Goal: Information Seeking & Learning: Check status

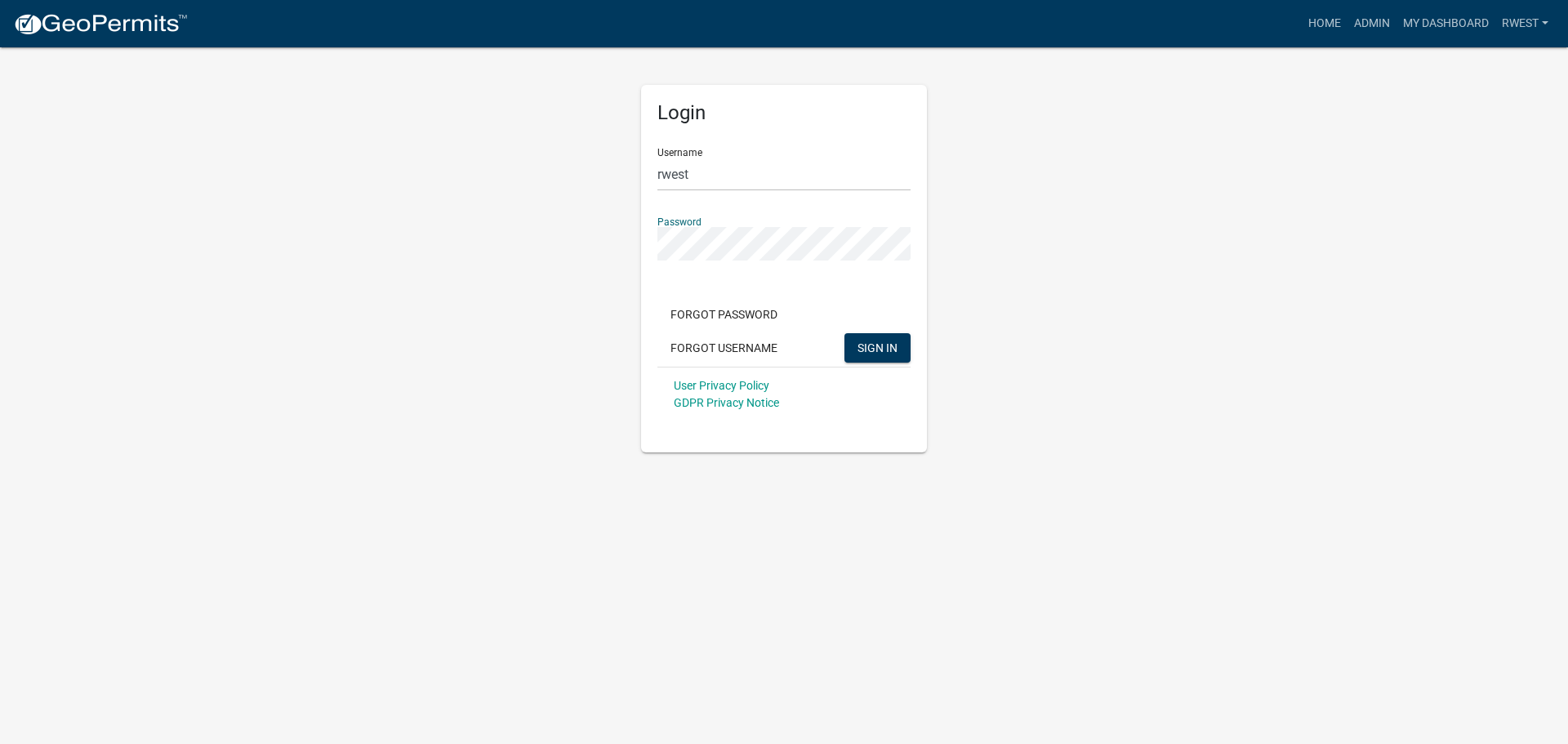
click at [845, 333] on button "SIGN IN" at bounding box center [877, 348] width 66 height 29
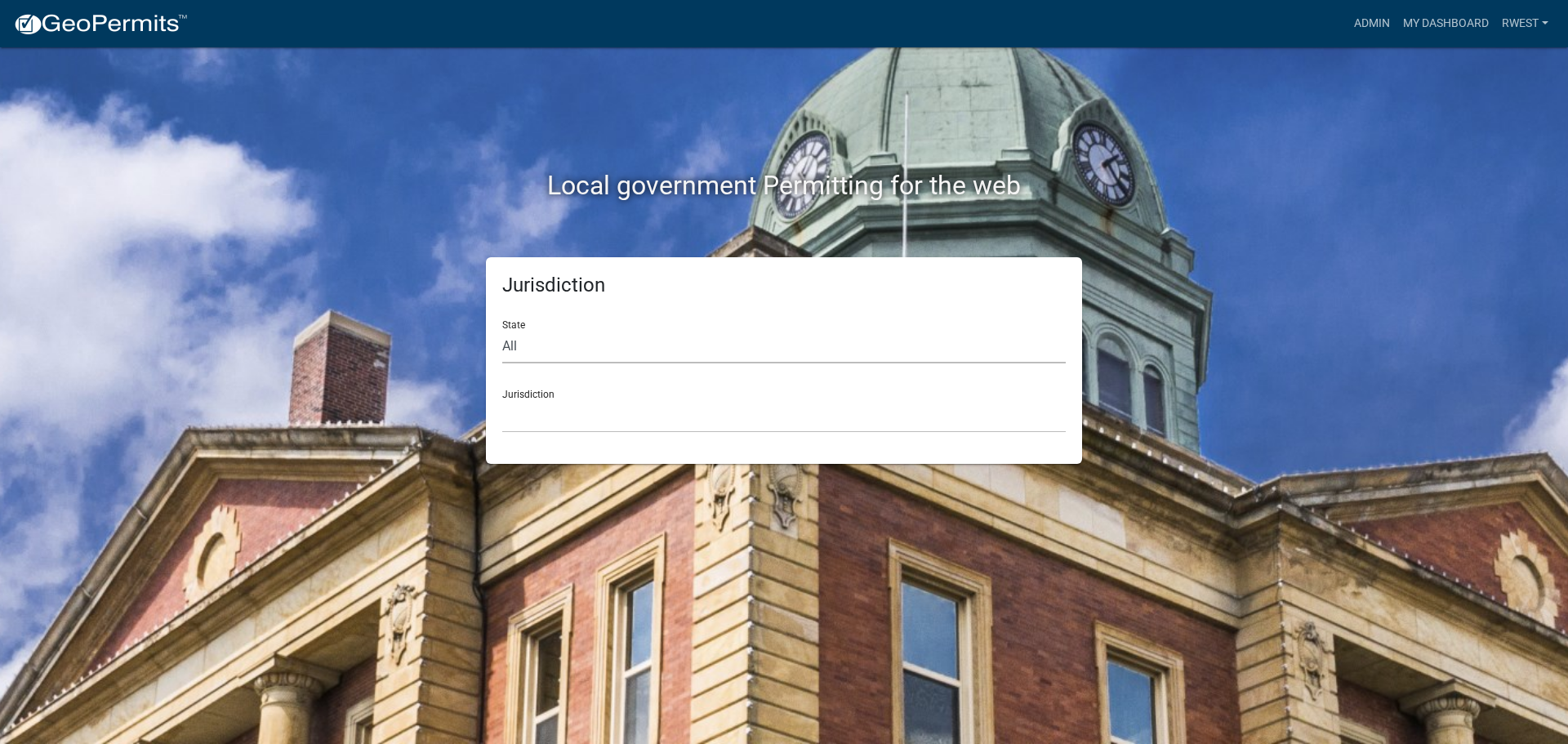
drag, startPoint x: 538, startPoint y: 348, endPoint x: 540, endPoint y: 362, distance: 14.1
click at [538, 348] on select "All [US_STATE] [US_STATE] [US_STATE] [US_STATE] [US_STATE] [US_STATE] [US_STATE…" at bounding box center [784, 347] width 564 height 34
select select "[US_STATE]"
click at [502, 330] on select "All [US_STATE] [US_STATE] [US_STATE] [US_STATE] [US_STATE] [US_STATE] [US_STATE…" at bounding box center [784, 347] width 564 height 34
drag, startPoint x: 550, startPoint y: 415, endPoint x: 552, endPoint y: 427, distance: 12.2
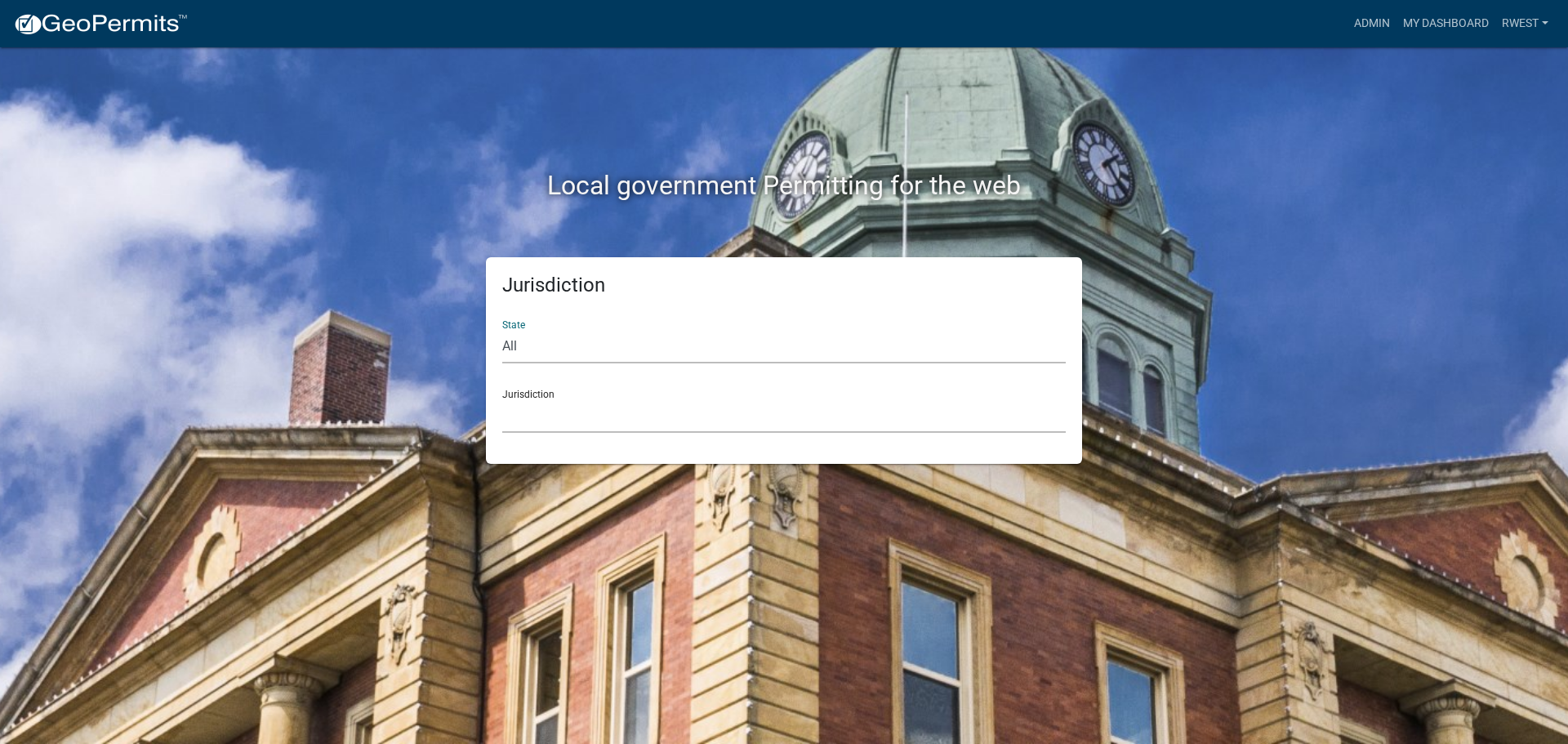
click at [550, 415] on select "[GEOGRAPHIC_DATA], [US_STATE][PERSON_NAME][GEOGRAPHIC_DATA], [US_STATE][PERSON_…" at bounding box center [784, 417] width 564 height 34
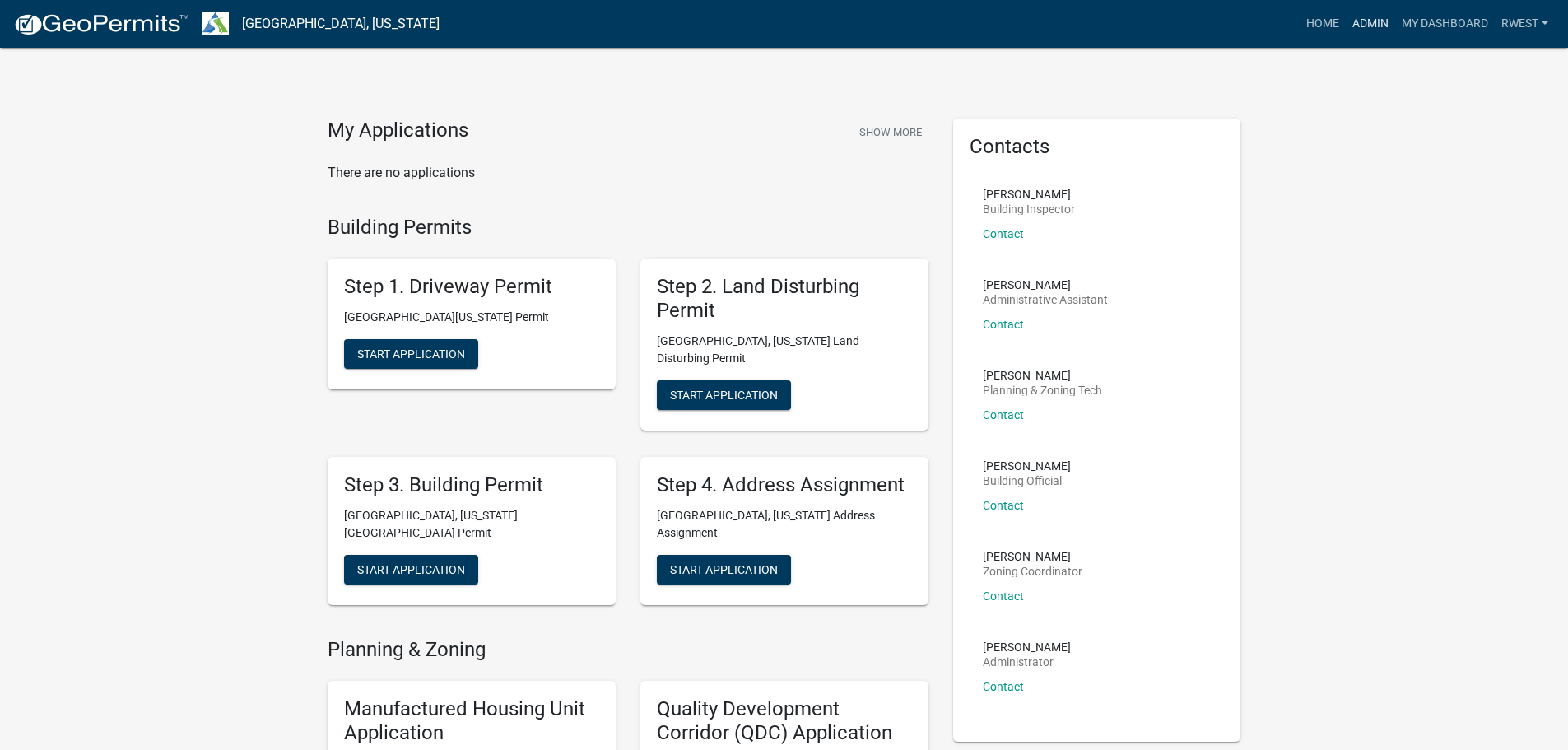
click at [1367, 27] on link "Admin" at bounding box center [1370, 24] width 49 height 31
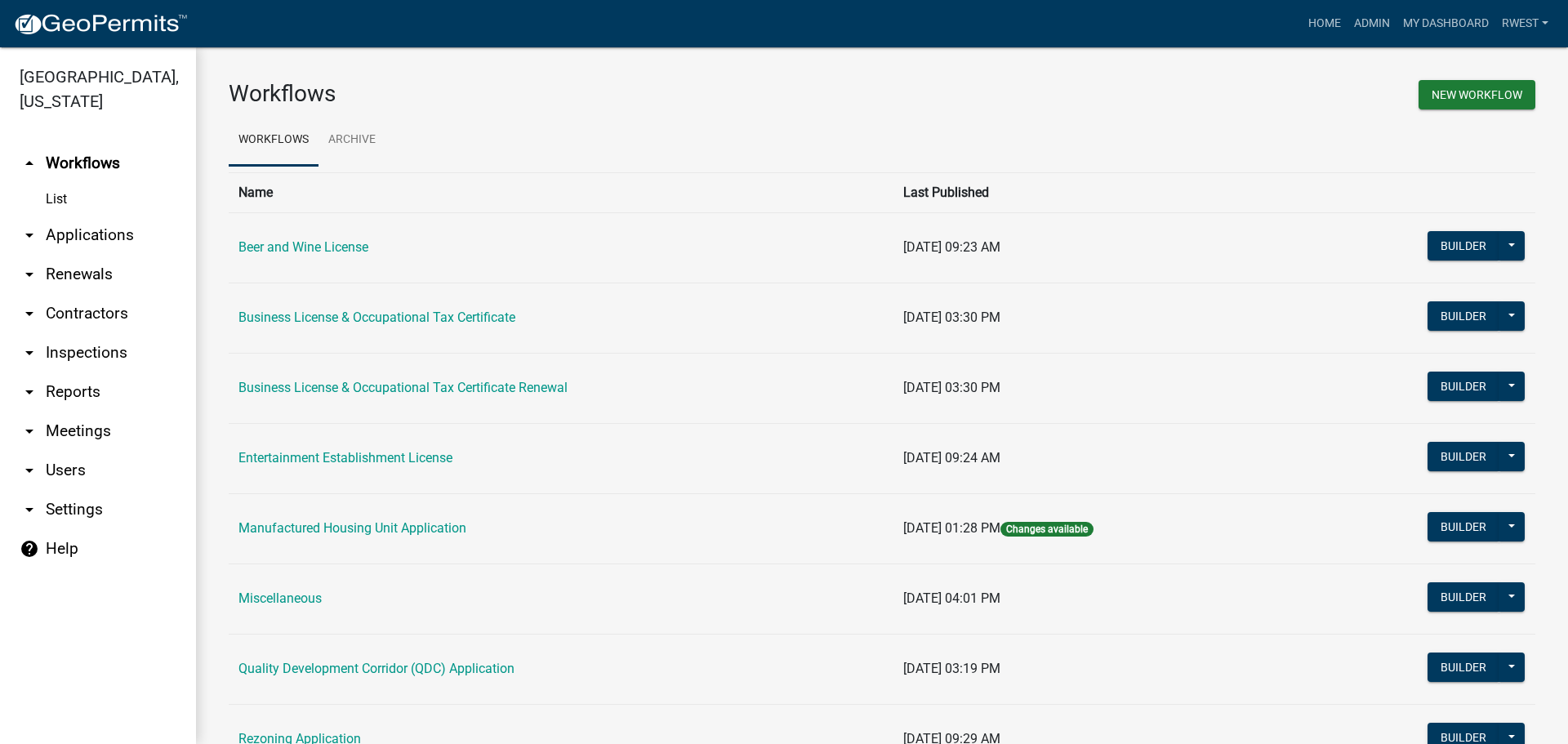
drag, startPoint x: 76, startPoint y: 215, endPoint x: 154, endPoint y: 247, distance: 84.3
click at [74, 215] on link "arrow_drop_down Applications" at bounding box center [98, 235] width 196 height 40
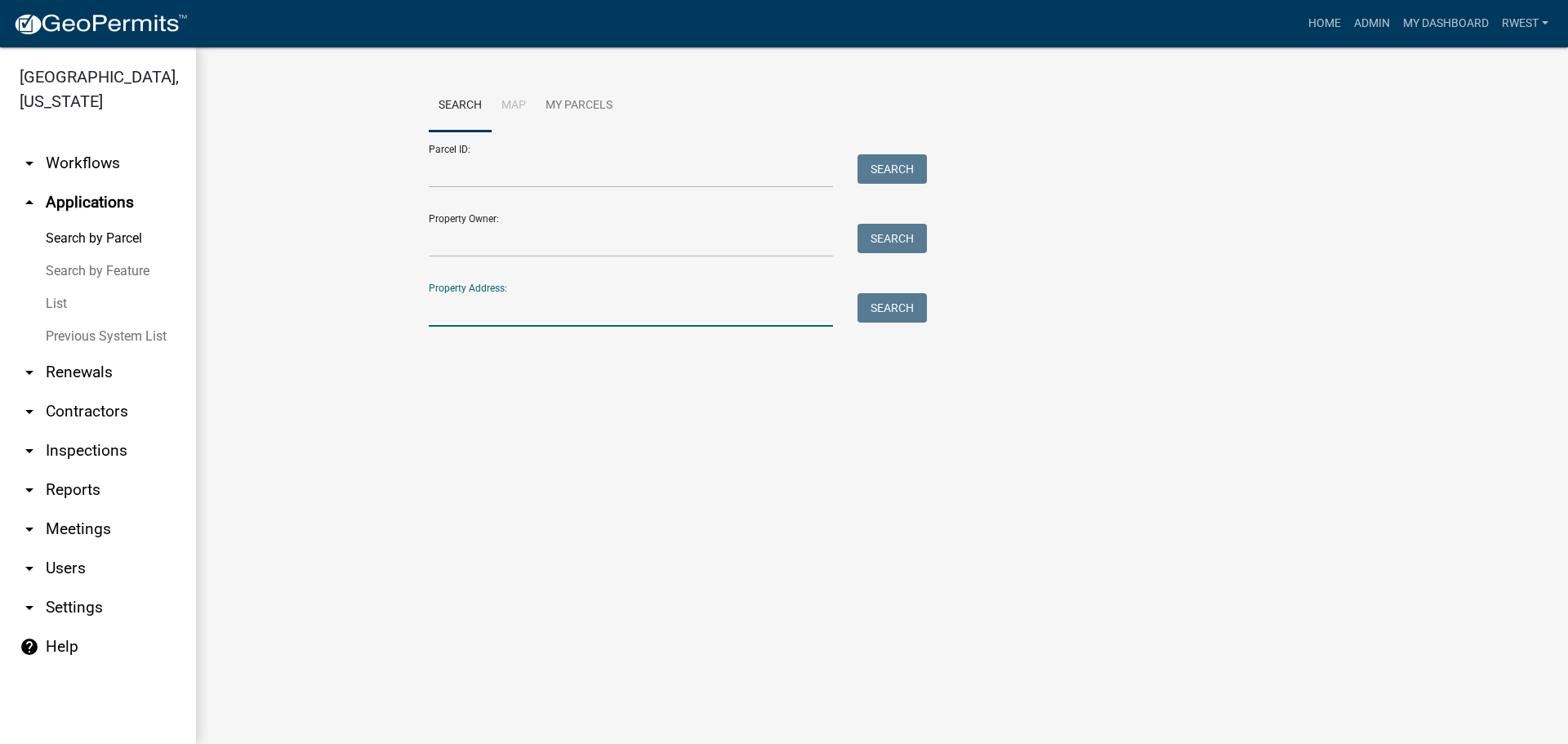
click at [532, 310] on input "Property Address:" at bounding box center [631, 311] width 405 height 34
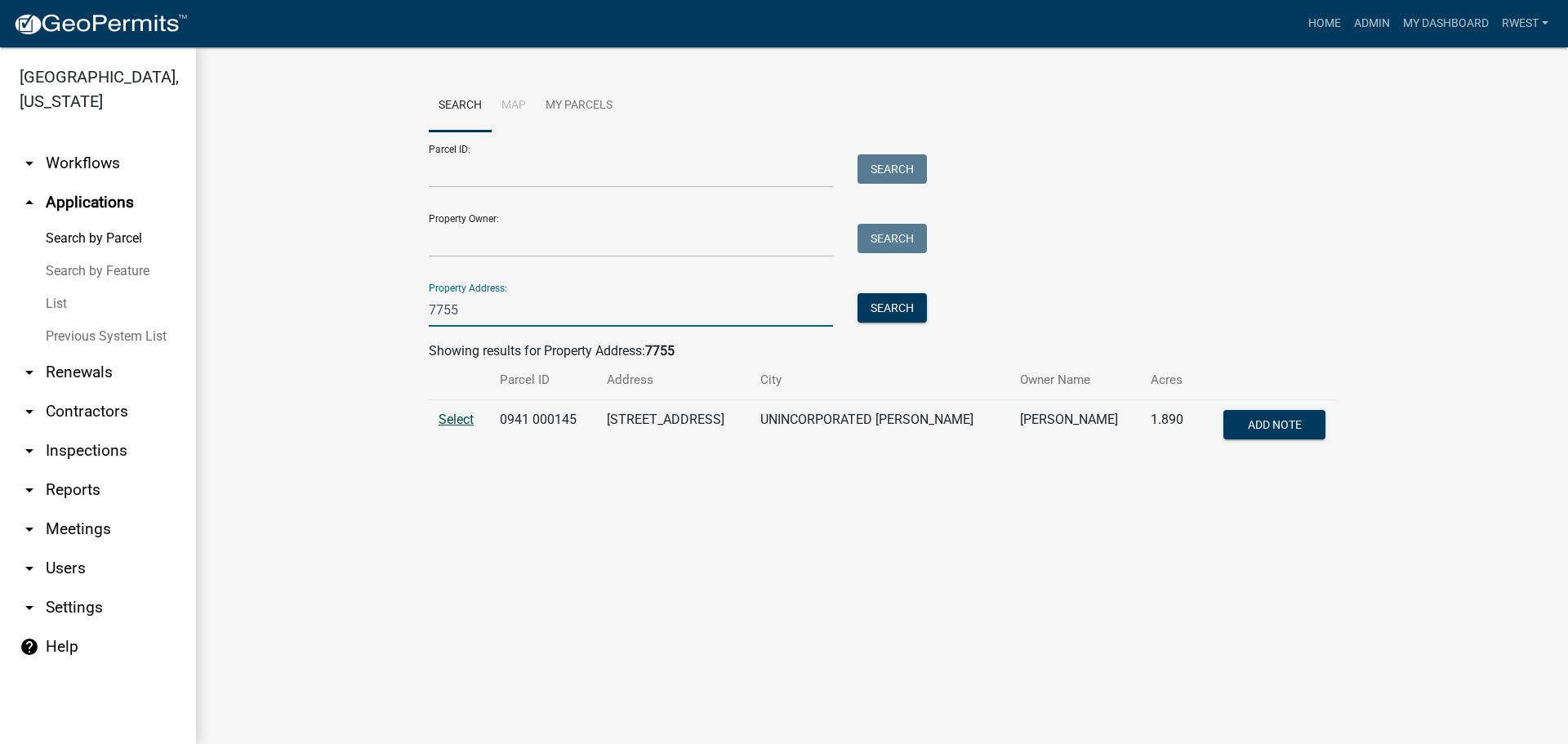
type input "7755"
click at [457, 420] on span "Select" at bounding box center [456, 419] width 35 height 15
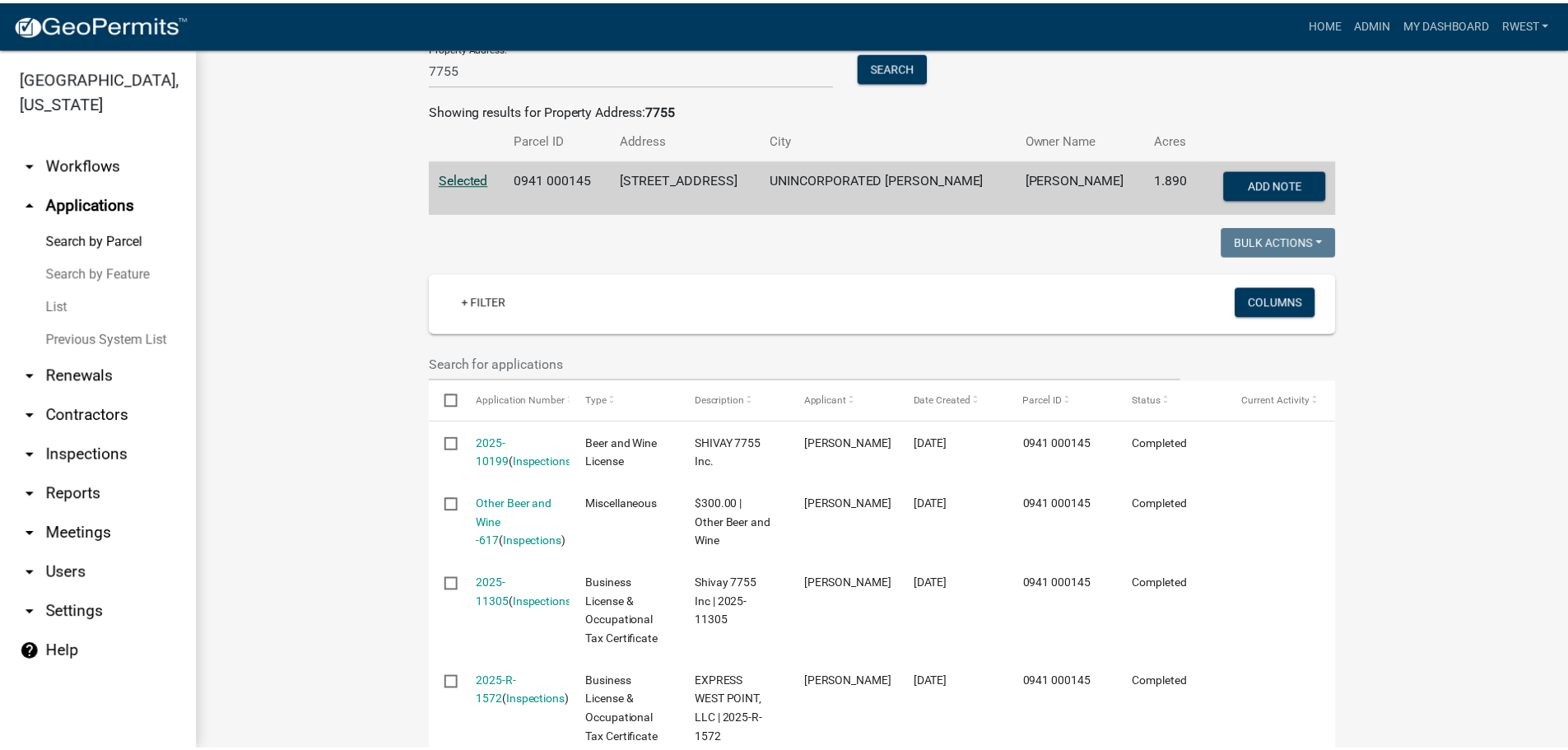
scroll to position [247, 0]
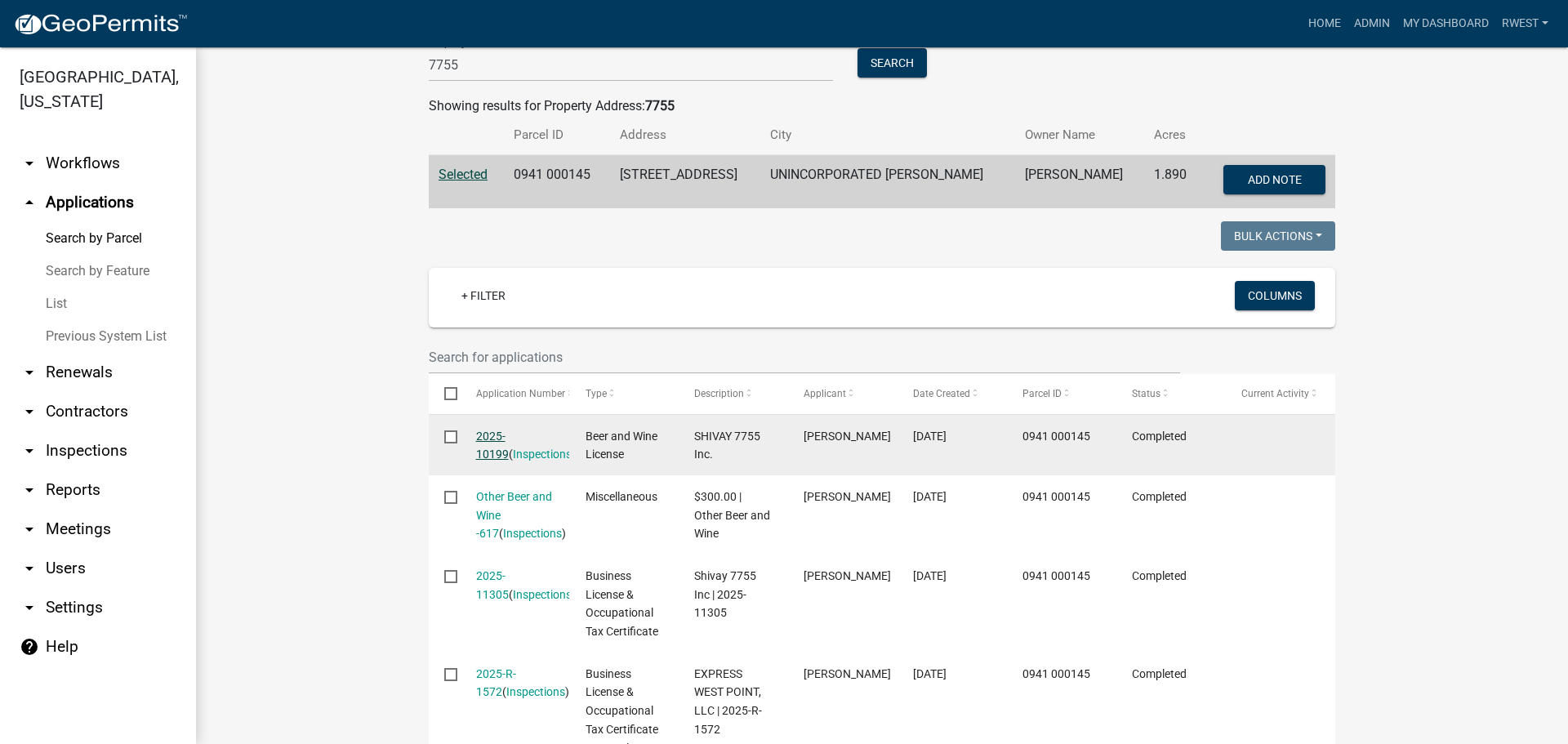
click at [498, 435] on link "2025-10199" at bounding box center [492, 446] width 33 height 32
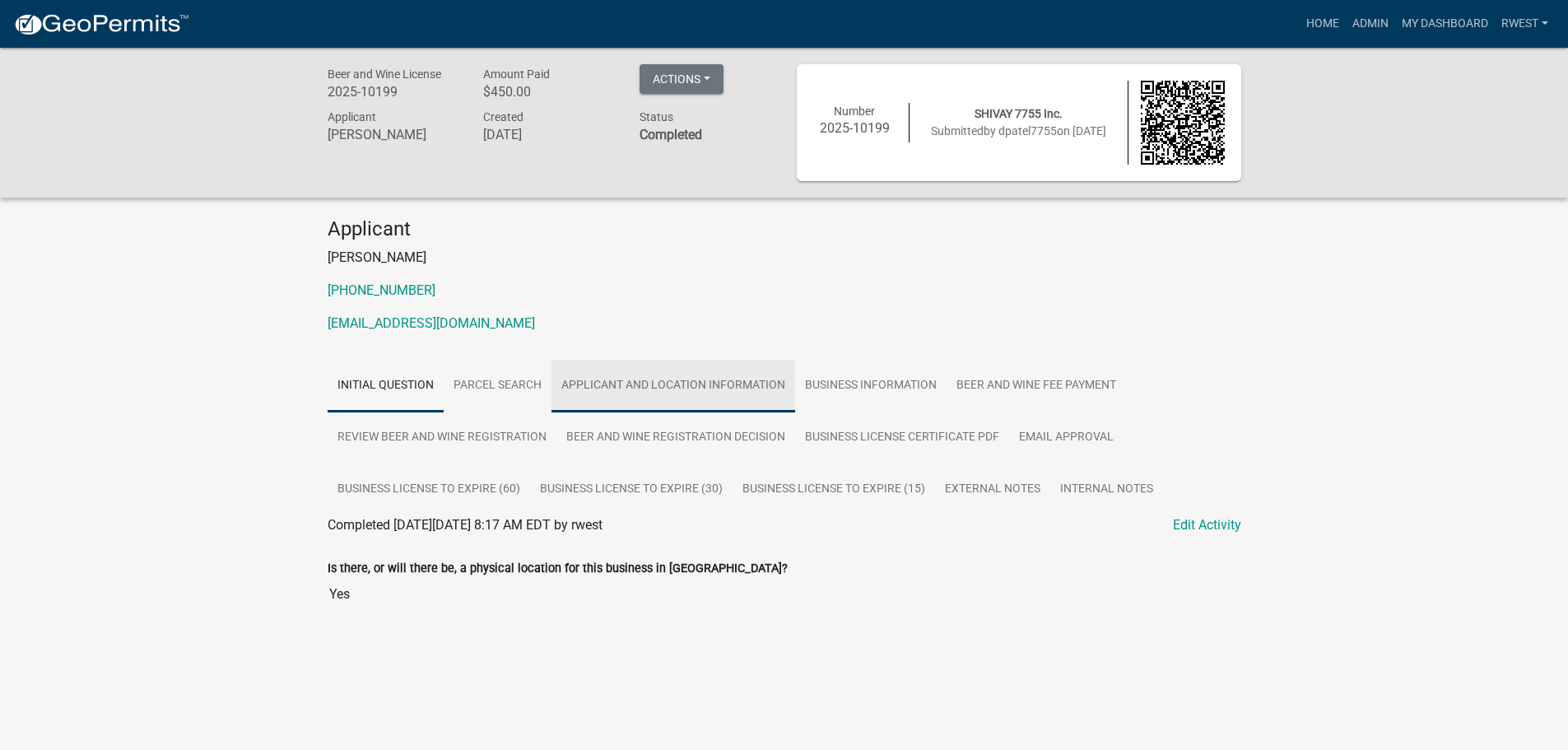
click at [686, 388] on link "Applicant and Location Information" at bounding box center [672, 386] width 243 height 53
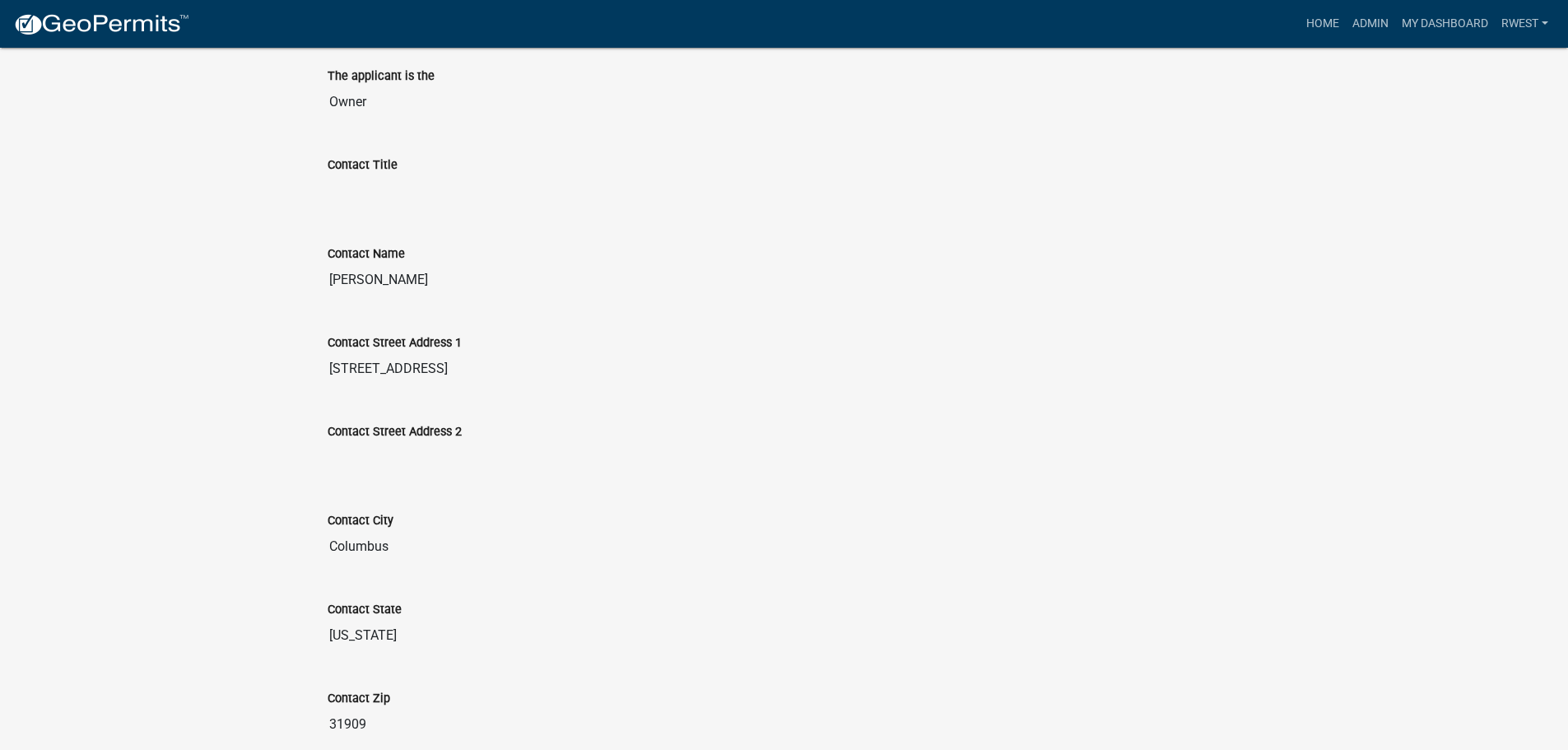
scroll to position [494, 0]
drag, startPoint x: 328, startPoint y: 278, endPoint x: 392, endPoint y: 278, distance: 64.0
click at [392, 278] on input "[PERSON_NAME]" at bounding box center [784, 278] width 914 height 33
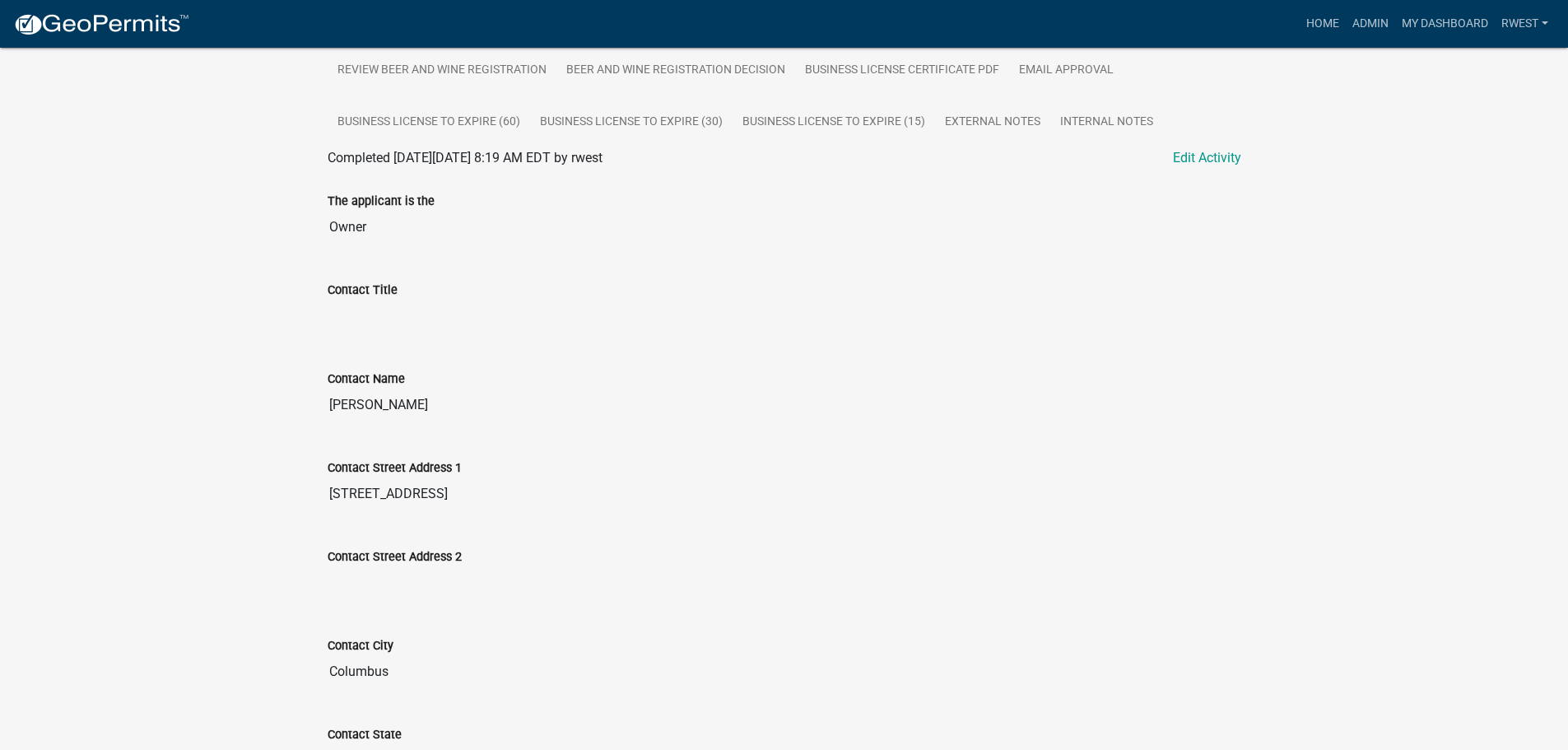
scroll to position [0, 0]
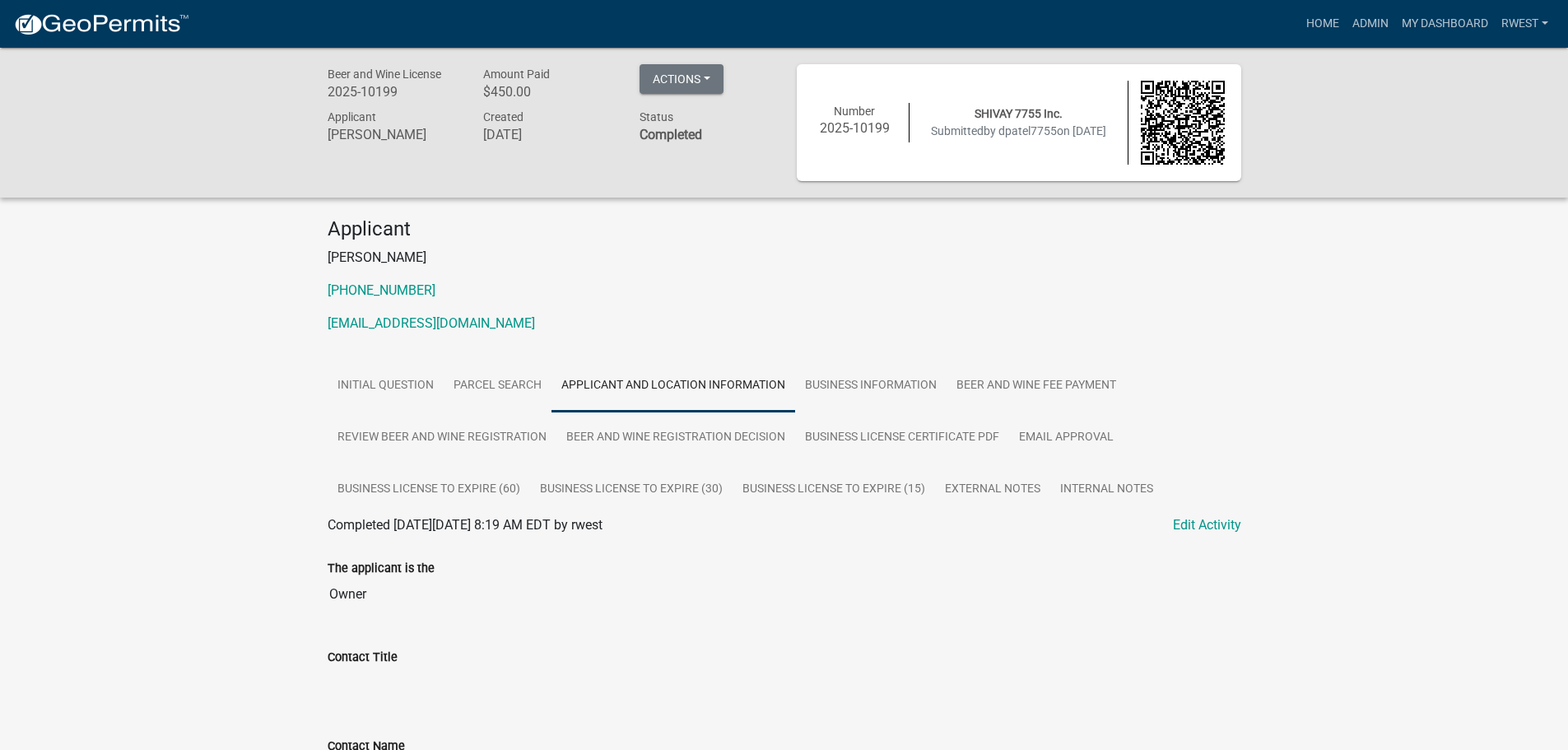
click at [655, 394] on link "Applicant and Location Information" at bounding box center [672, 386] width 243 height 53
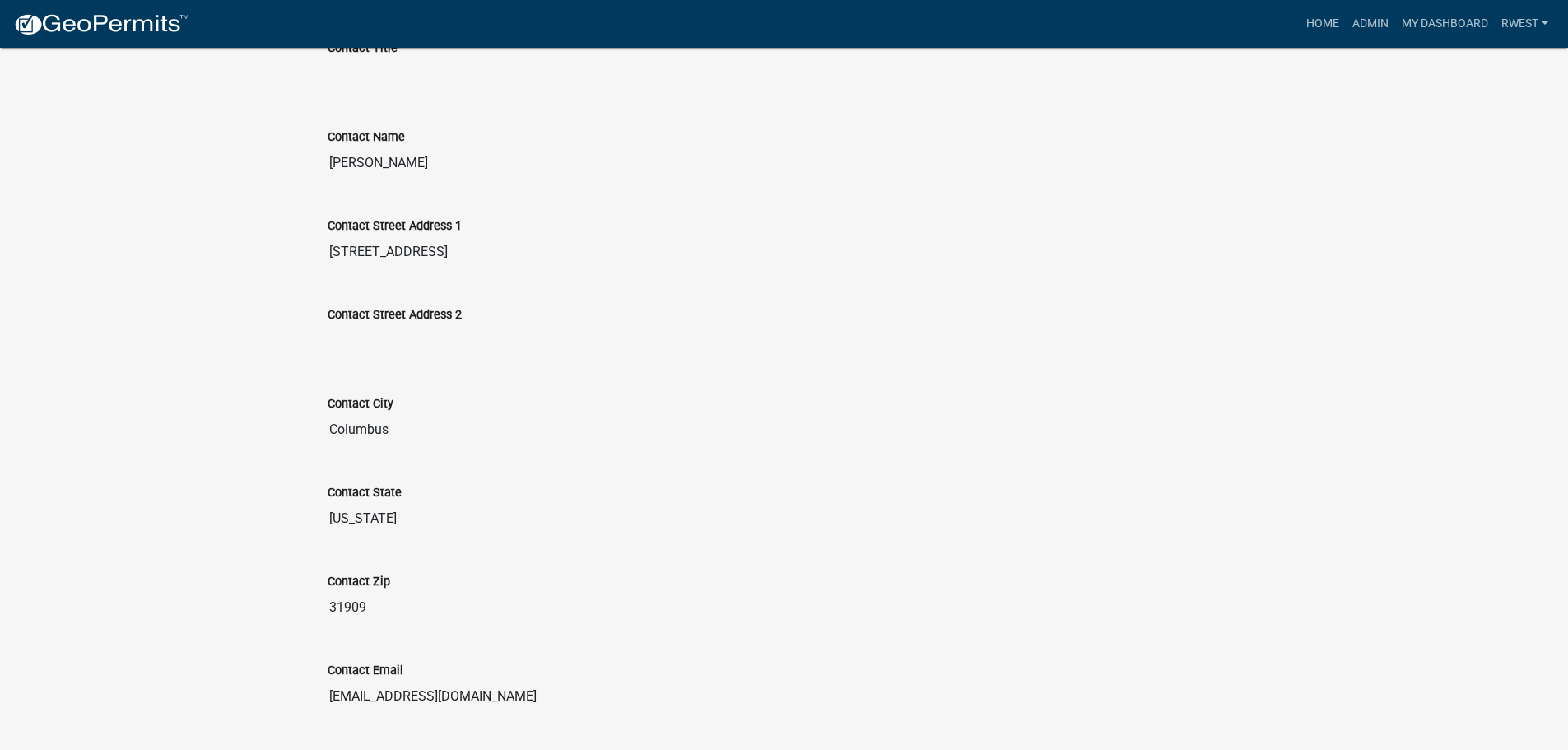
scroll to position [906, 0]
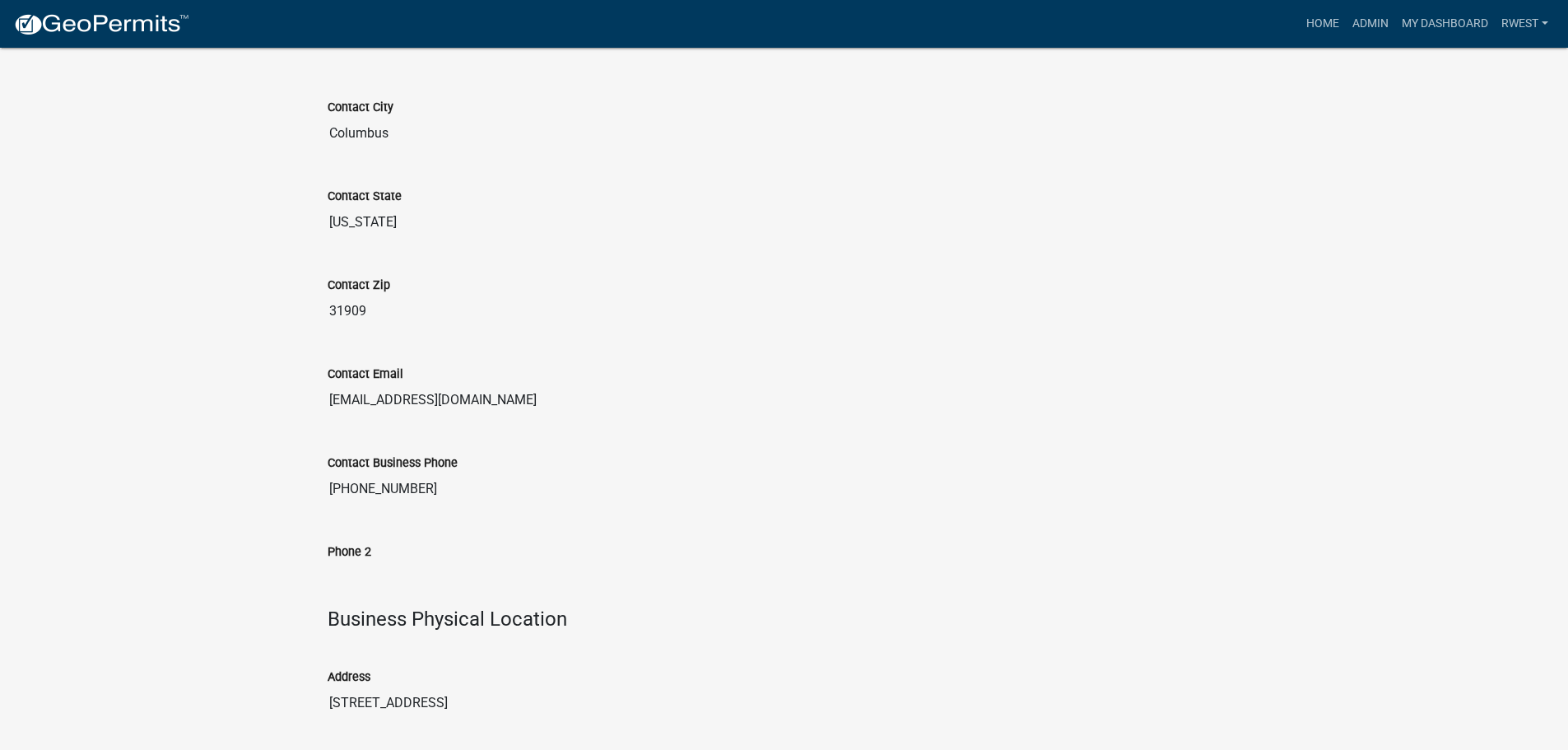
click at [364, 409] on input "[EMAIL_ADDRESS][DOMAIN_NAME]" at bounding box center [784, 400] width 914 height 33
drag, startPoint x: 461, startPoint y: 400, endPoint x: 323, endPoint y: 404, distance: 138.1
click at [323, 404] on div "Contact Email [EMAIL_ADDRESS][DOMAIN_NAME]" at bounding box center [784, 385] width 939 height 89
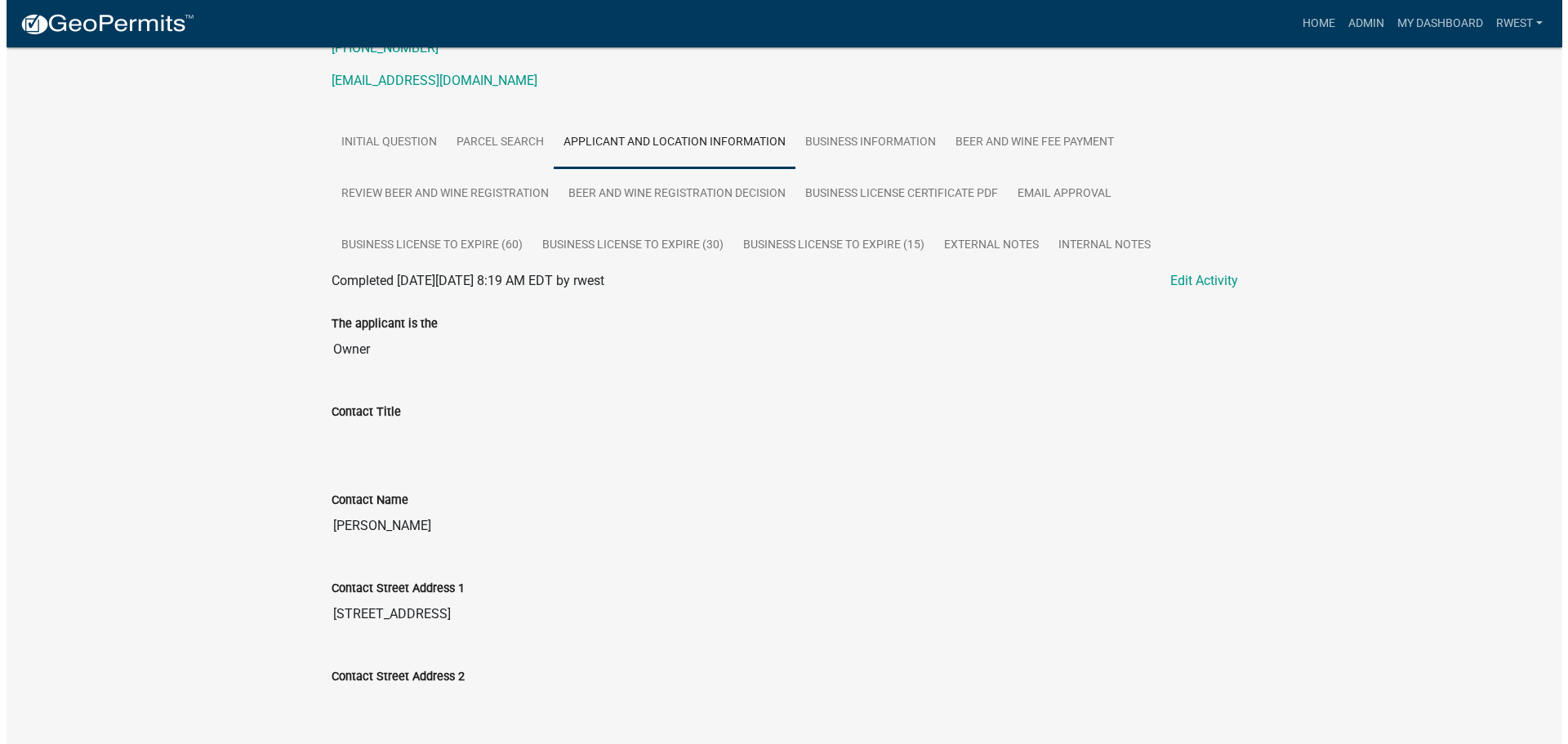
scroll to position [0, 0]
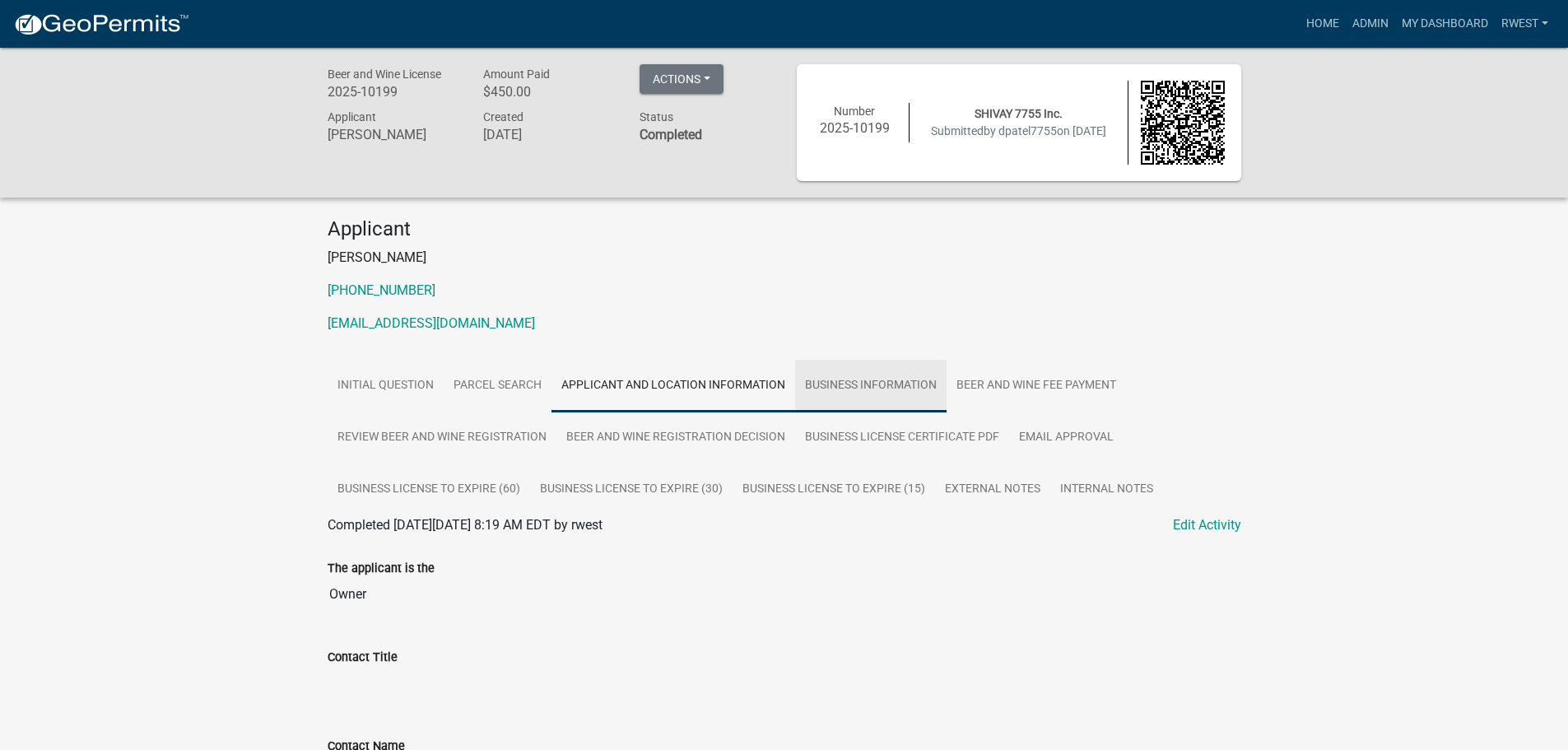
click at [894, 389] on link "Business Information" at bounding box center [871, 386] width 152 height 53
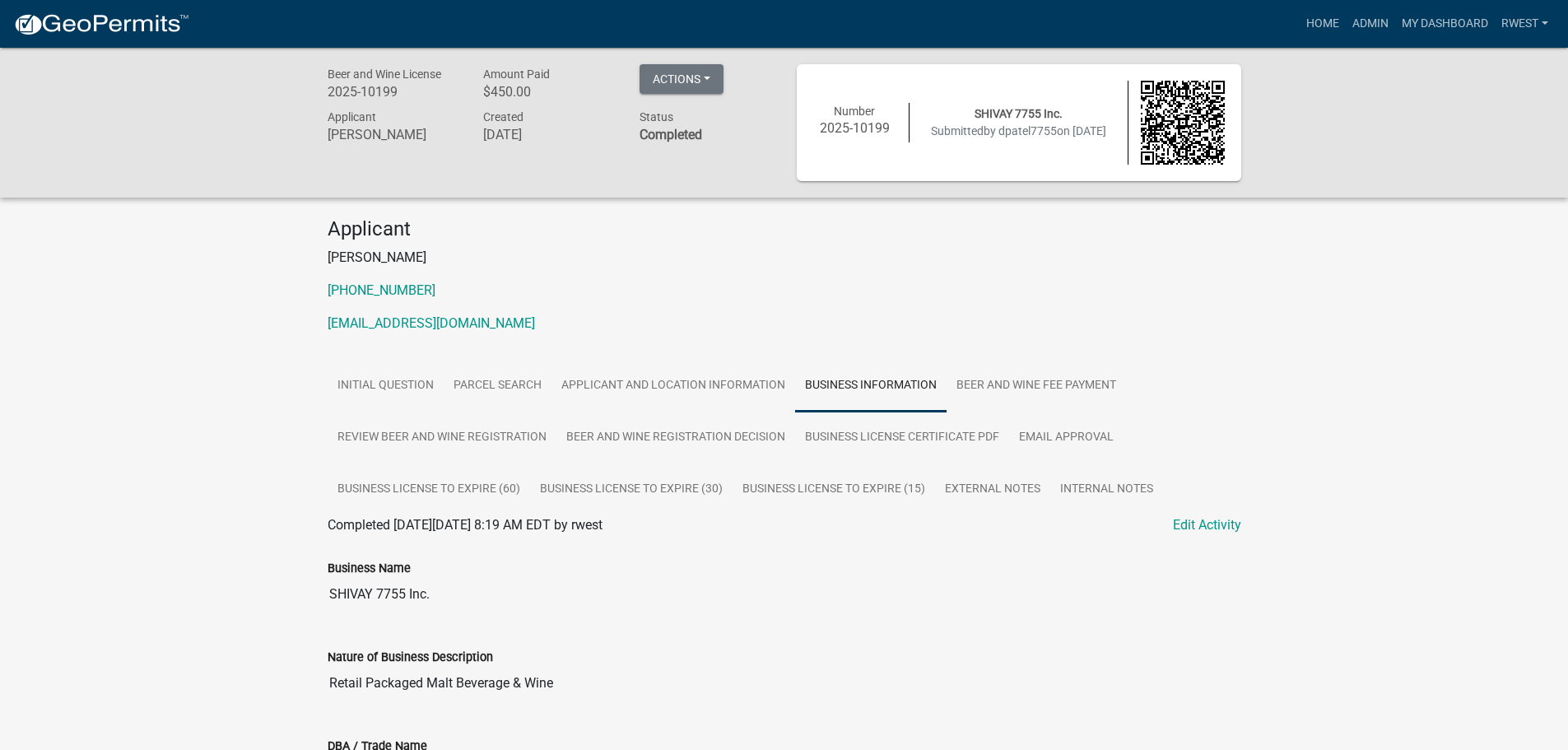
drag, startPoint x: 327, startPoint y: 593, endPoint x: 450, endPoint y: 595, distance: 123.0
click at [450, 595] on input "SHIVAY 7755 Inc." at bounding box center [784, 595] width 914 height 33
click at [1369, 20] on link "Admin" at bounding box center [1370, 24] width 49 height 31
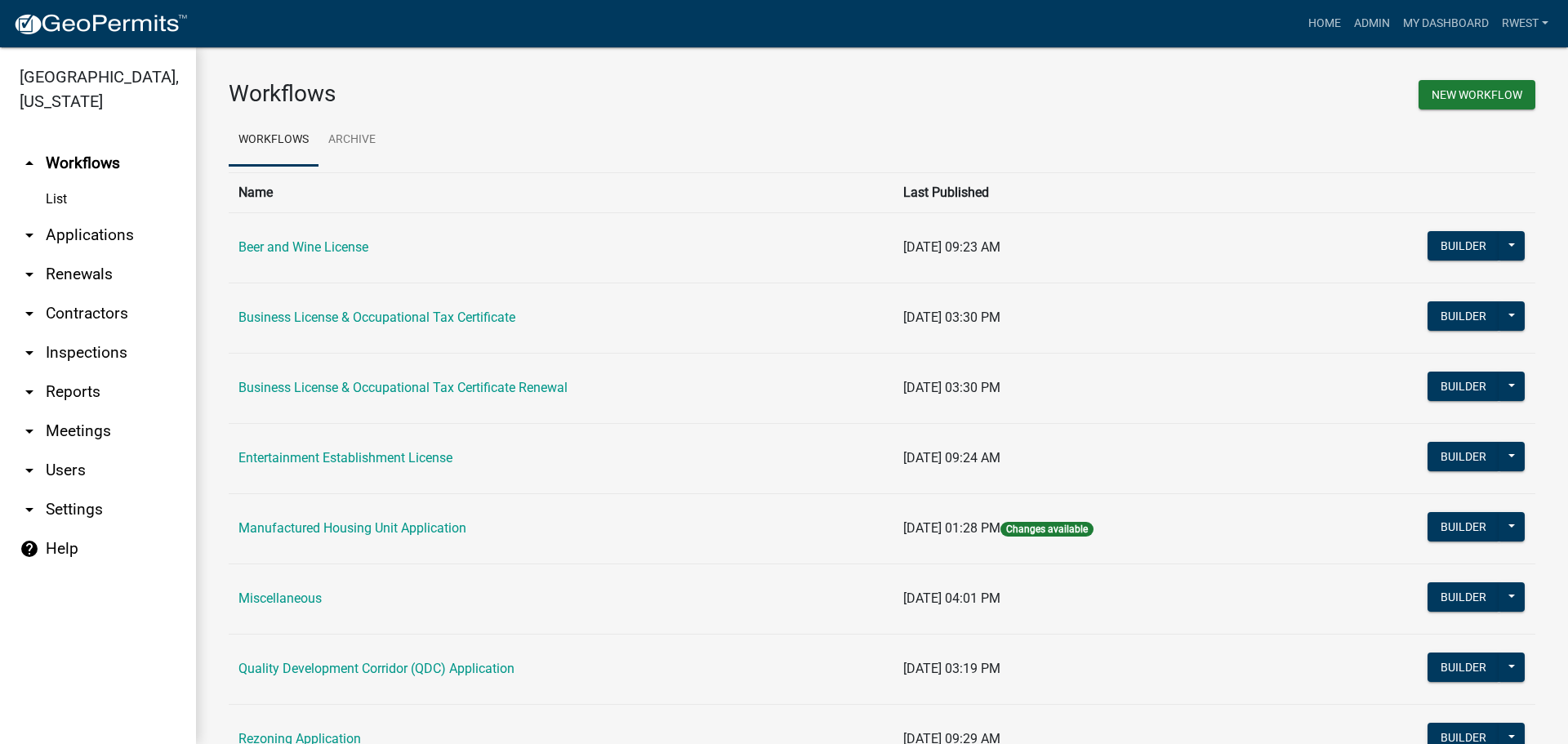
click at [88, 215] on link "arrow_drop_down Applications" at bounding box center [98, 235] width 196 height 40
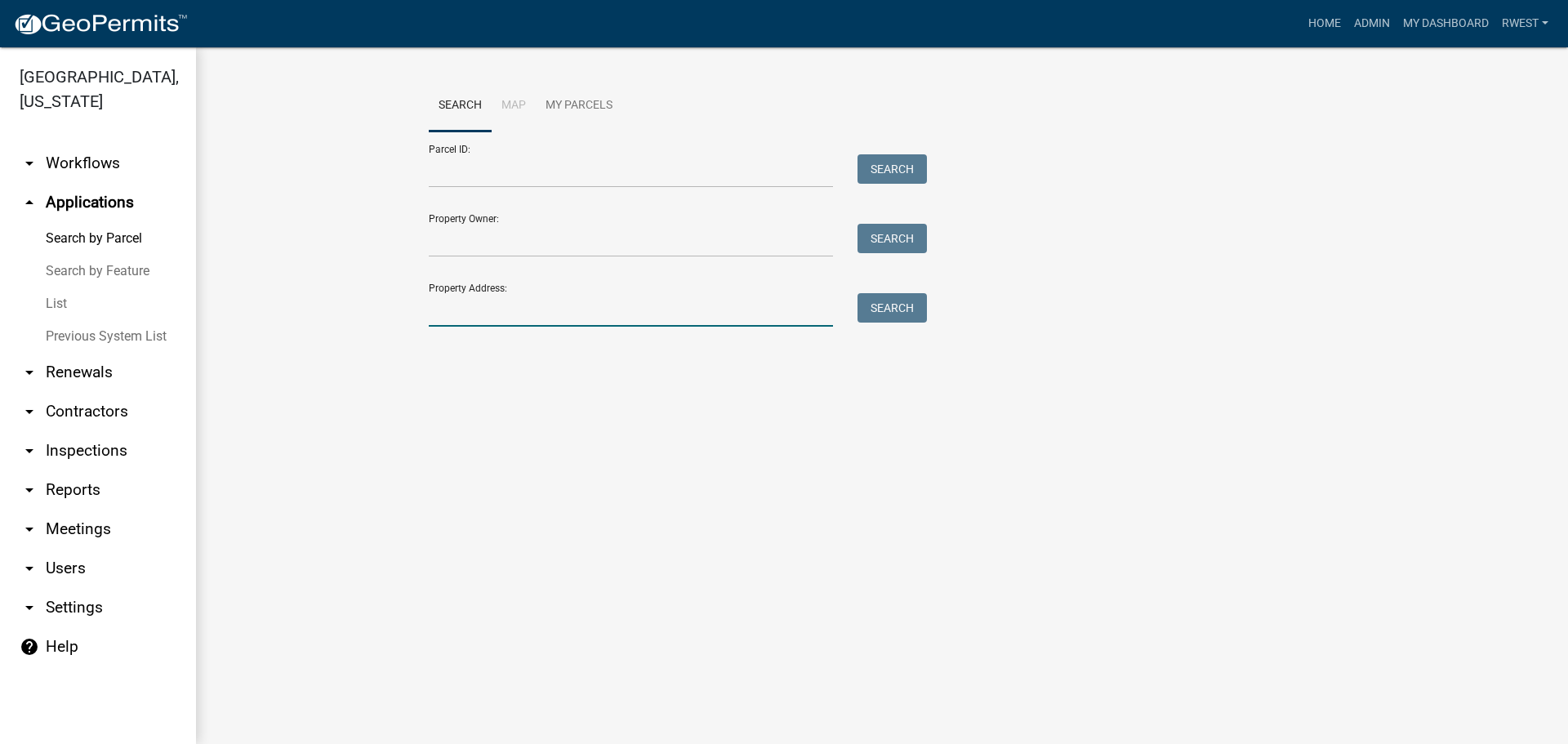
click at [435, 317] on input "Property Address:" at bounding box center [631, 311] width 405 height 34
click at [894, 312] on button "Search" at bounding box center [892, 308] width 70 height 29
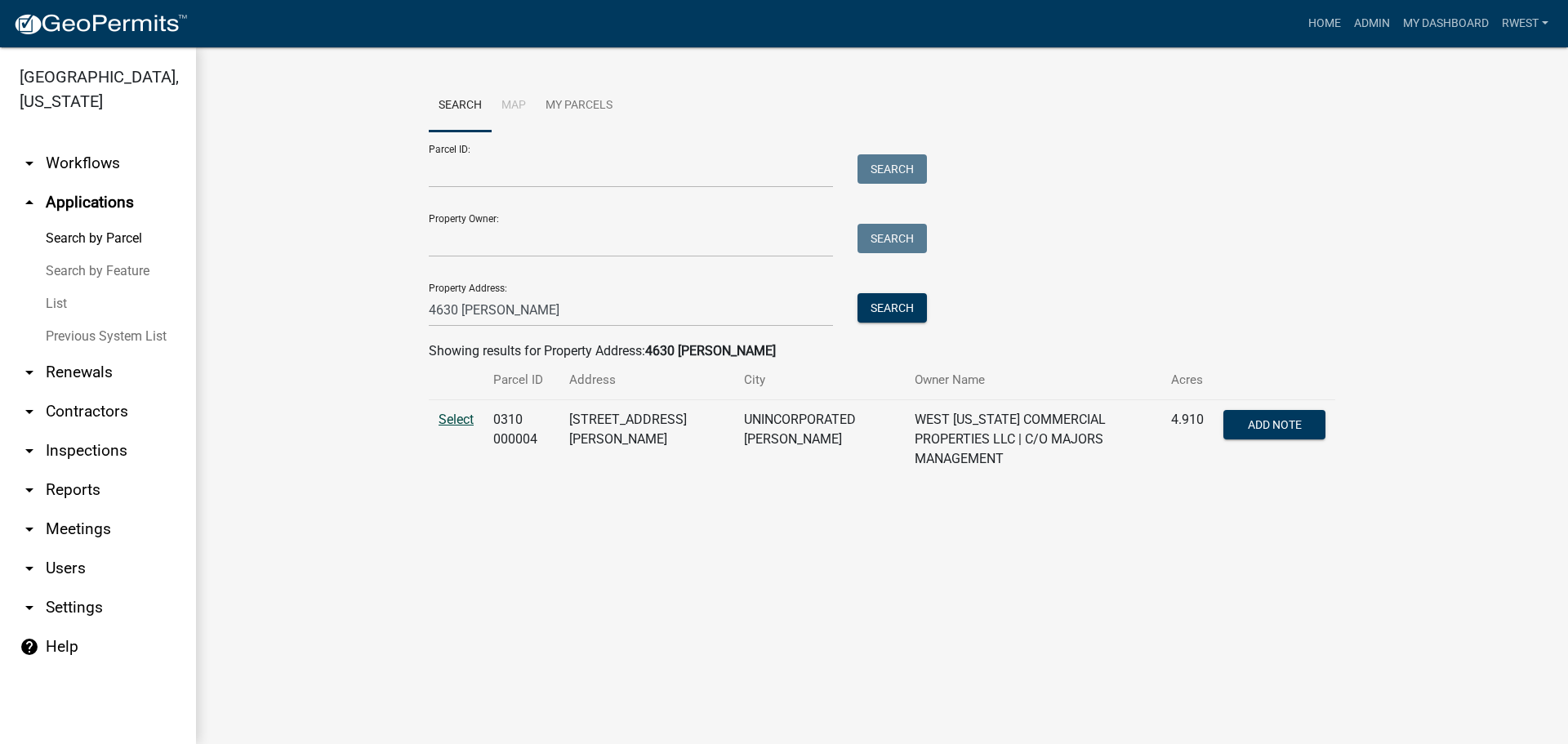
click at [448, 415] on span "Select" at bounding box center [456, 419] width 35 height 15
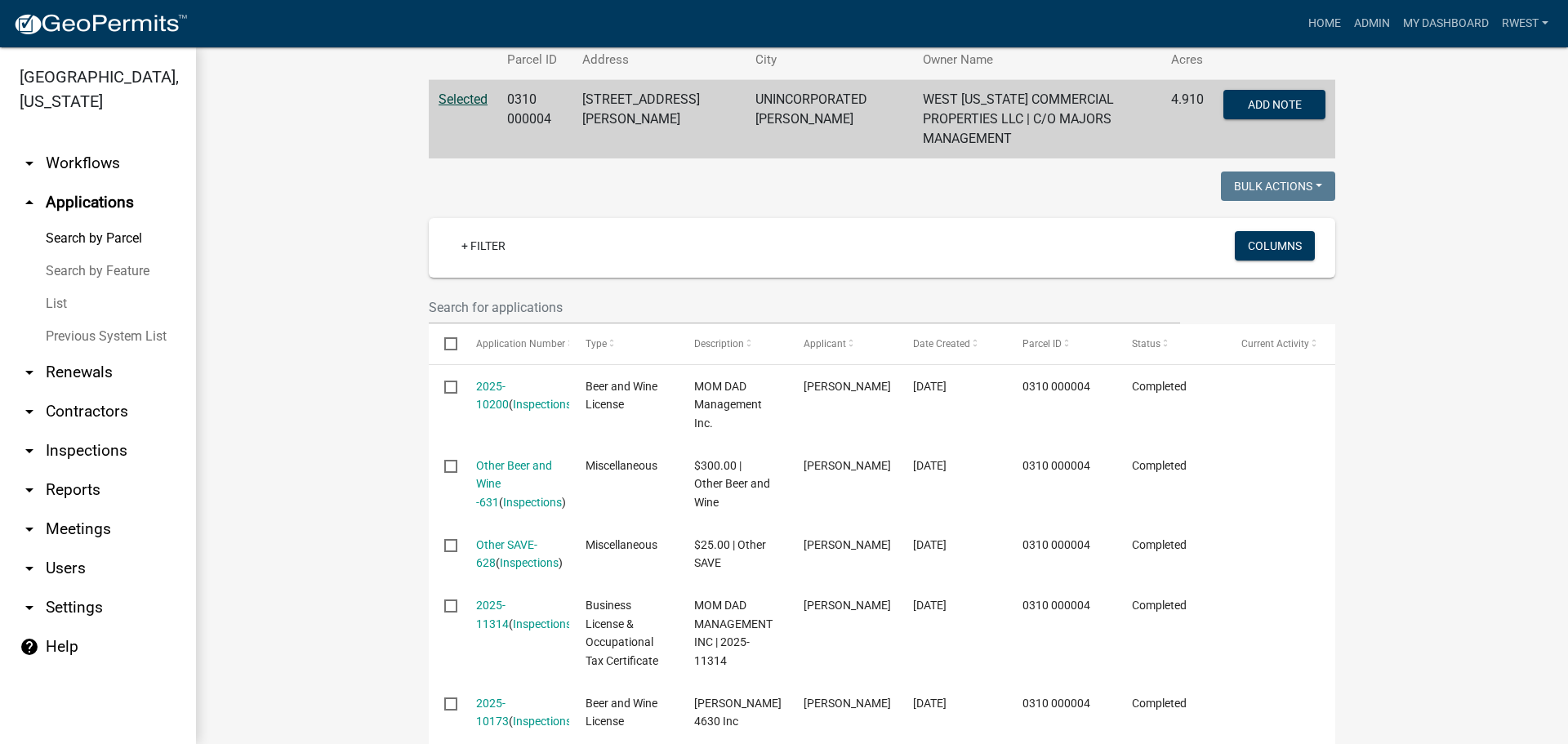
scroll to position [327, 0]
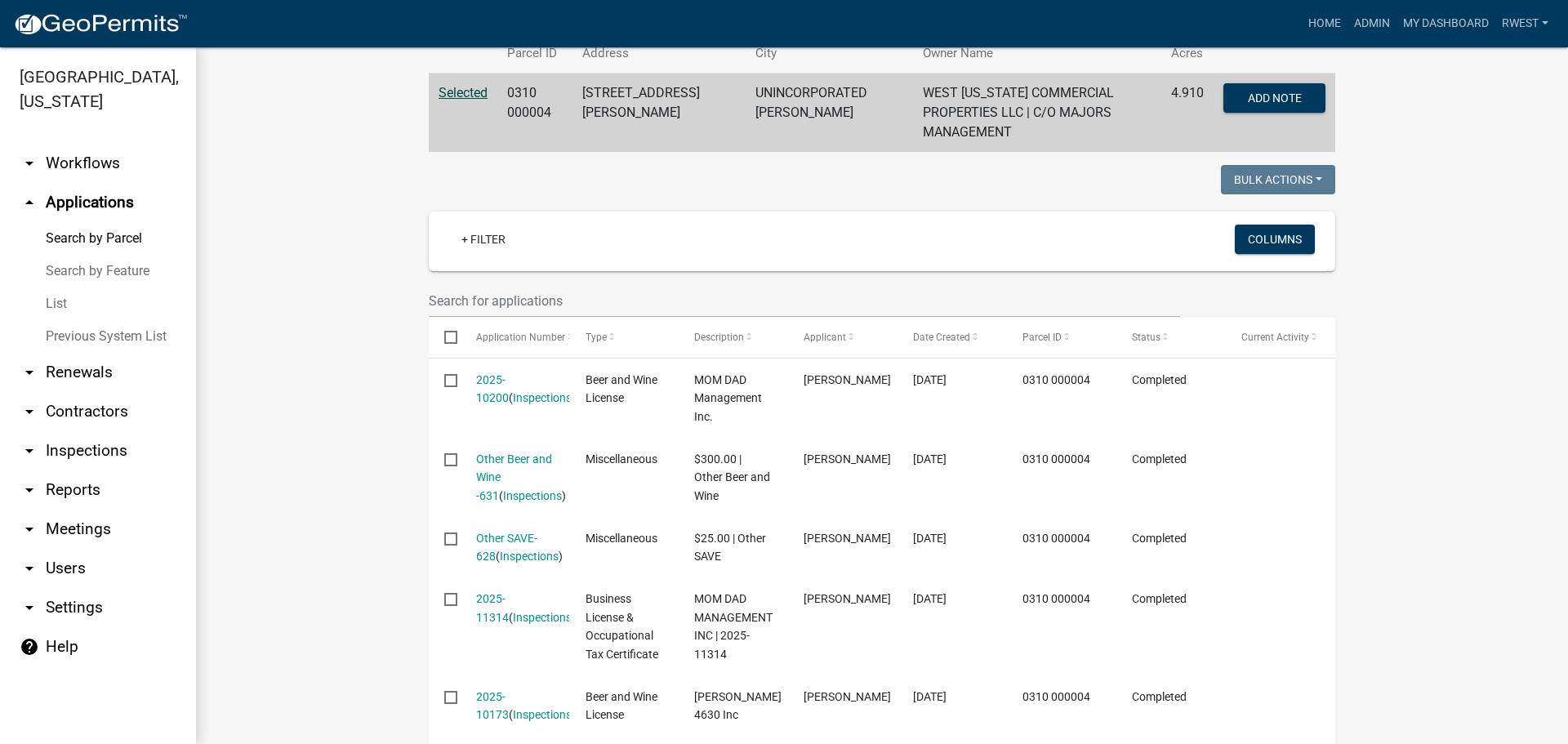
click at [124, 183] on link "arrow_drop_up Applications" at bounding box center [98, 202] width 196 height 40
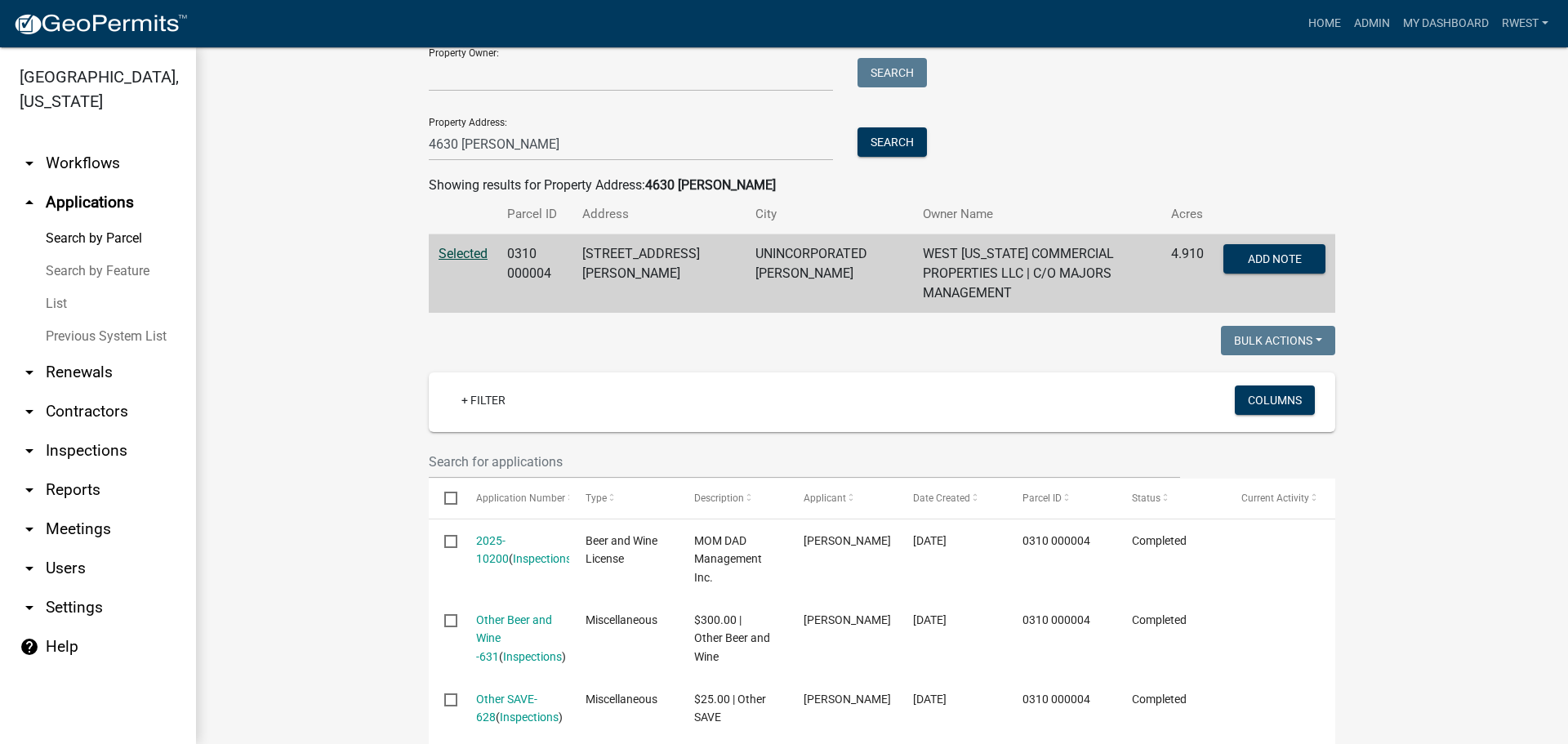
scroll to position [0, 0]
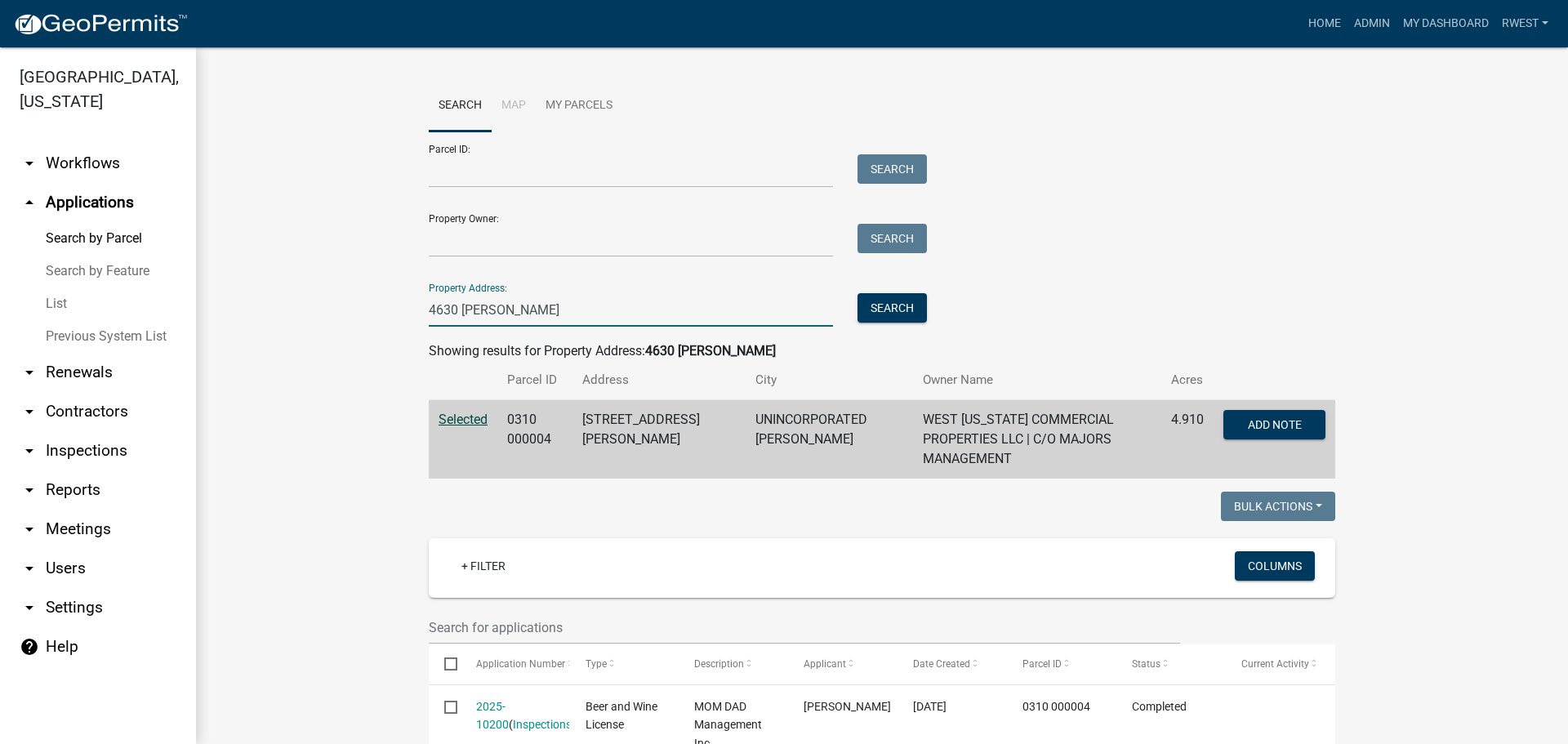
drag, startPoint x: 527, startPoint y: 314, endPoint x: 244, endPoint y: 286, distance: 284.4
type input "[STREET_ADDRESS]"
click at [882, 309] on button "Search" at bounding box center [892, 308] width 70 height 29
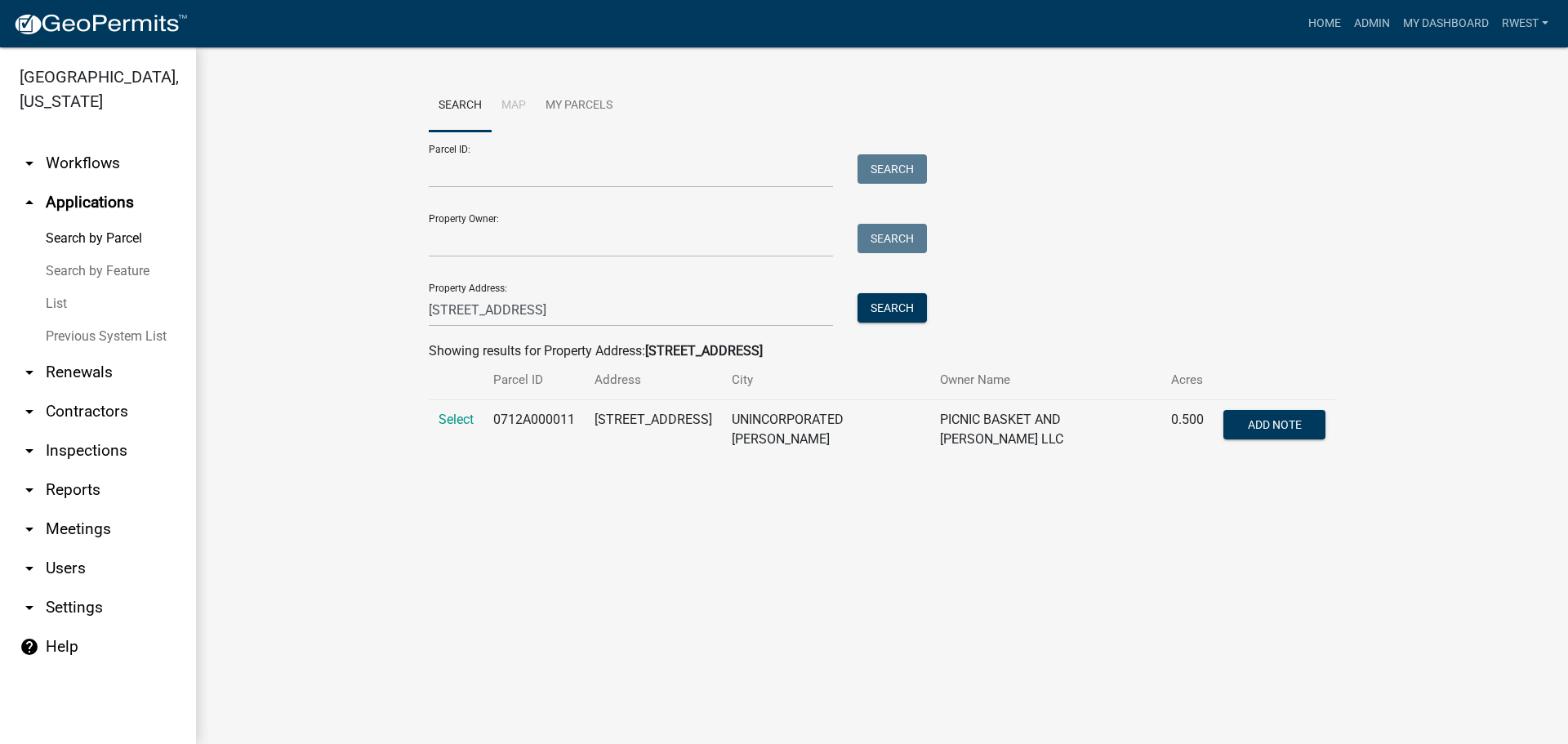
drag, startPoint x: 442, startPoint y: 415, endPoint x: 415, endPoint y: 434, distance: 33.0
click at [442, 415] on span "Select" at bounding box center [456, 419] width 35 height 15
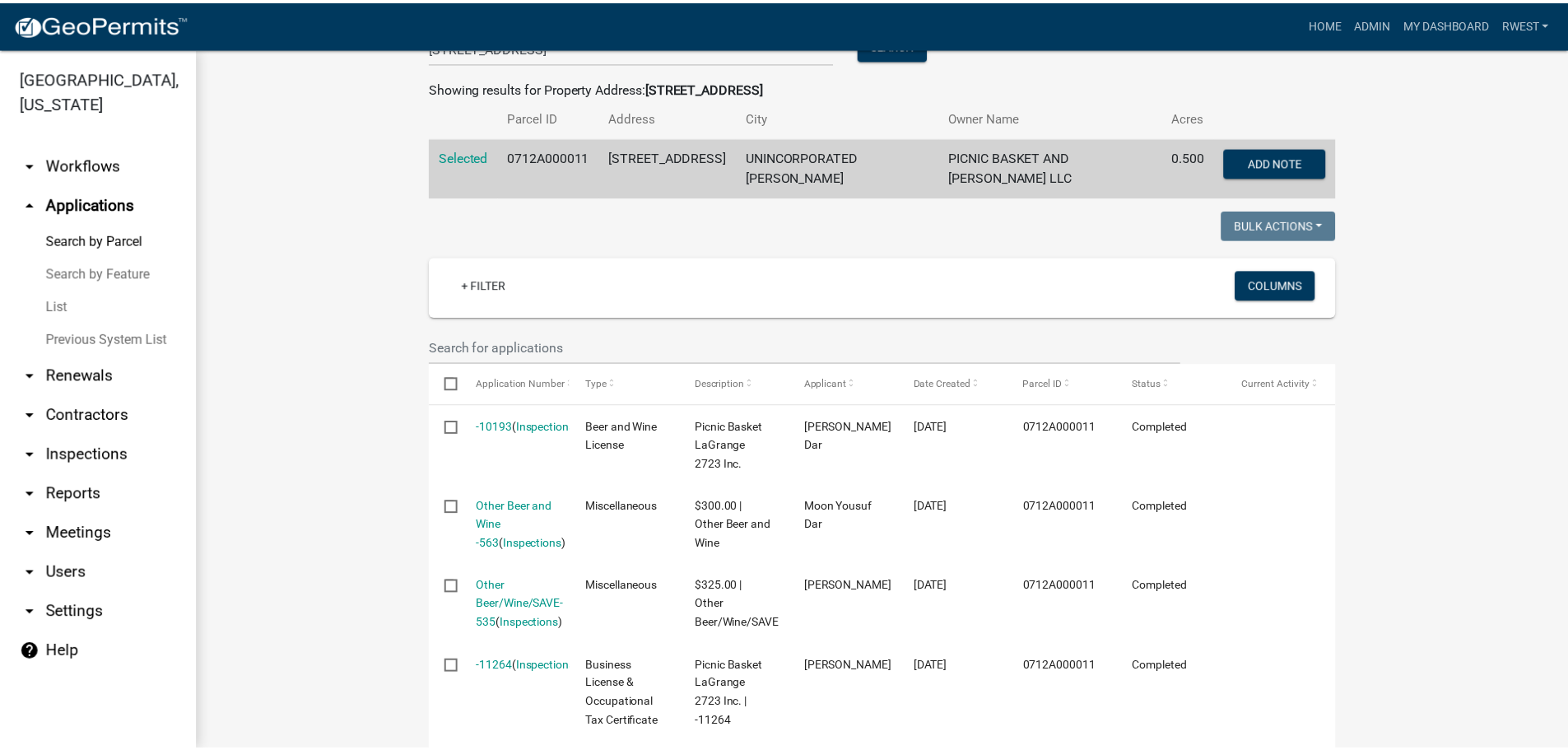
scroll to position [329, 0]
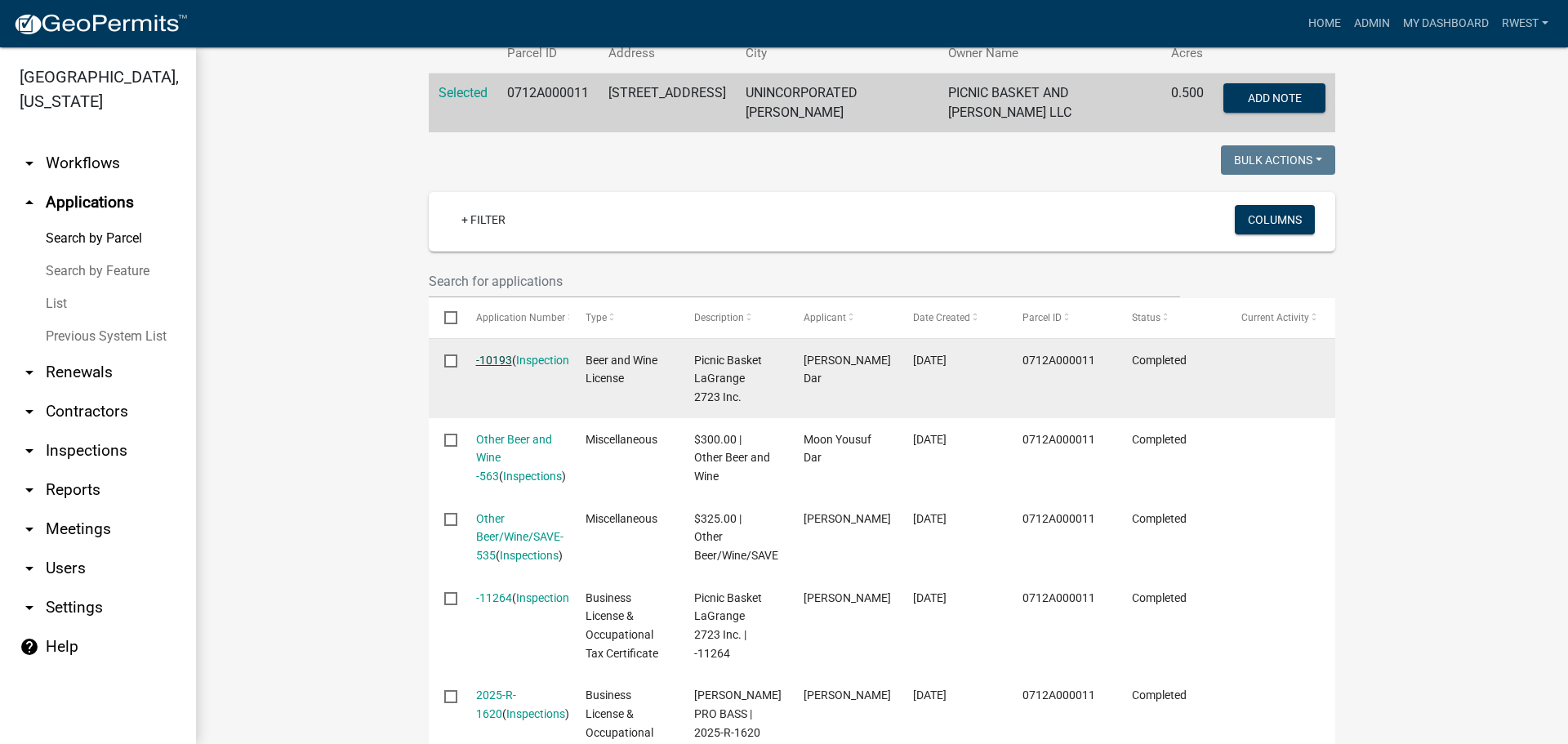
click at [497, 353] on link "-10193" at bounding box center [494, 360] width 36 height 13
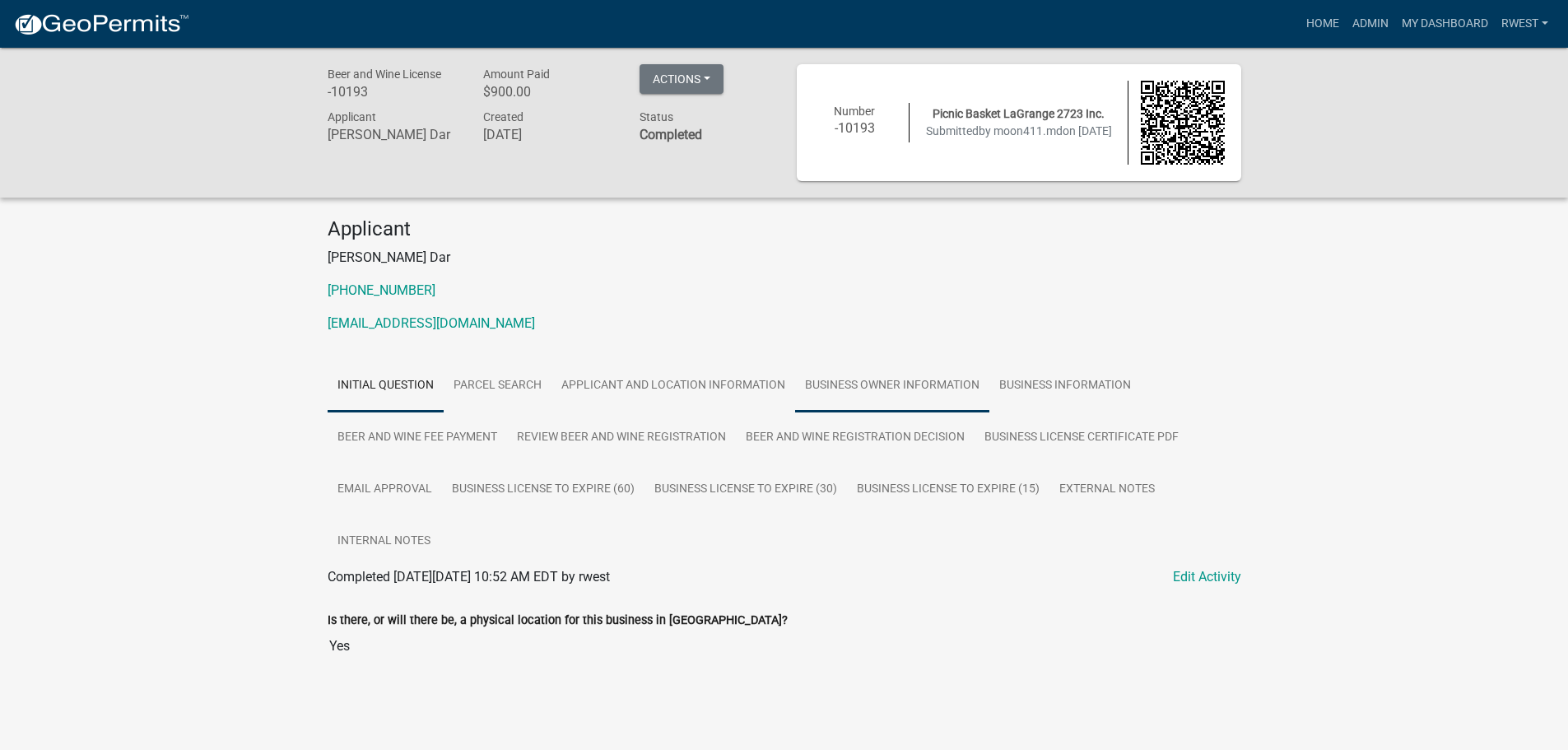
click at [847, 388] on link "Business Owner Information" at bounding box center [892, 386] width 194 height 53
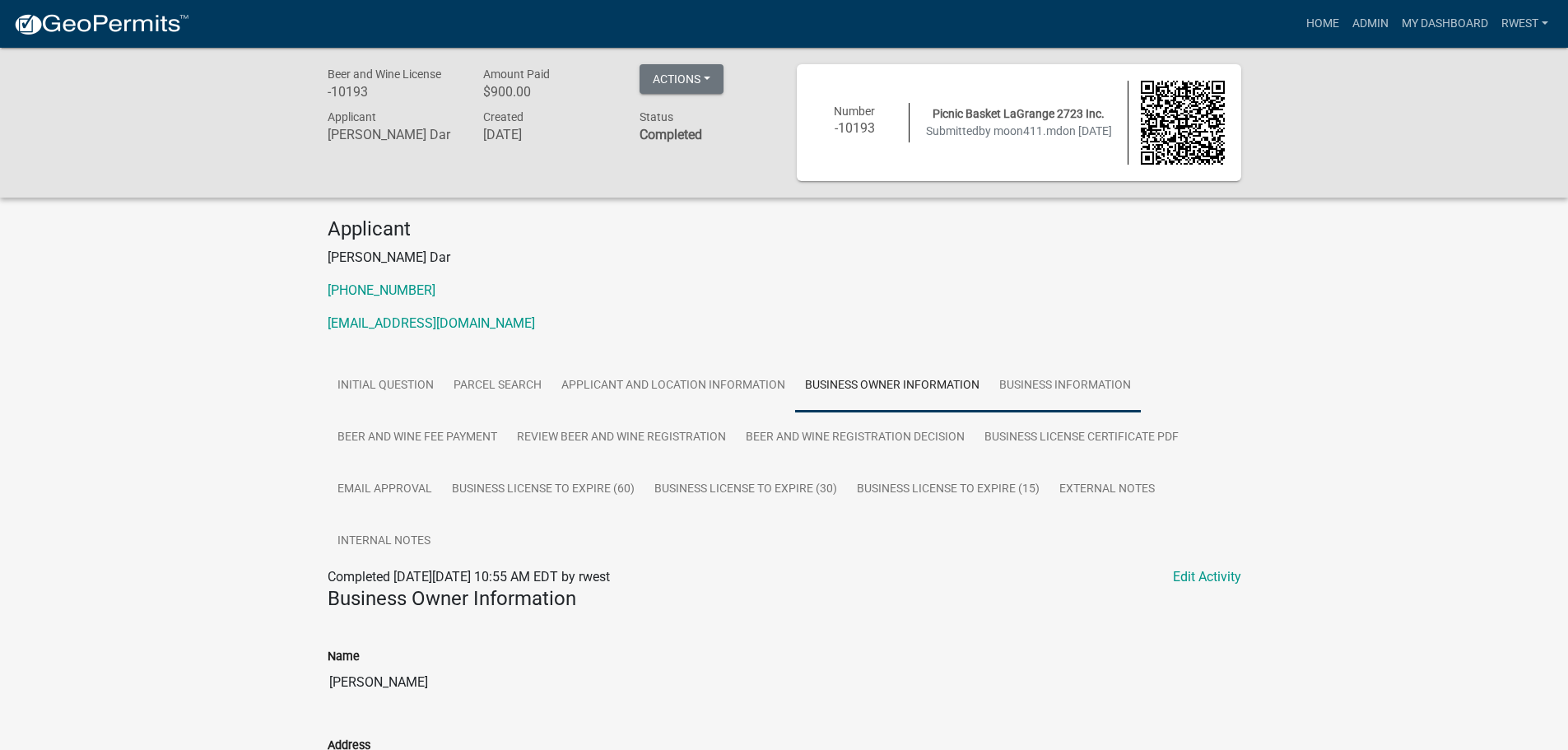
click at [1071, 386] on link "Business Information" at bounding box center [1065, 386] width 152 height 53
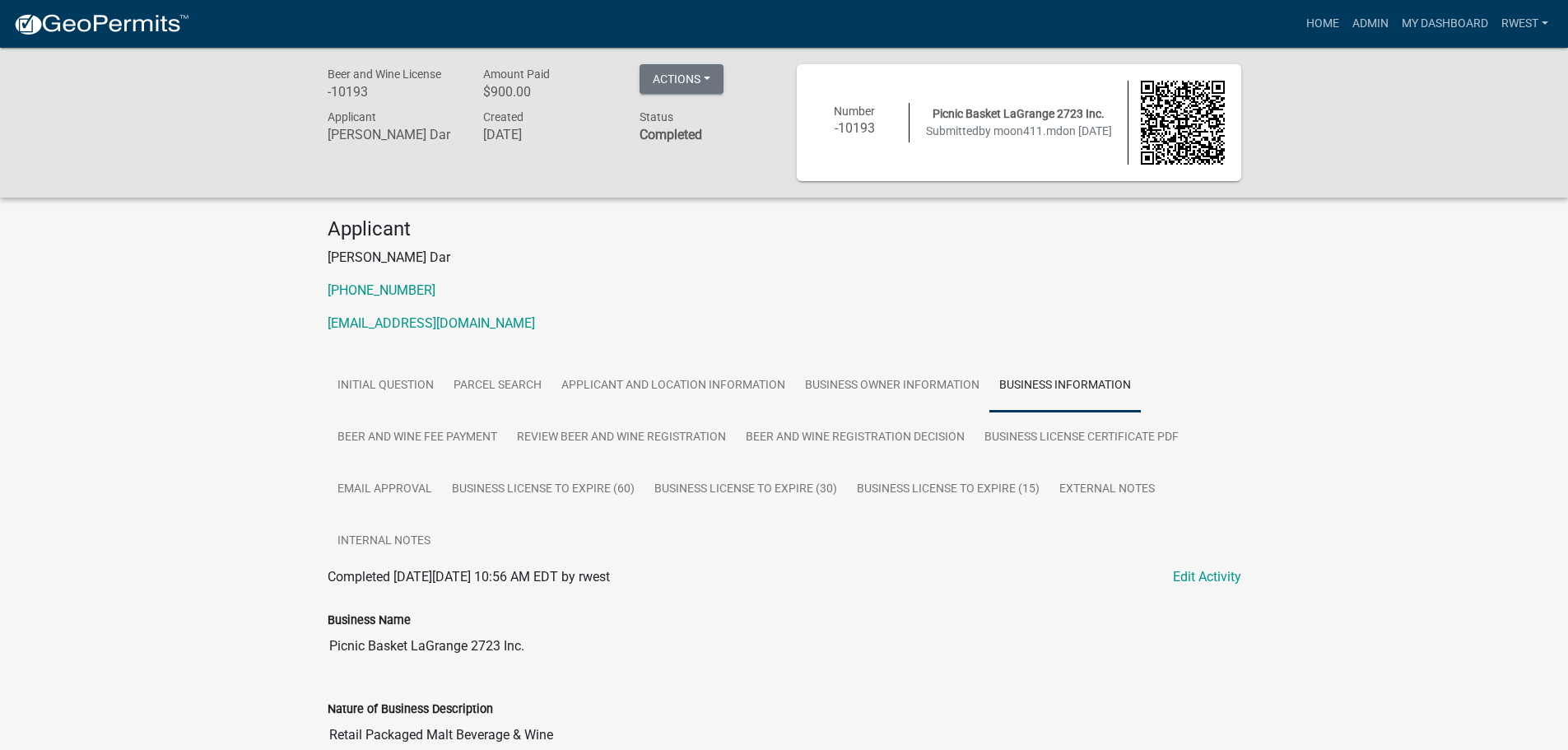
drag, startPoint x: 330, startPoint y: 645, endPoint x: 519, endPoint y: 639, distance: 189.1
click at [524, 638] on input "Picnic Basket LaGrange 2723 Inc." at bounding box center [784, 646] width 914 height 33
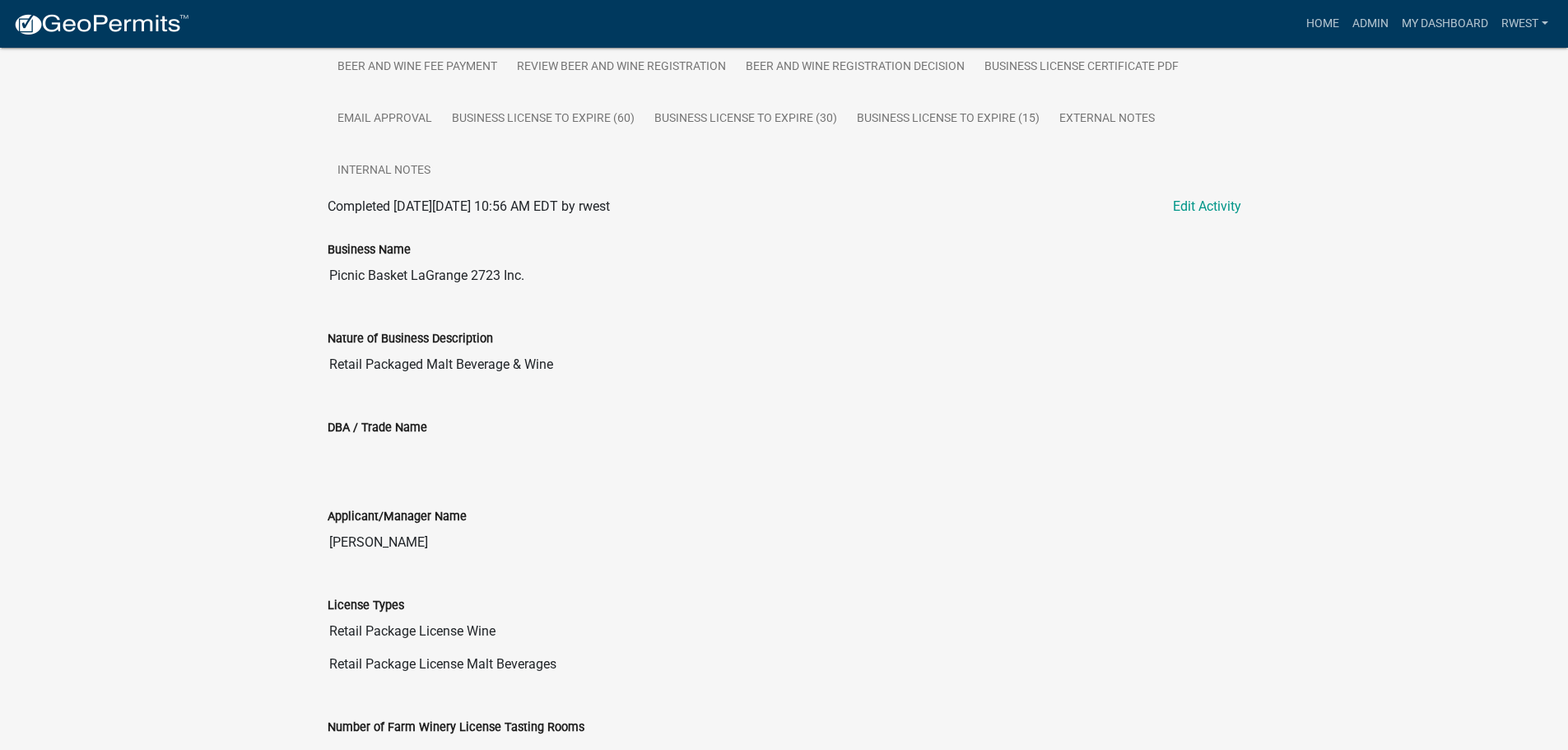
scroll to position [411, 0]
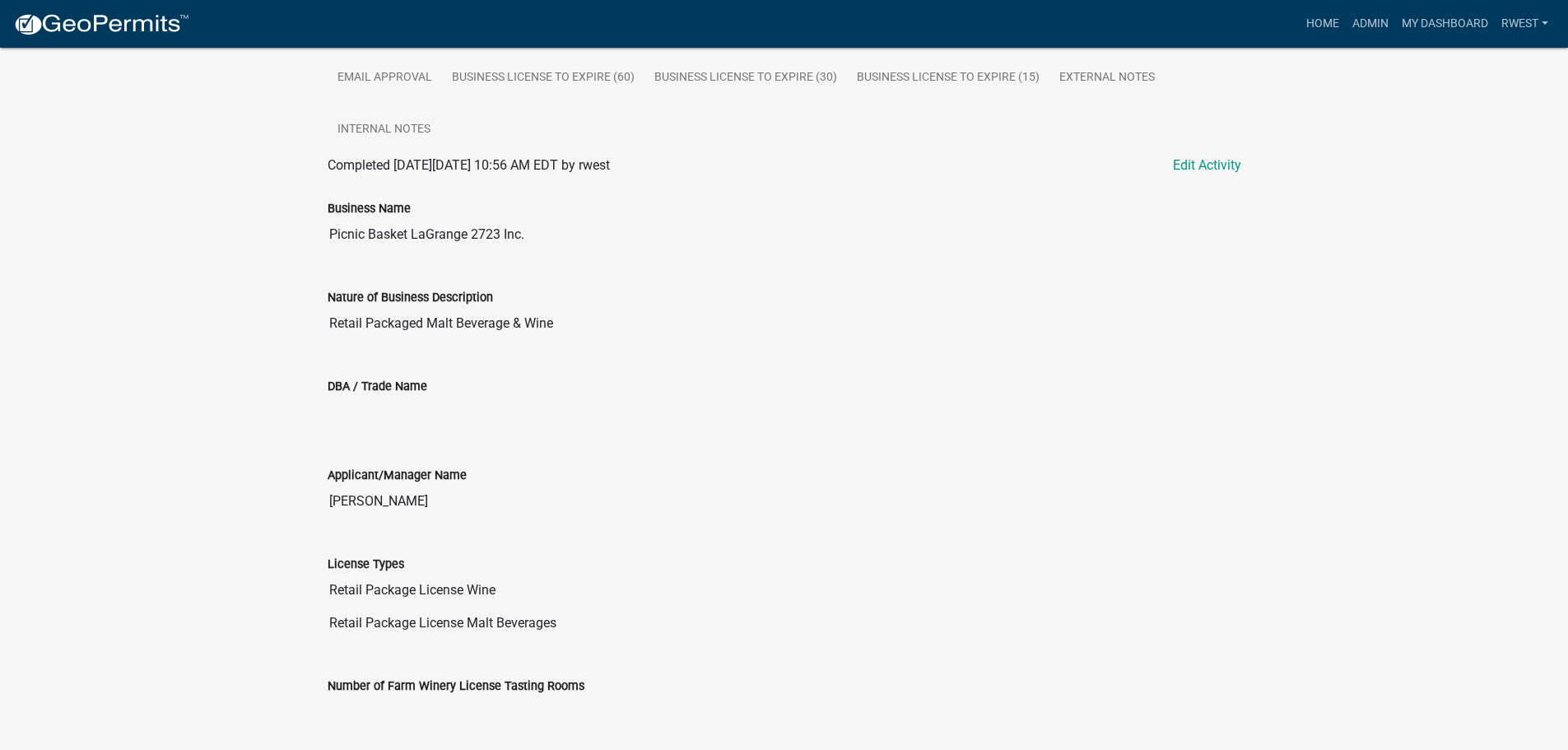
drag, startPoint x: 330, startPoint y: 499, endPoint x: 424, endPoint y: 497, distance: 94.0
click at [424, 497] on input "[PERSON_NAME]" at bounding box center [784, 501] width 914 height 33
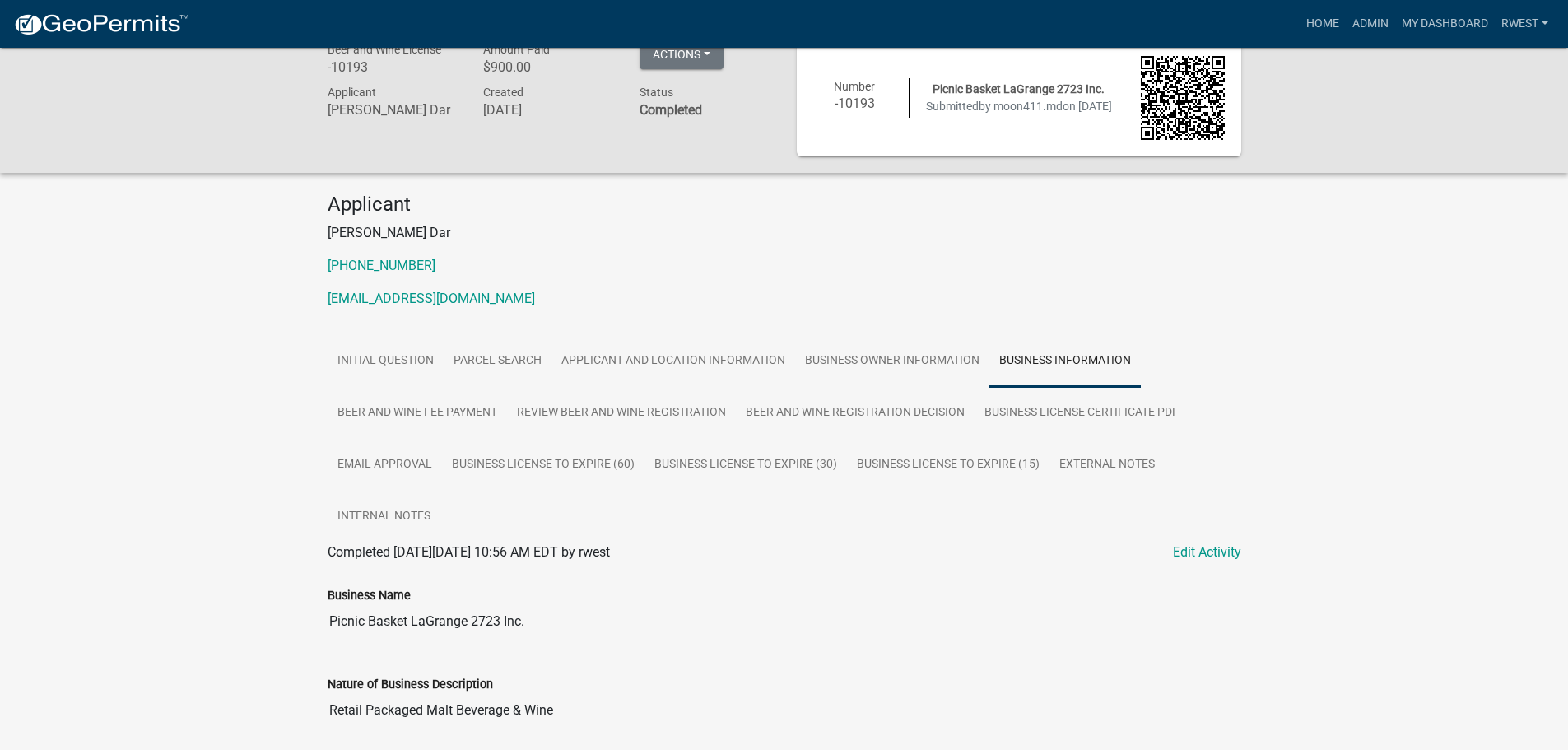
scroll to position [0, 0]
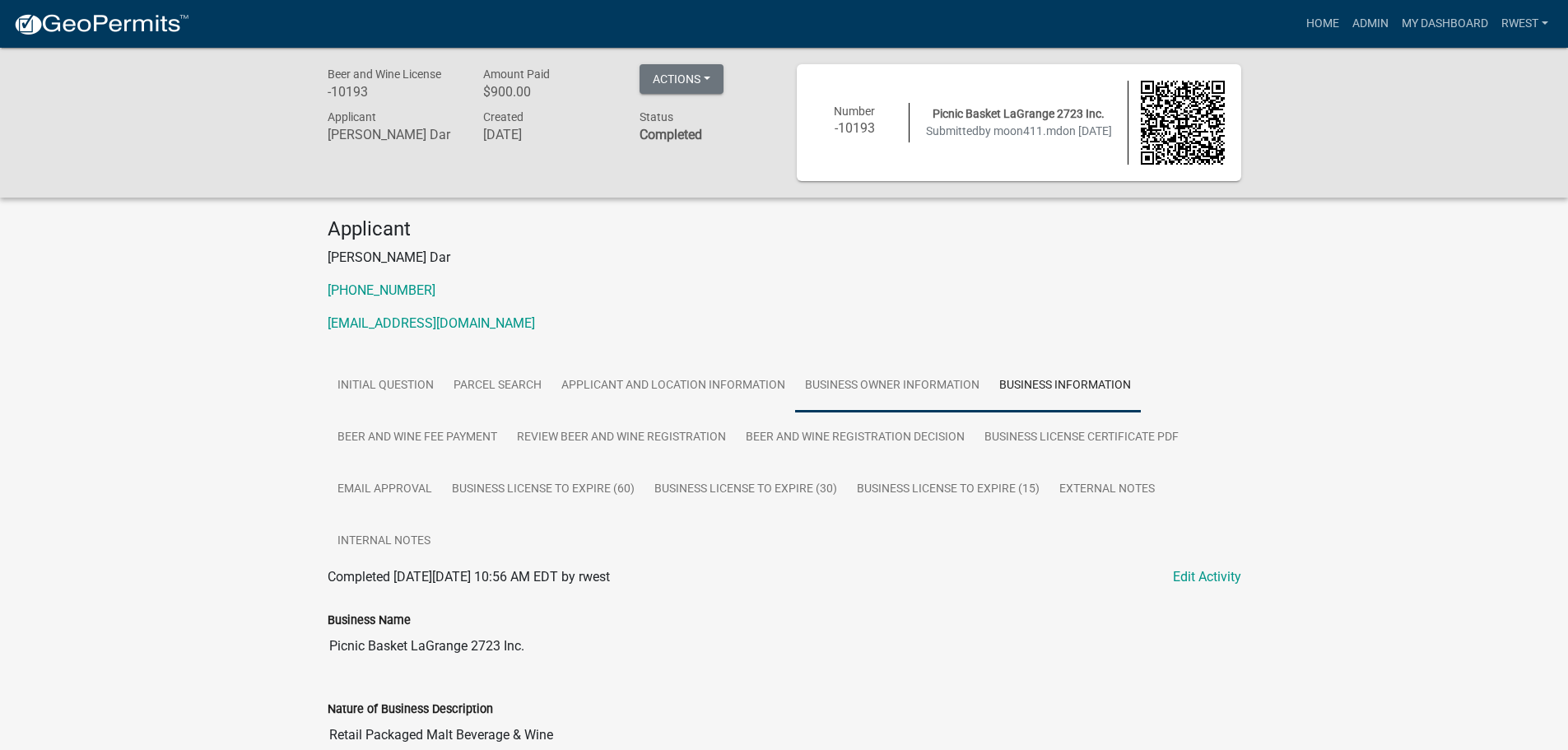
click at [902, 391] on link "Business Owner Information" at bounding box center [892, 386] width 194 height 53
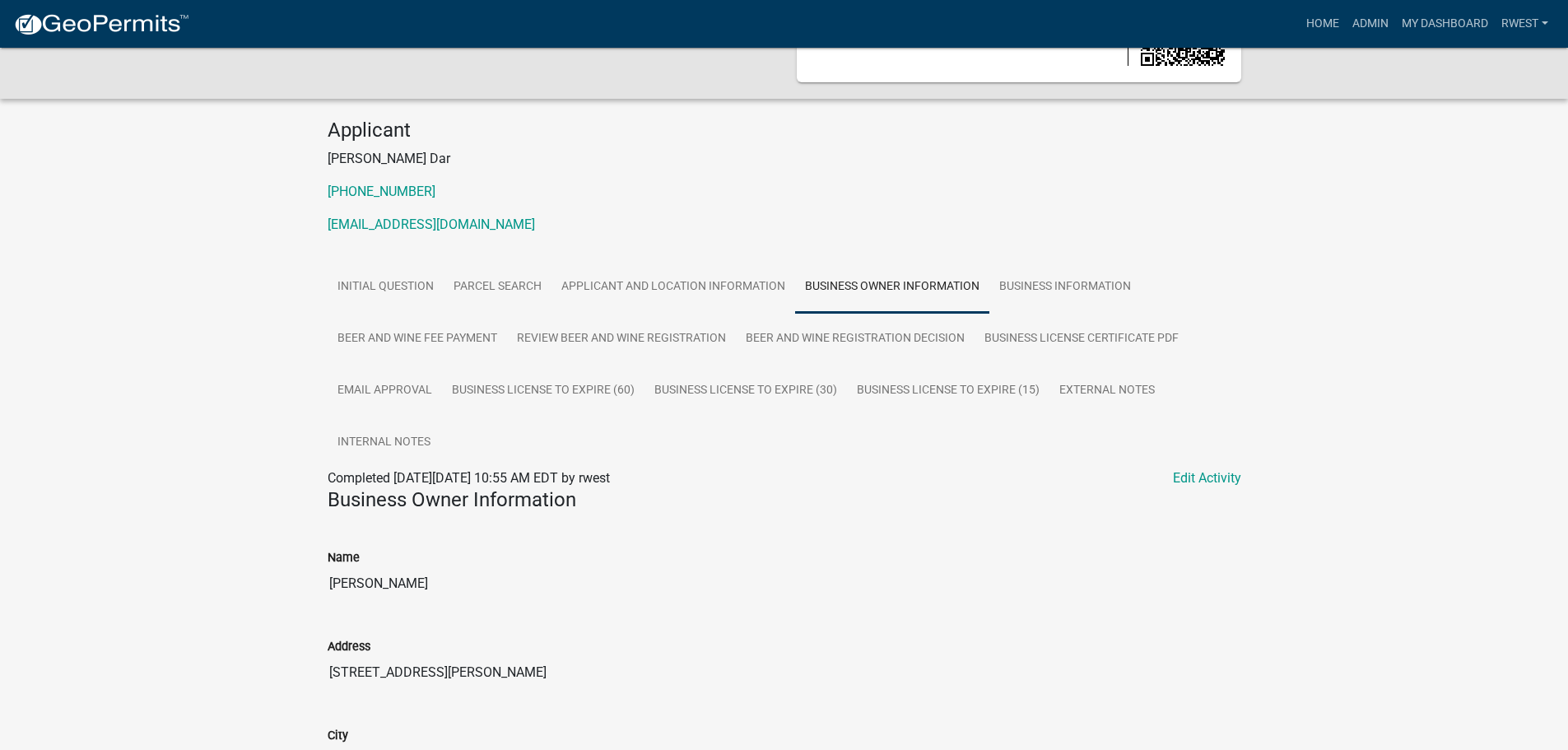
scroll to position [247, 0]
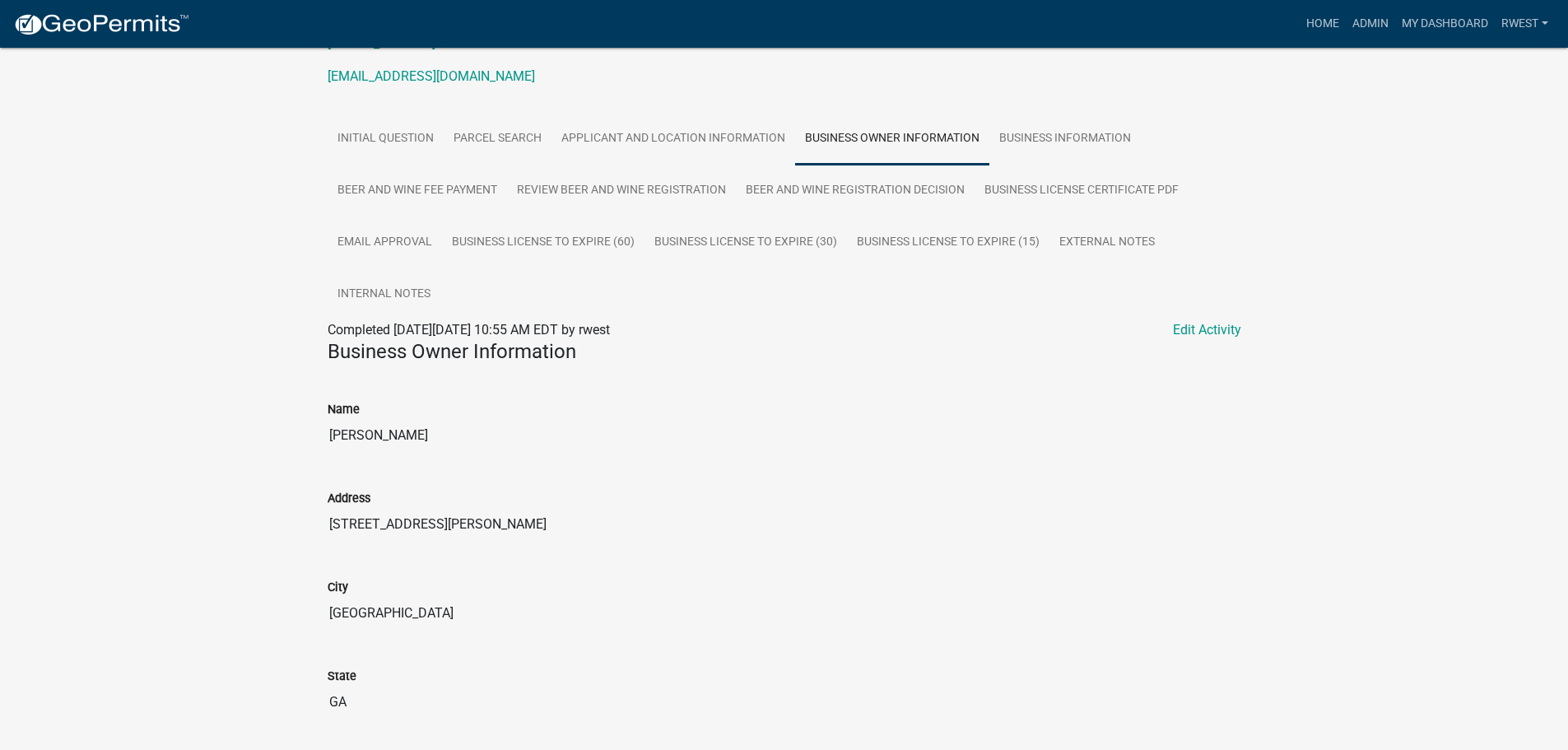
drag, startPoint x: 332, startPoint y: 436, endPoint x: 433, endPoint y: 433, distance: 101.0
click at [433, 433] on input "[PERSON_NAME]" at bounding box center [784, 435] width 914 height 33
drag, startPoint x: 626, startPoint y: 160, endPoint x: 626, endPoint y: 169, distance: 9.0
click at [626, 160] on link "Applicant and Location Information" at bounding box center [672, 139] width 243 height 53
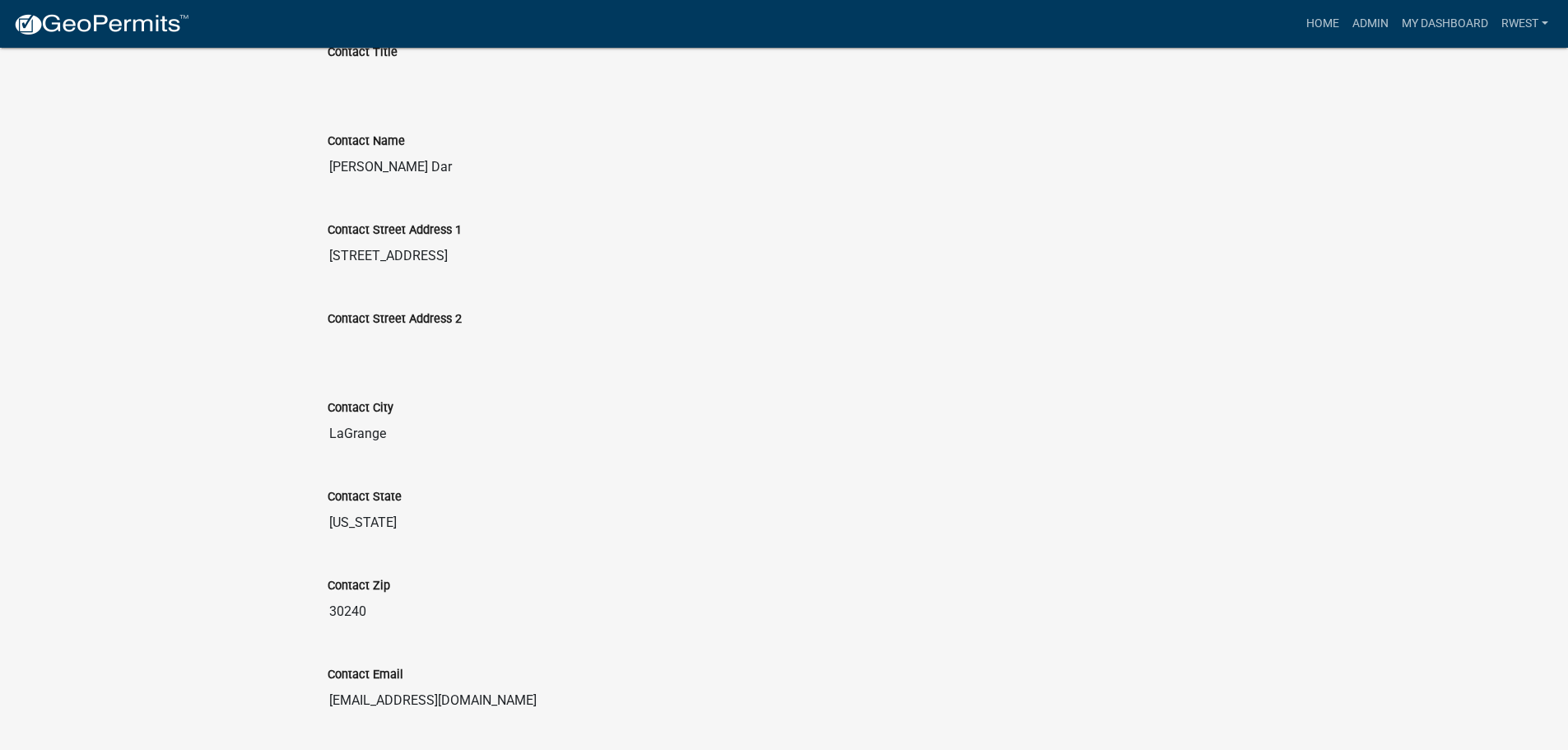
scroll to position [707, 0]
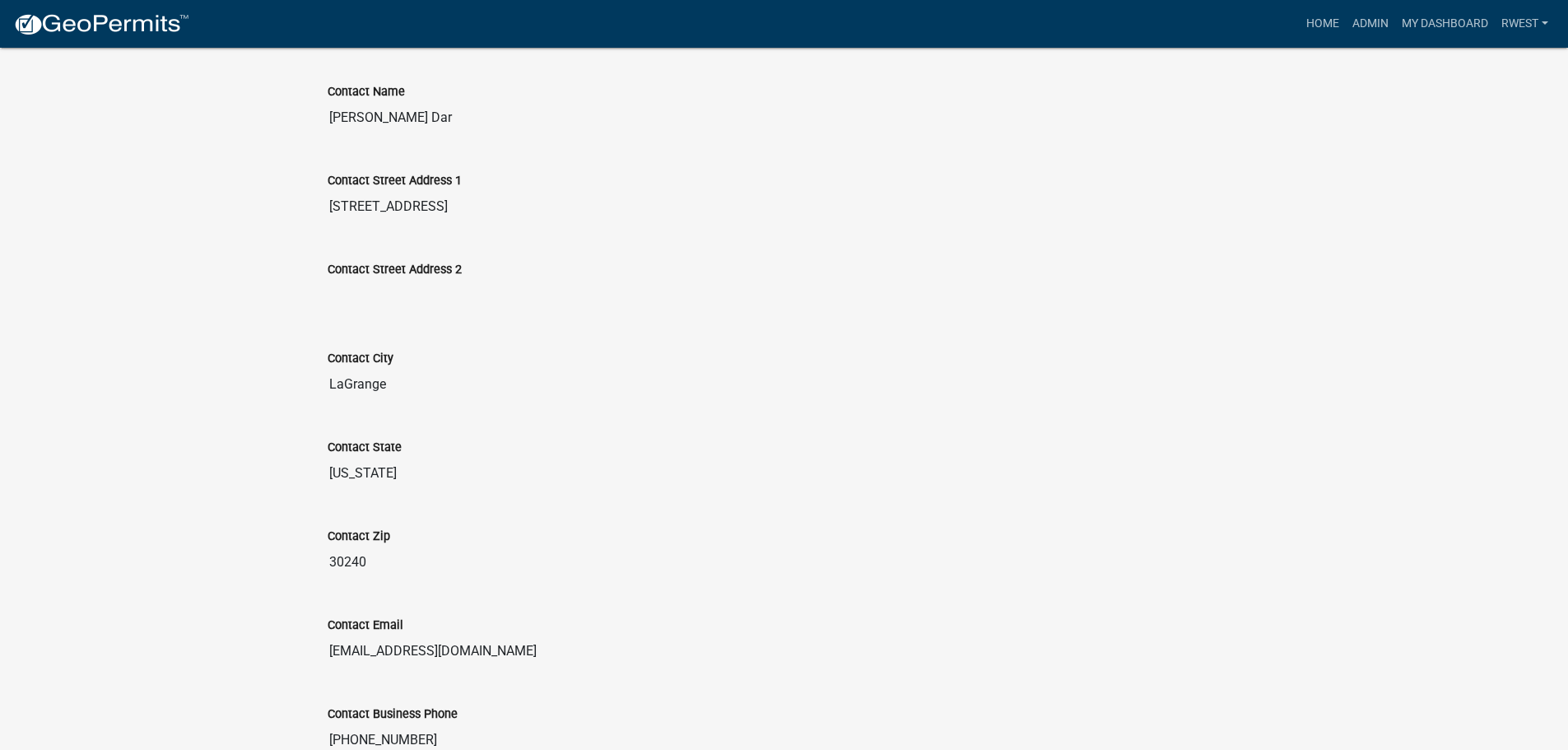
drag, startPoint x: 329, startPoint y: 652, endPoint x: 530, endPoint y: 637, distance: 201.6
click at [530, 637] on input "[EMAIL_ADDRESS][DOMAIN_NAME]" at bounding box center [784, 652] width 914 height 33
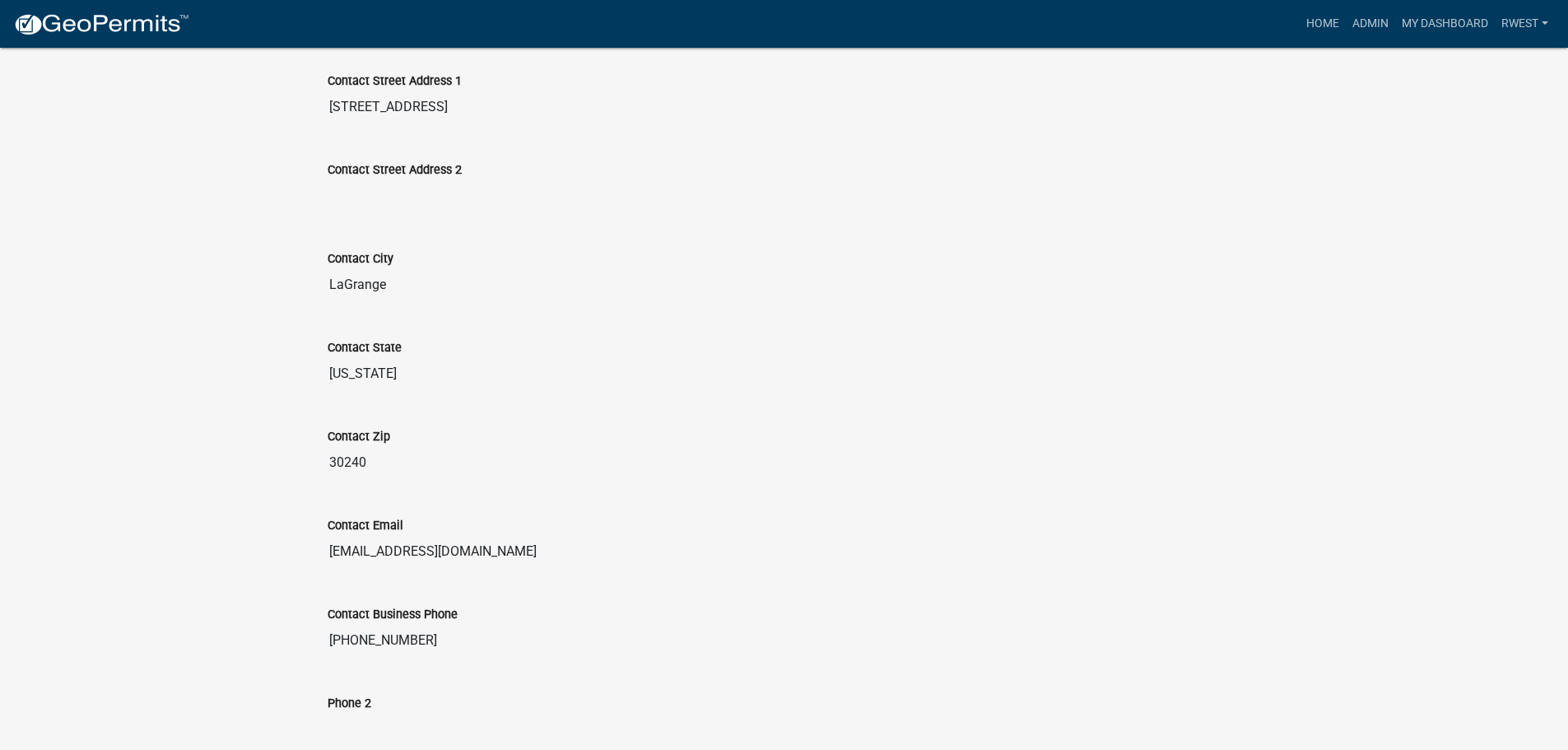
scroll to position [1036, 0]
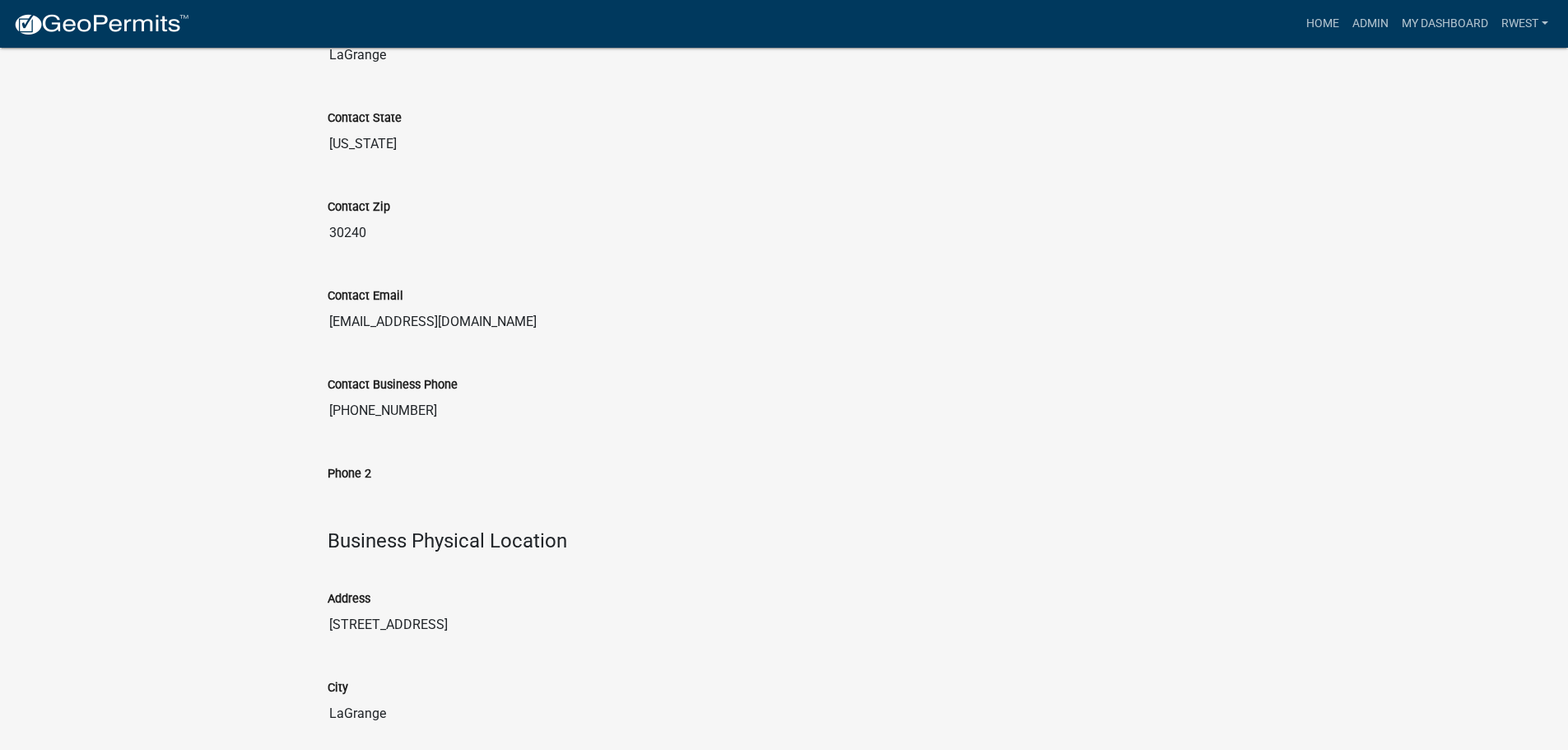
drag, startPoint x: 331, startPoint y: 622, endPoint x: 454, endPoint y: 630, distance: 123.3
click at [454, 630] on input "[STREET_ADDRESS]" at bounding box center [784, 624] width 914 height 33
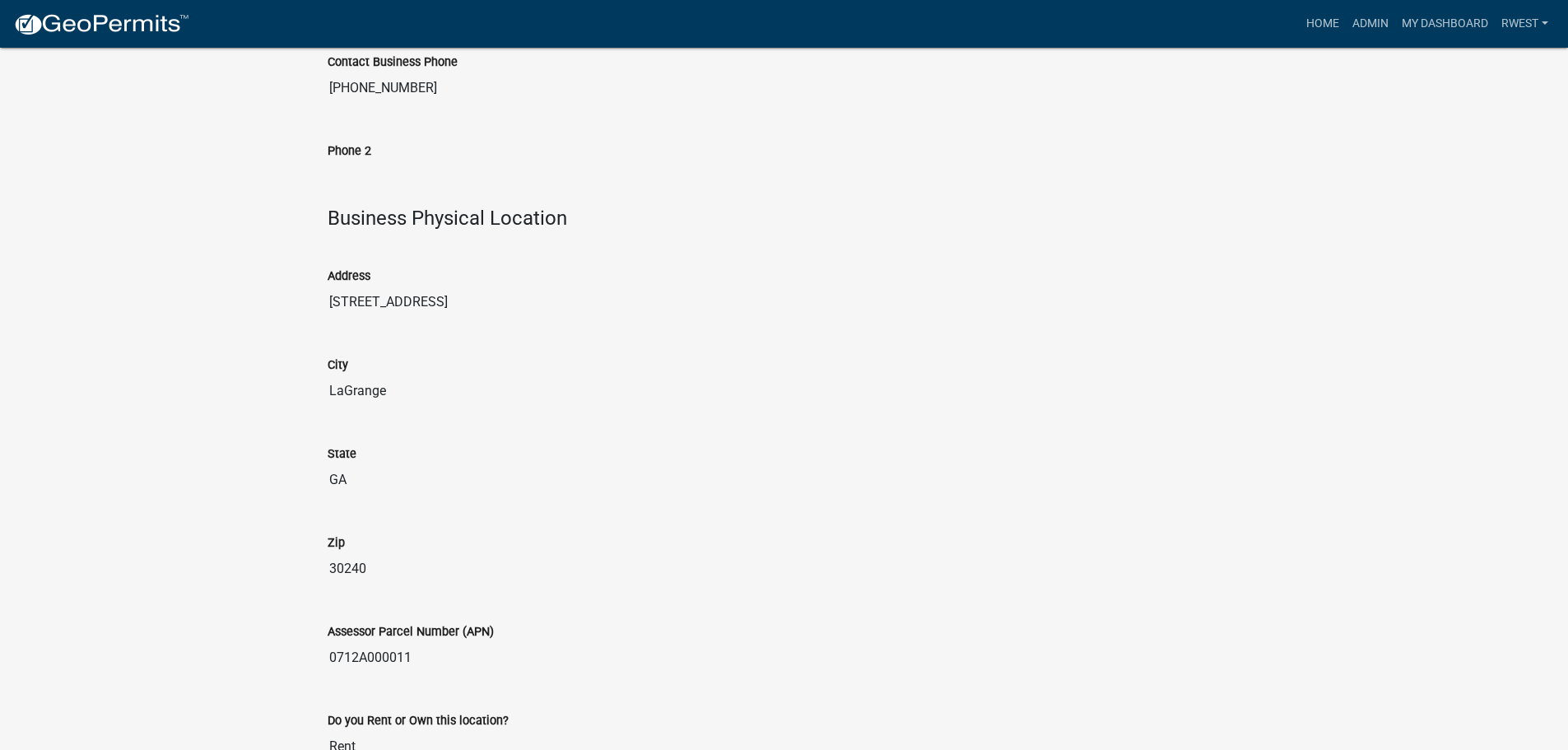
scroll to position [1366, 0]
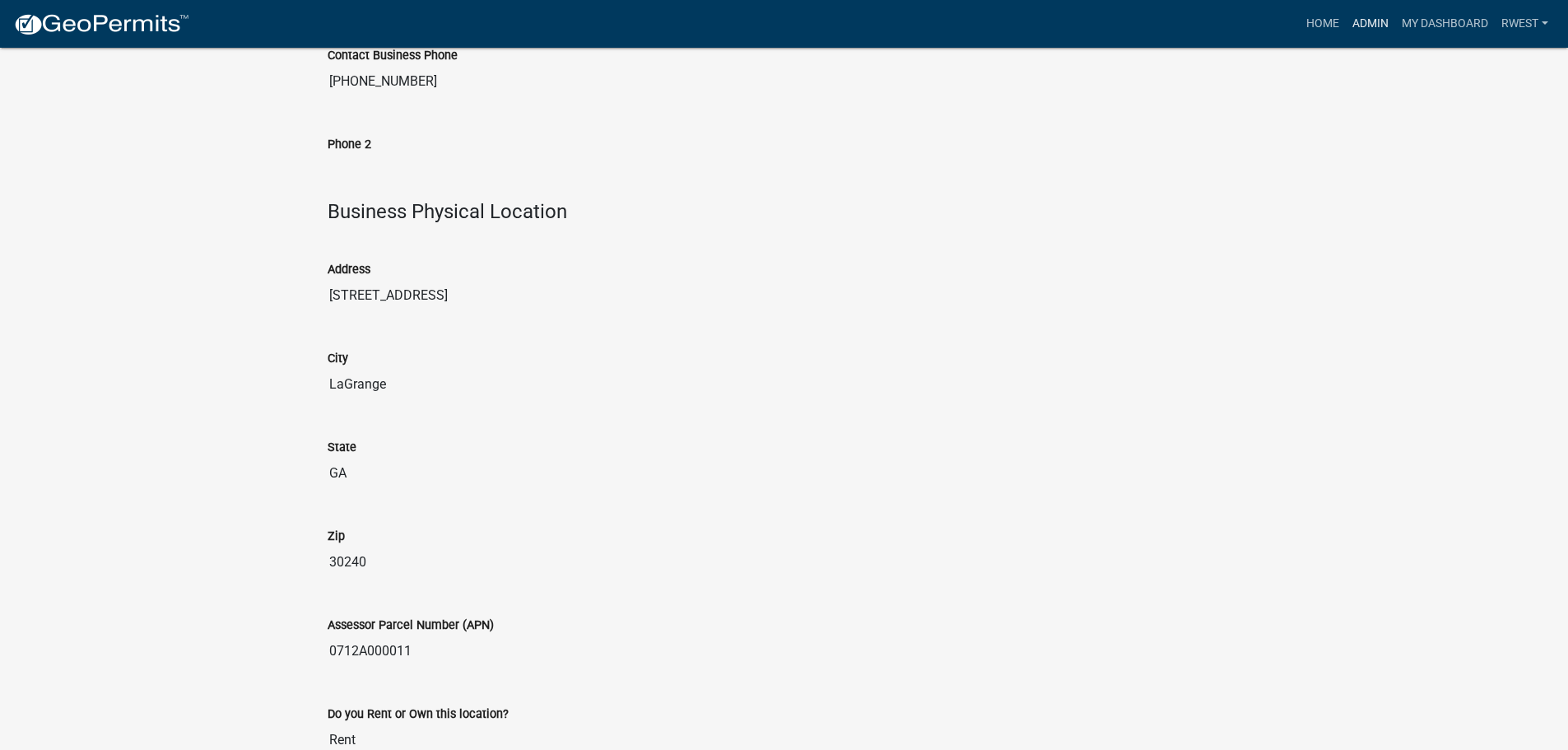
click at [1366, 28] on link "Admin" at bounding box center [1370, 24] width 49 height 31
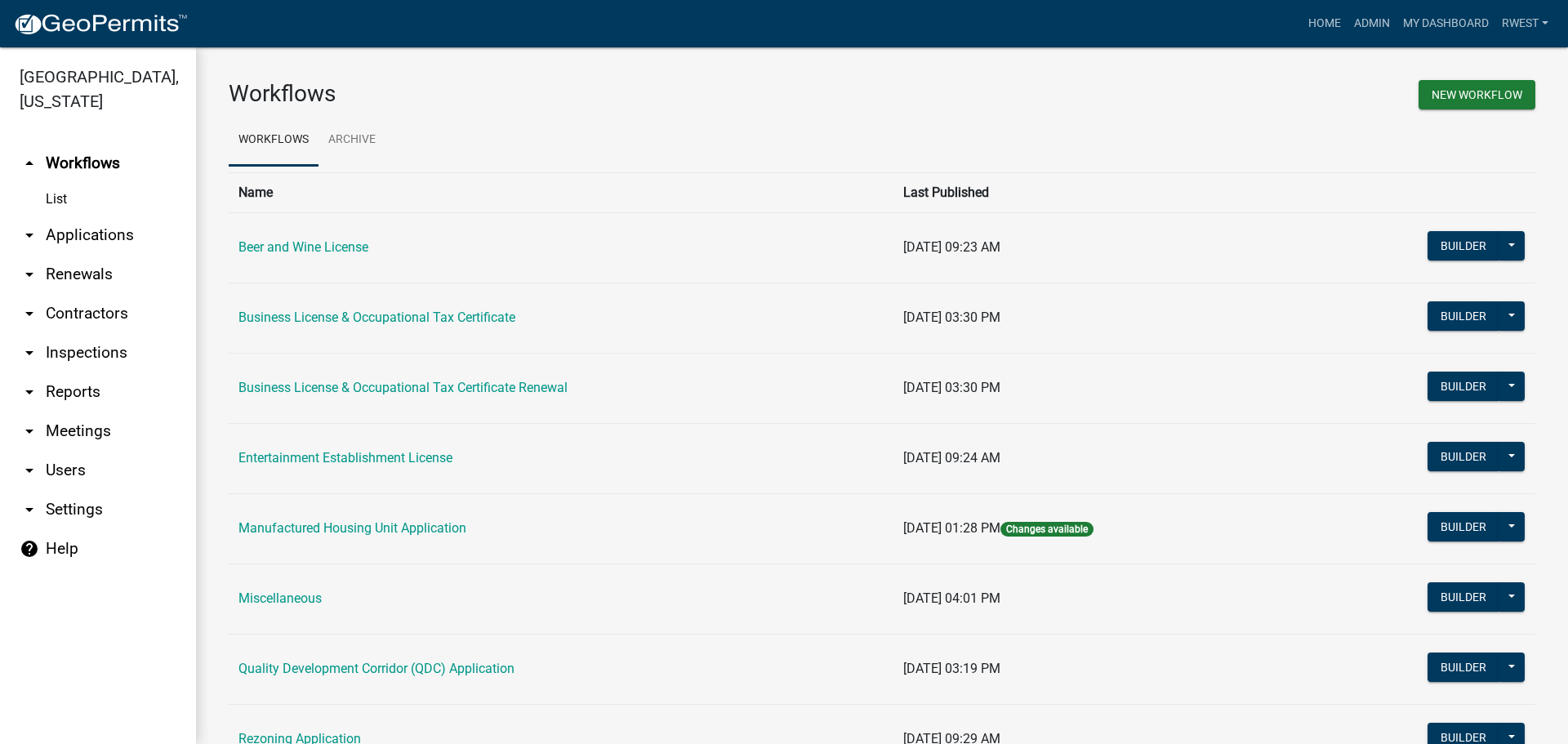
click at [104, 215] on link "arrow_drop_down Applications" at bounding box center [98, 235] width 196 height 40
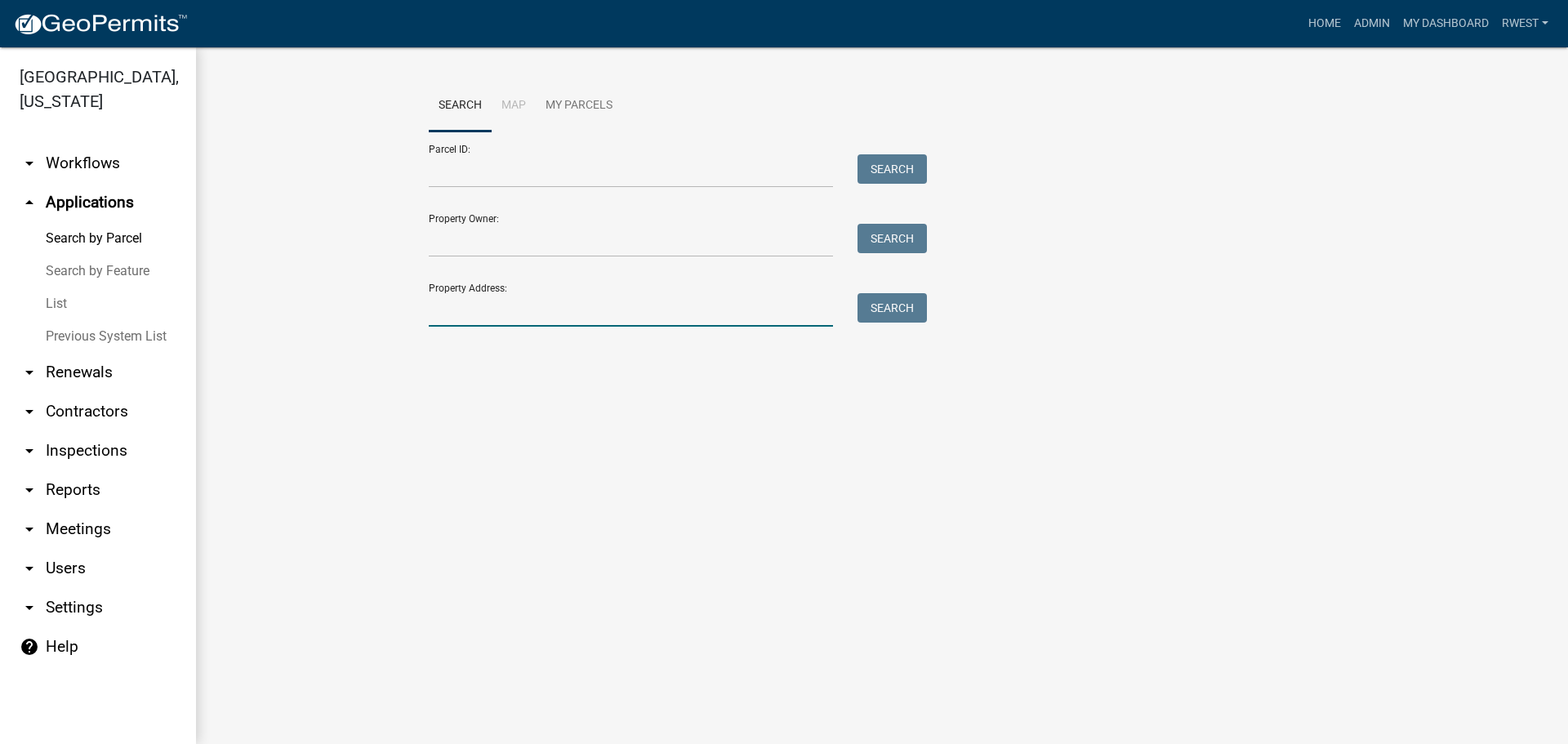
click at [484, 314] on input "Property Address:" at bounding box center [631, 311] width 405 height 34
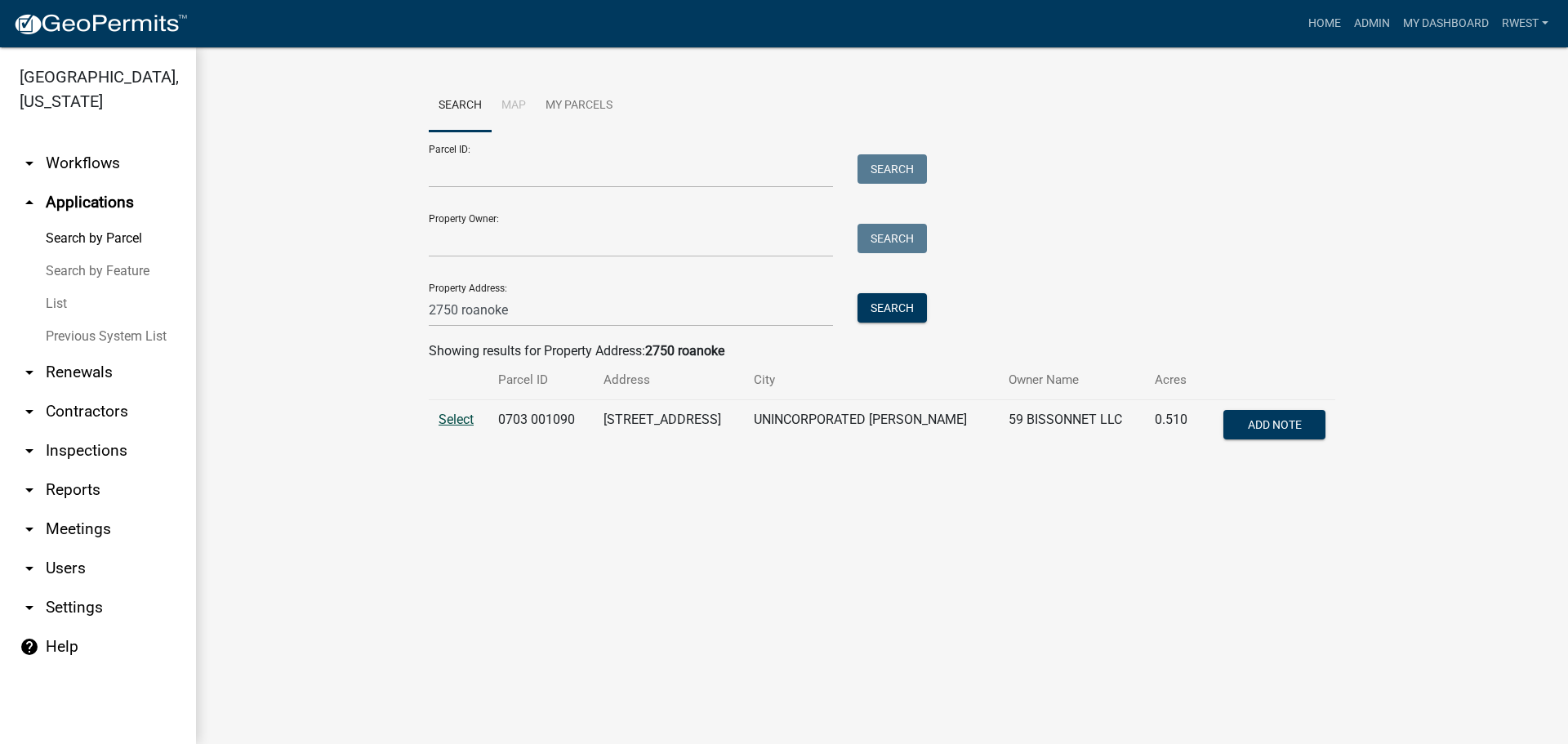
click at [453, 419] on span "Select" at bounding box center [456, 419] width 35 height 15
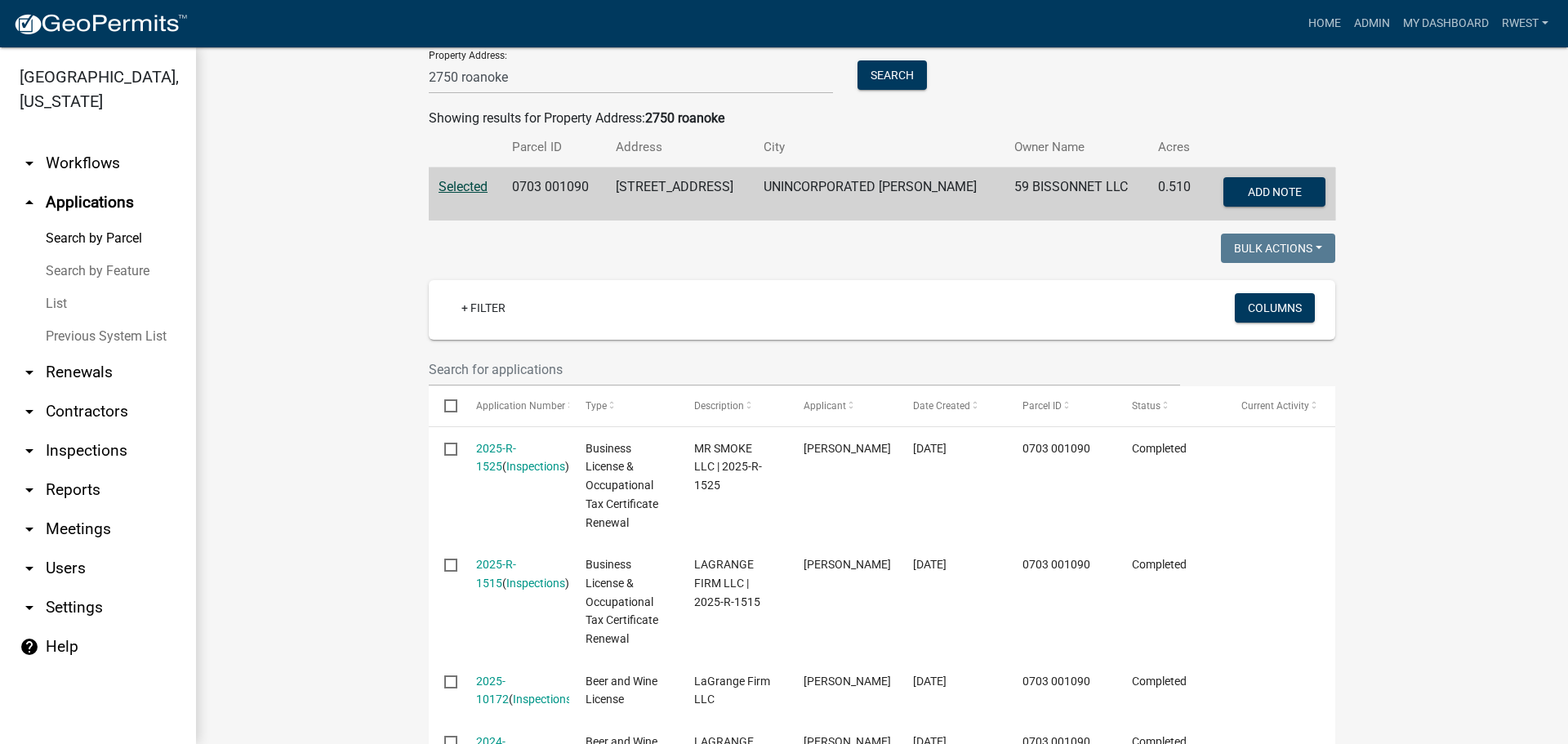
scroll to position [245, 0]
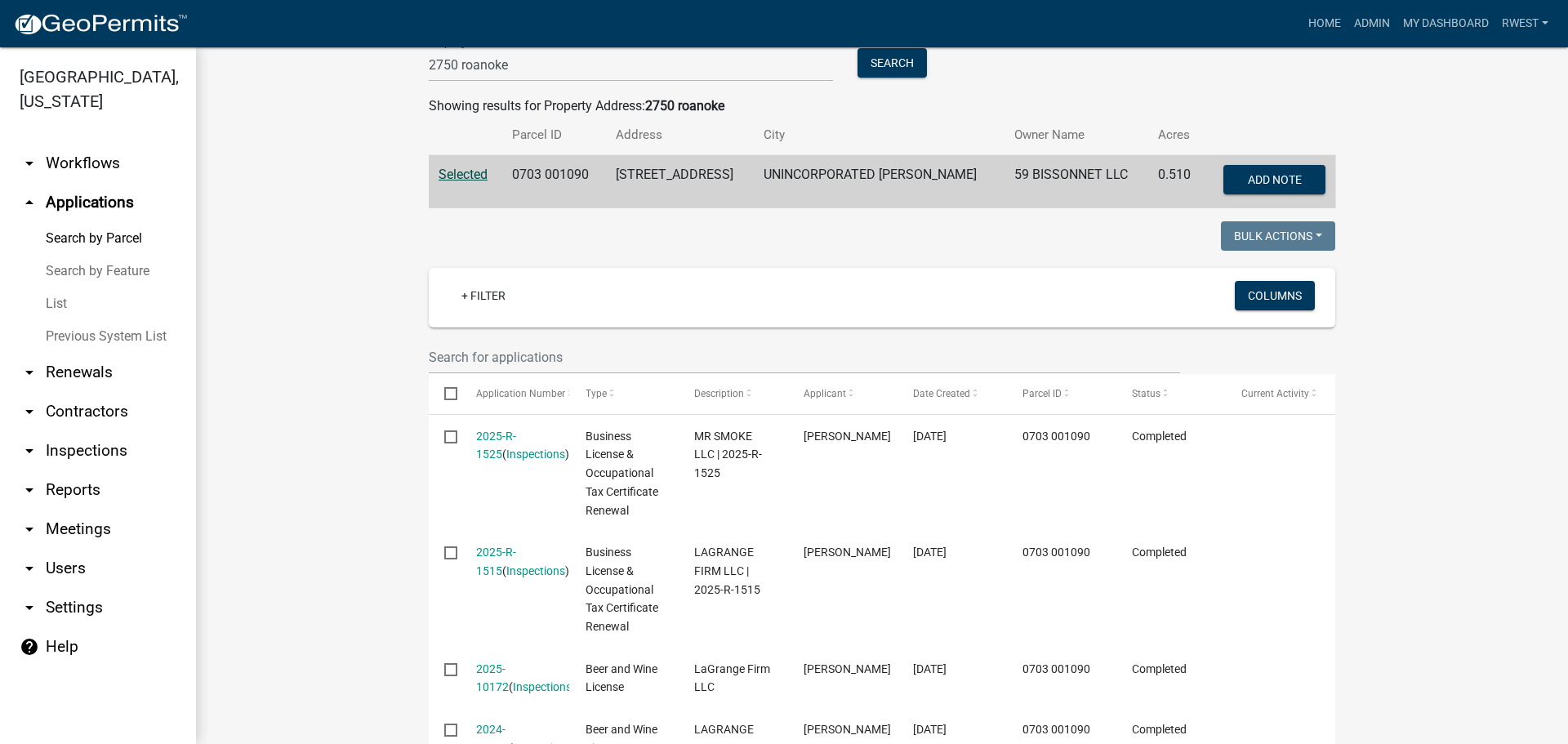
click at [421, 62] on div "2750 roanoke" at bounding box center [631, 65] width 429 height 34
drag, startPoint x: 423, startPoint y: 66, endPoint x: 508, endPoint y: 67, distance: 85.0
click at [508, 67] on input "2750 roanoke" at bounding box center [631, 65] width 405 height 34
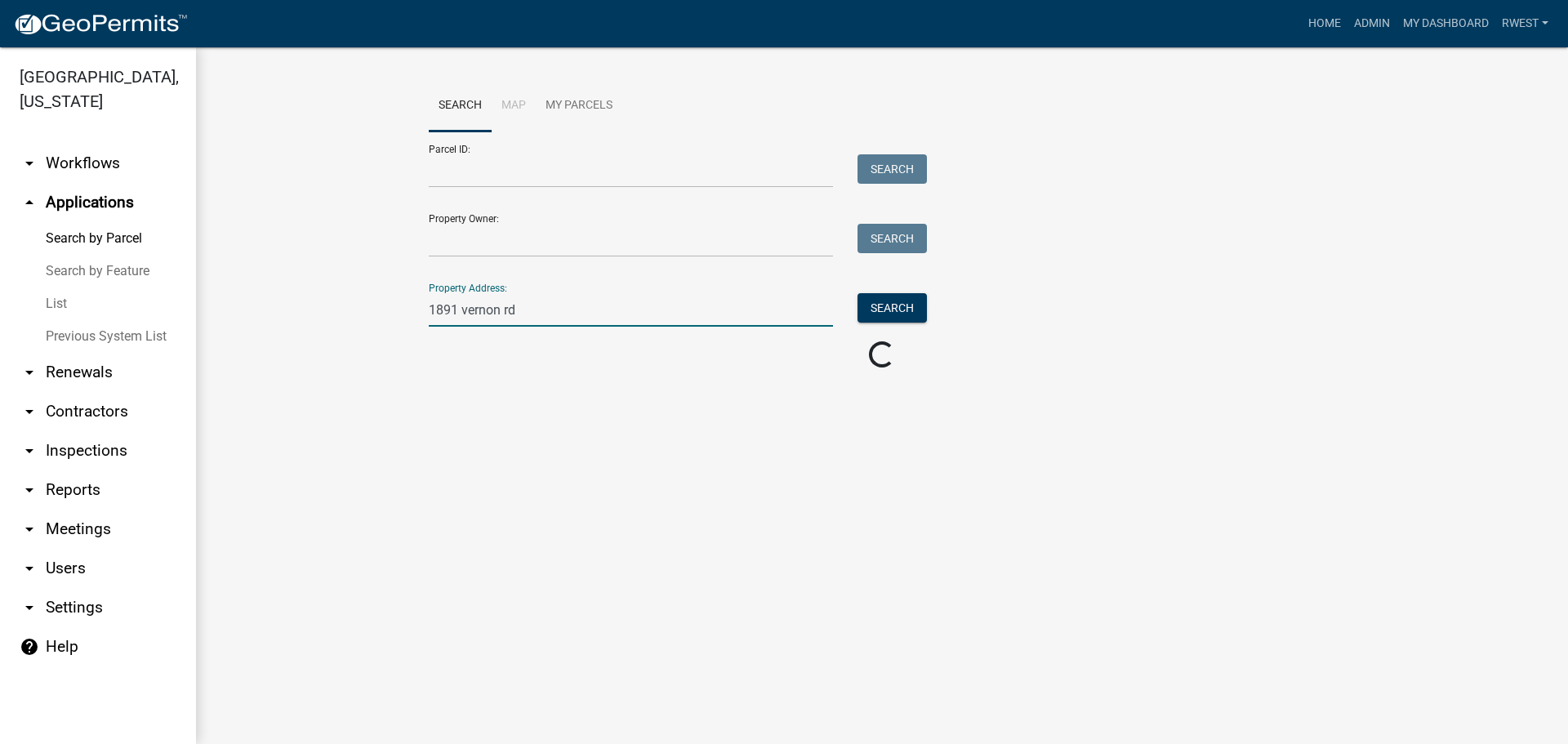
scroll to position [0, 0]
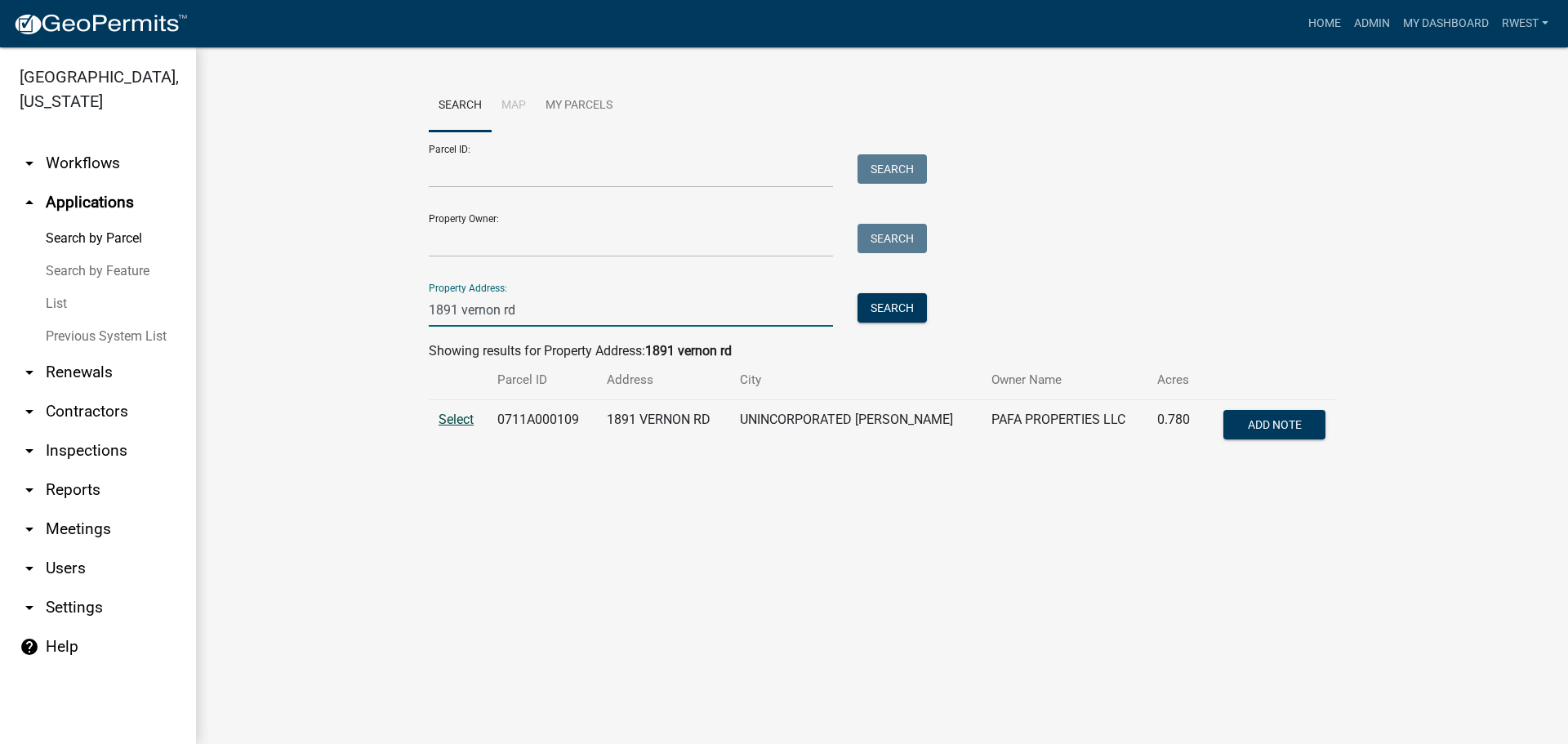
click at [444, 419] on span "Select" at bounding box center [456, 419] width 35 height 15
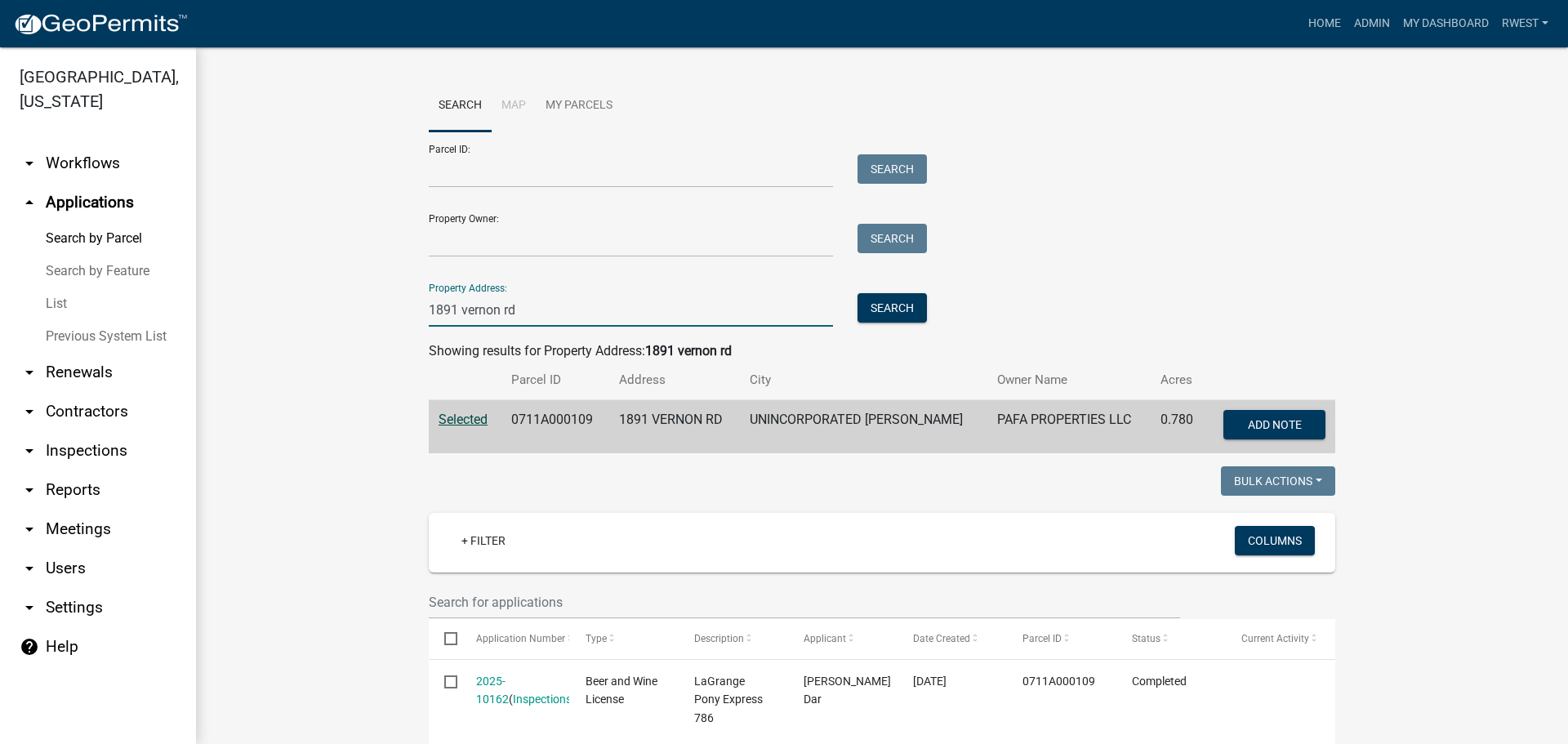
drag, startPoint x: 516, startPoint y: 314, endPoint x: 154, endPoint y: 252, distance: 367.3
click at [154, 252] on div "[GEOGRAPHIC_DATA], [US_STATE] arrow_drop_down Workflows List arrow_drop_up Appl…" at bounding box center [784, 396] width 1568 height 697
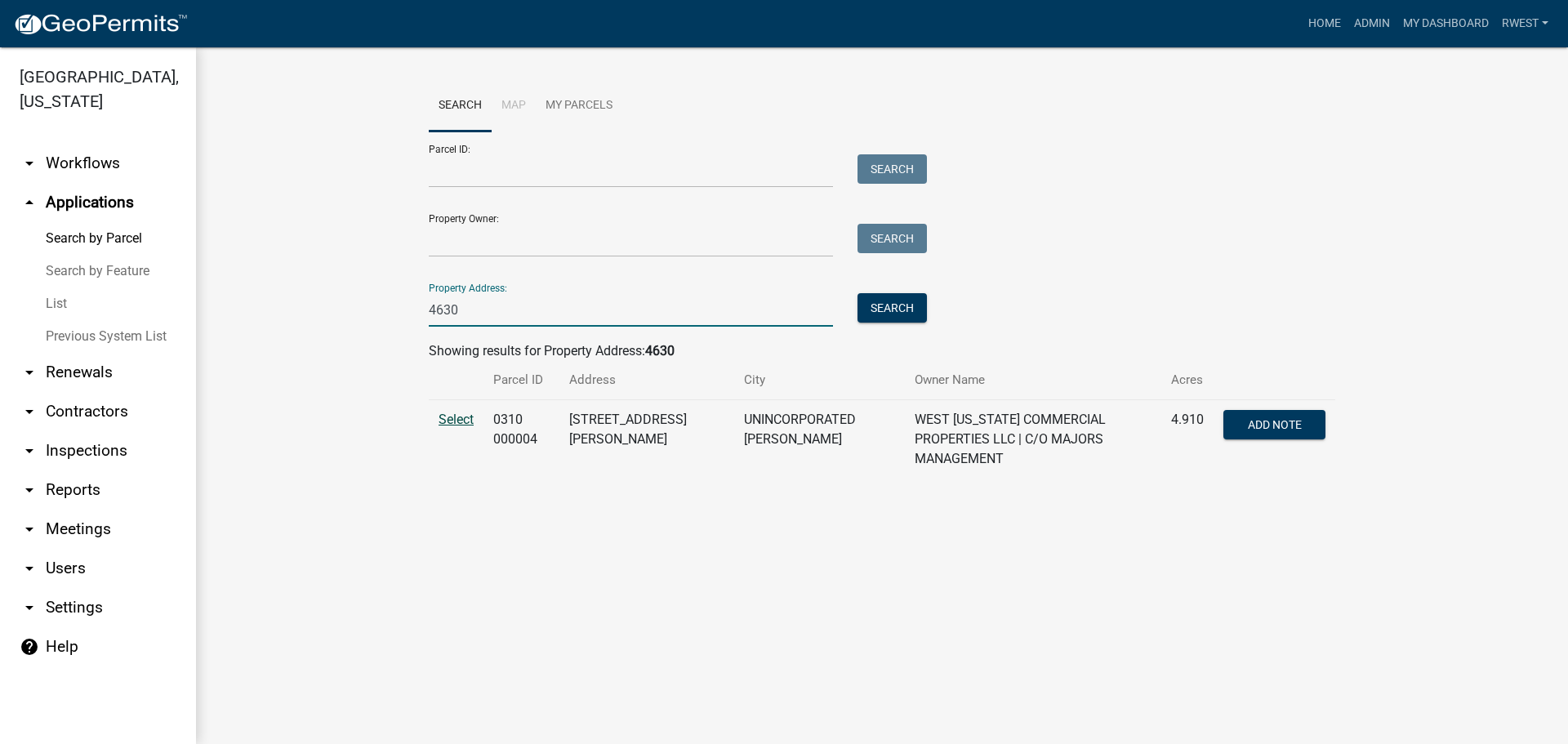
type input "4630"
click at [451, 420] on span "Select" at bounding box center [456, 419] width 35 height 15
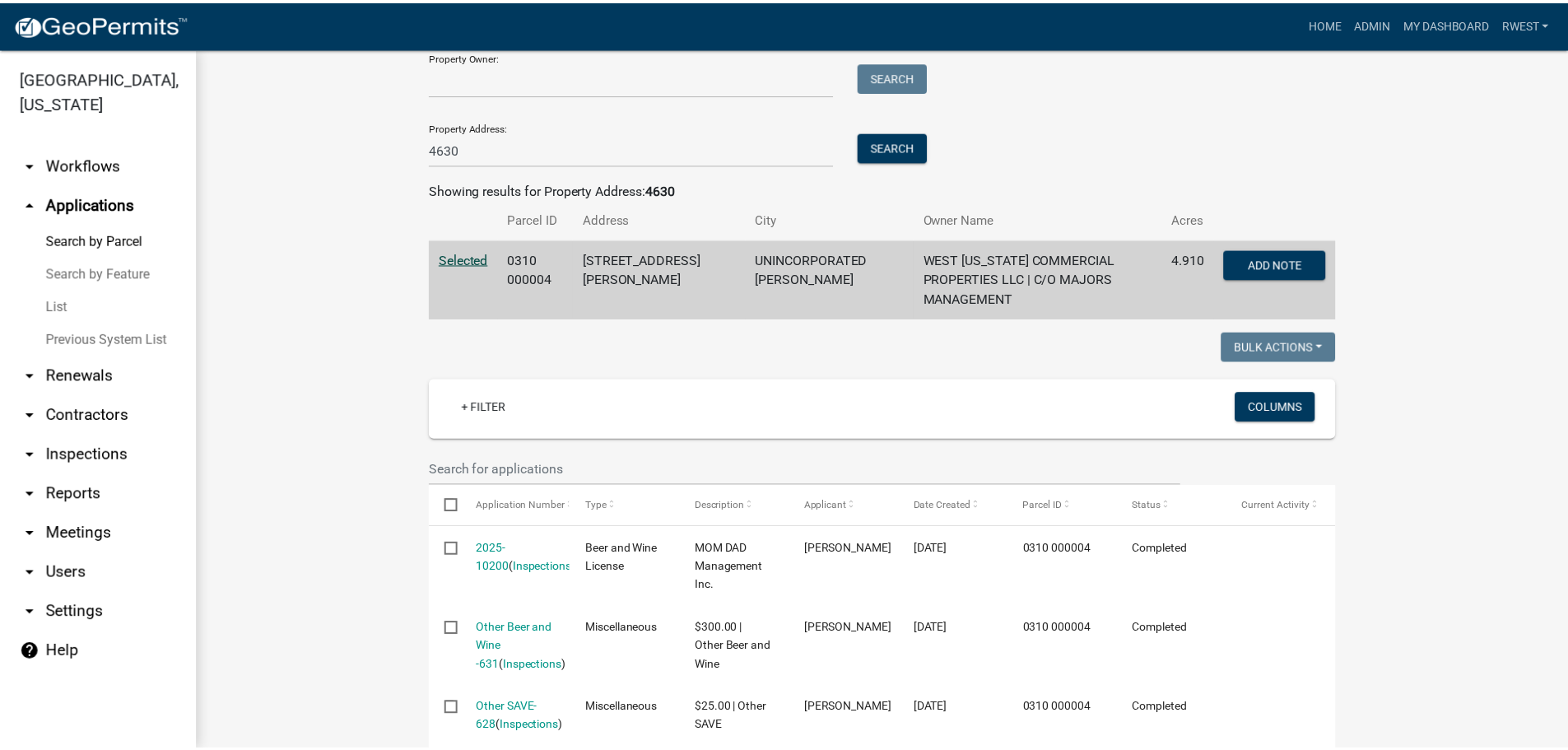
scroll to position [165, 0]
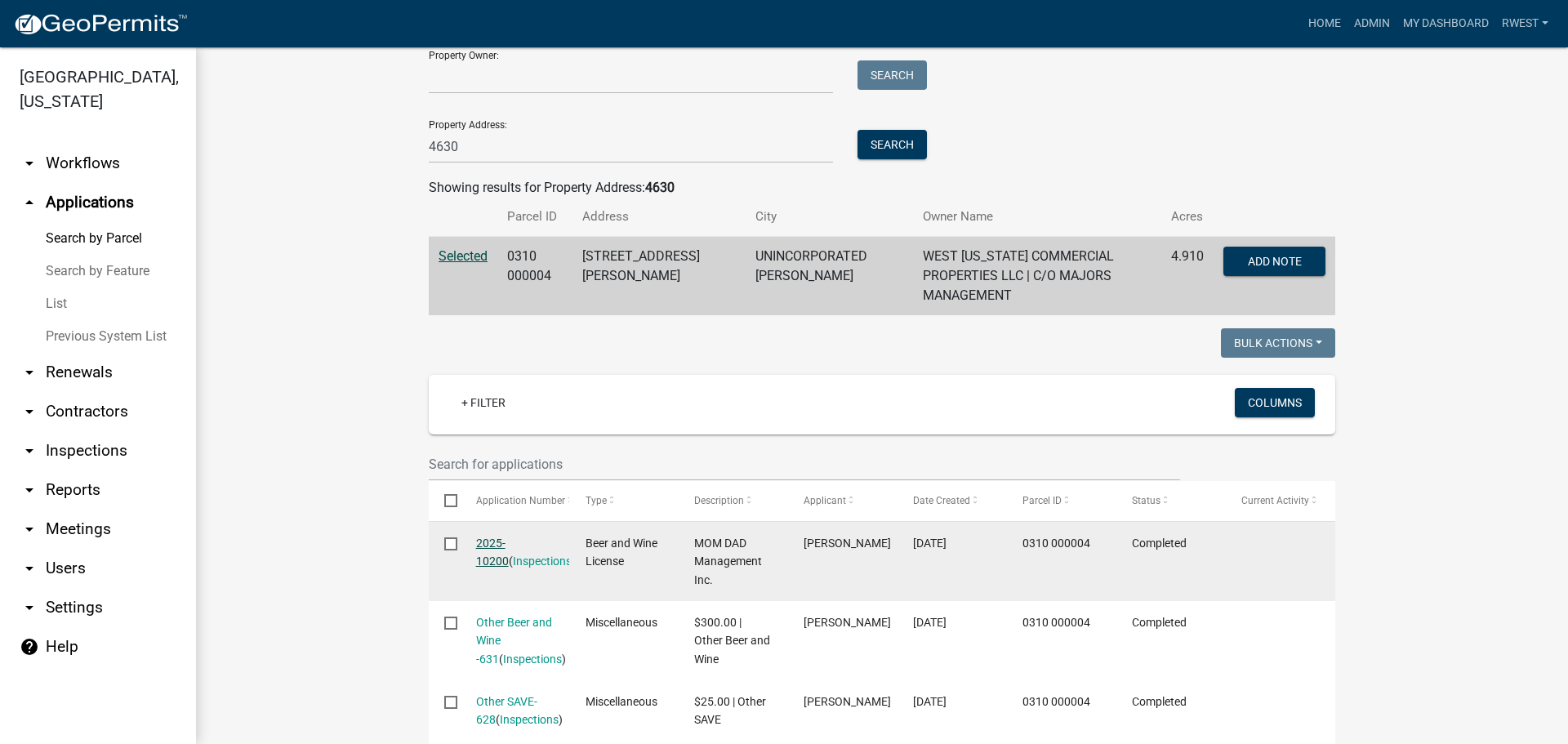
click at [509, 537] on link "2025-10200" at bounding box center [492, 553] width 33 height 32
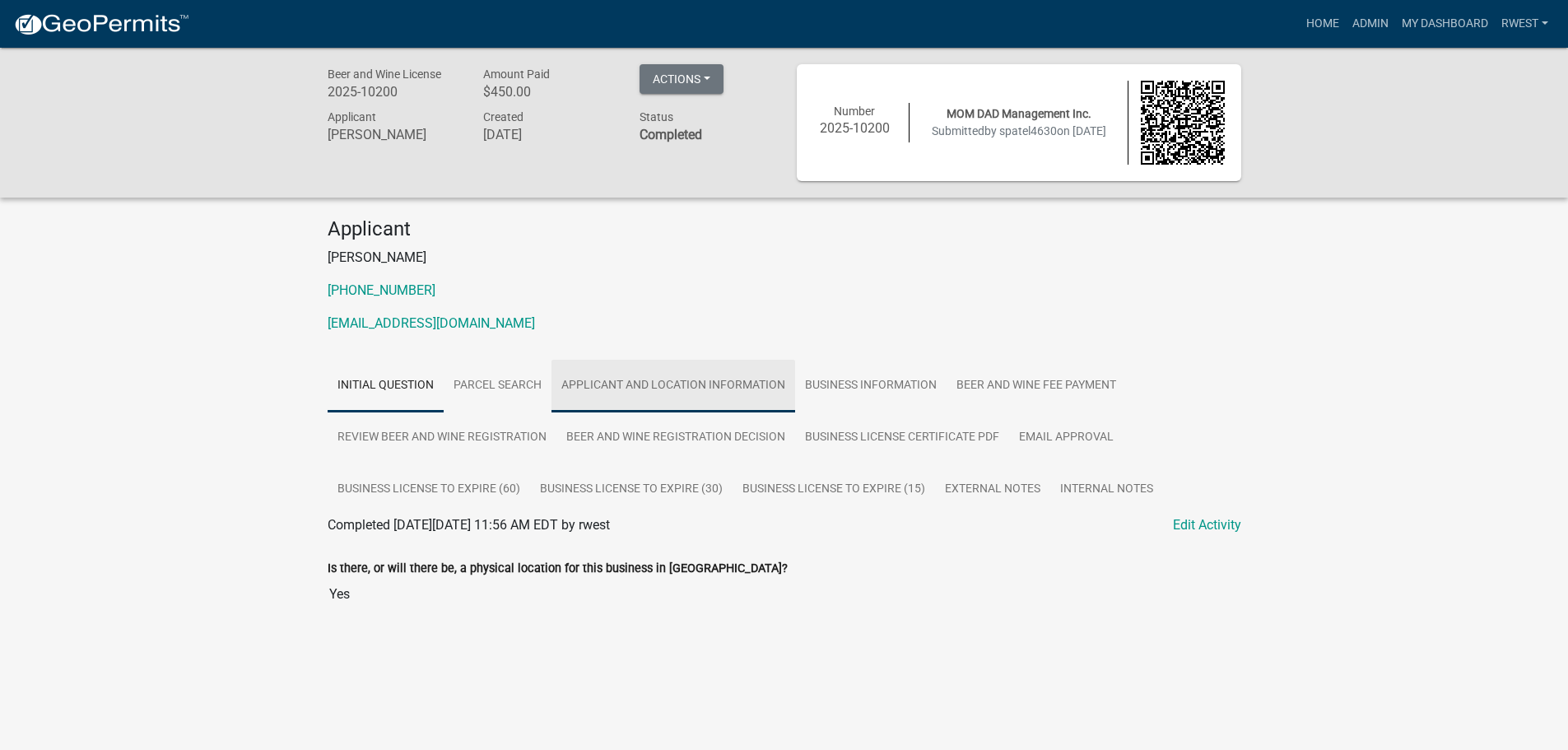
click at [727, 387] on link "Applicant and Location Information" at bounding box center [672, 386] width 243 height 53
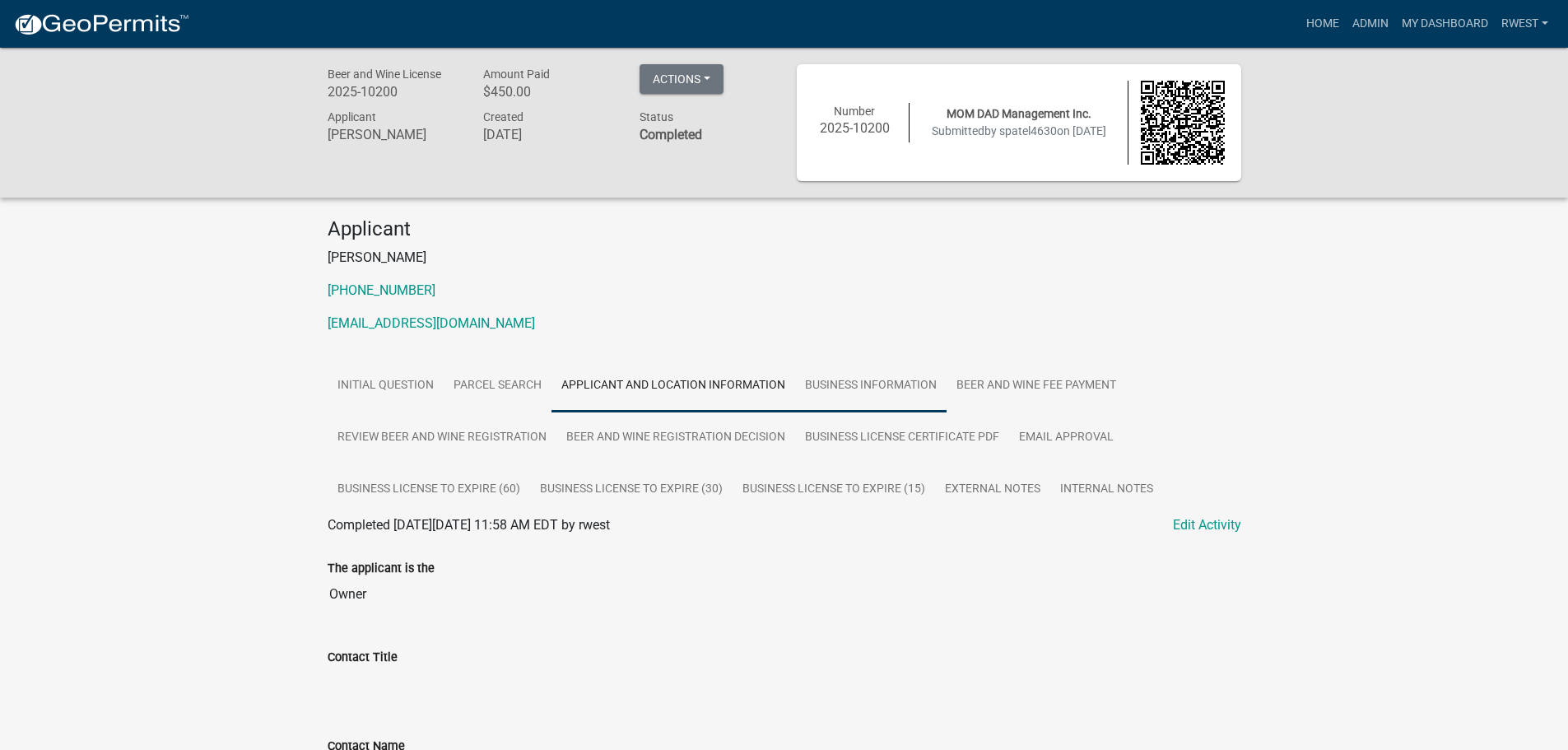
click at [929, 386] on link "Business Information" at bounding box center [871, 386] width 152 height 53
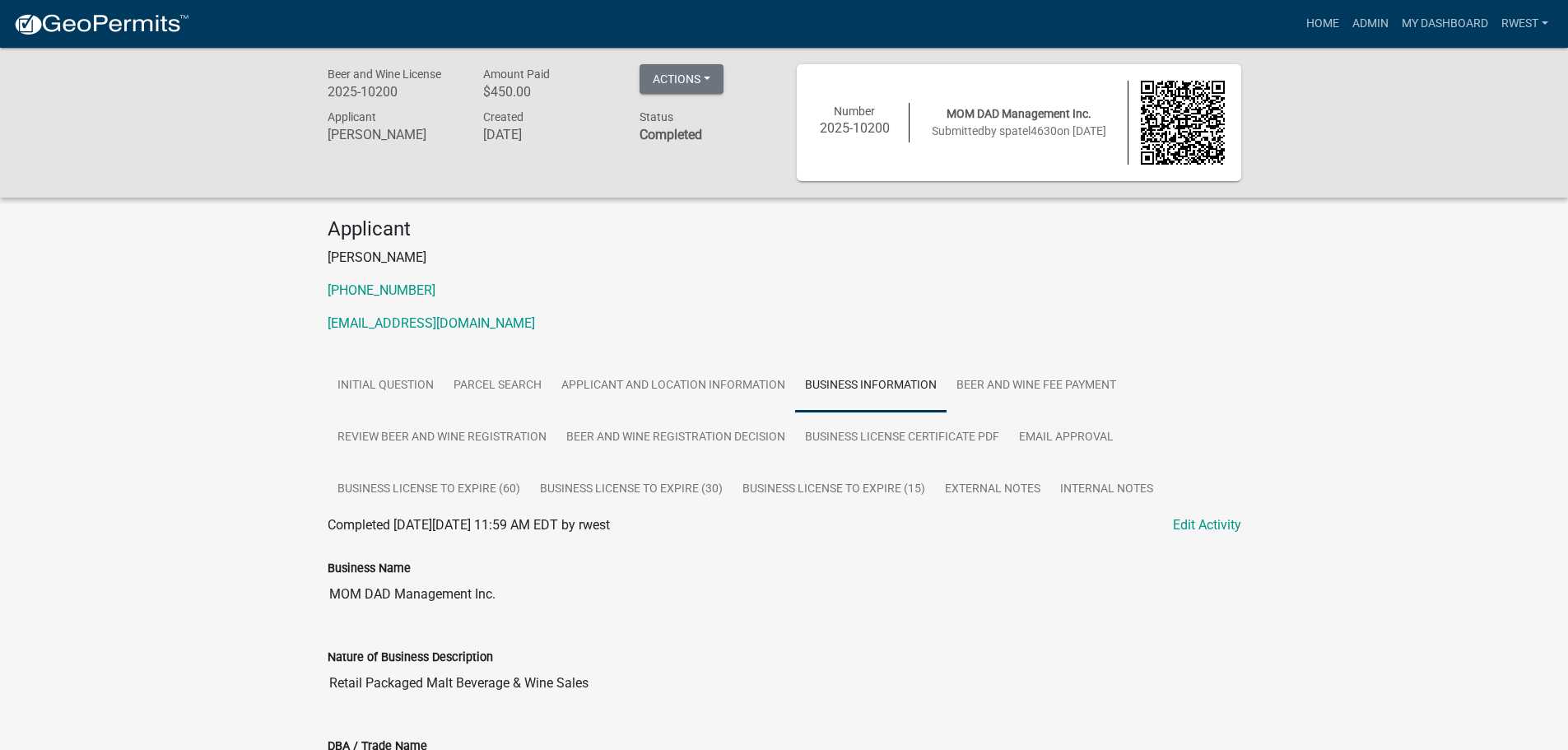
drag, startPoint x: 332, startPoint y: 597, endPoint x: 516, endPoint y: 589, distance: 184.2
click at [516, 589] on input "MOM DAD Management Inc." at bounding box center [784, 595] width 914 height 33
click at [905, 399] on link "Business Information" at bounding box center [871, 386] width 152 height 53
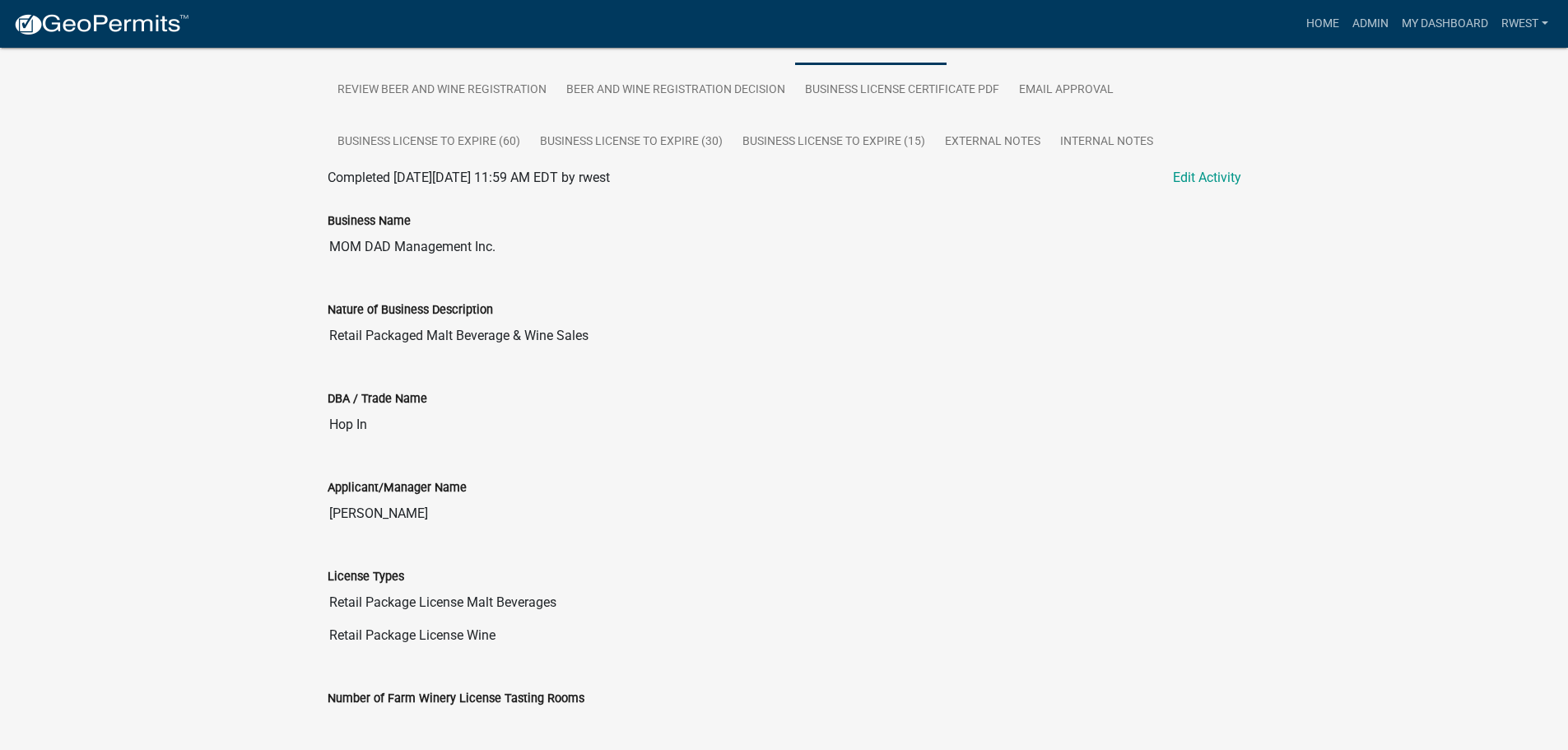
scroll to position [411, 0]
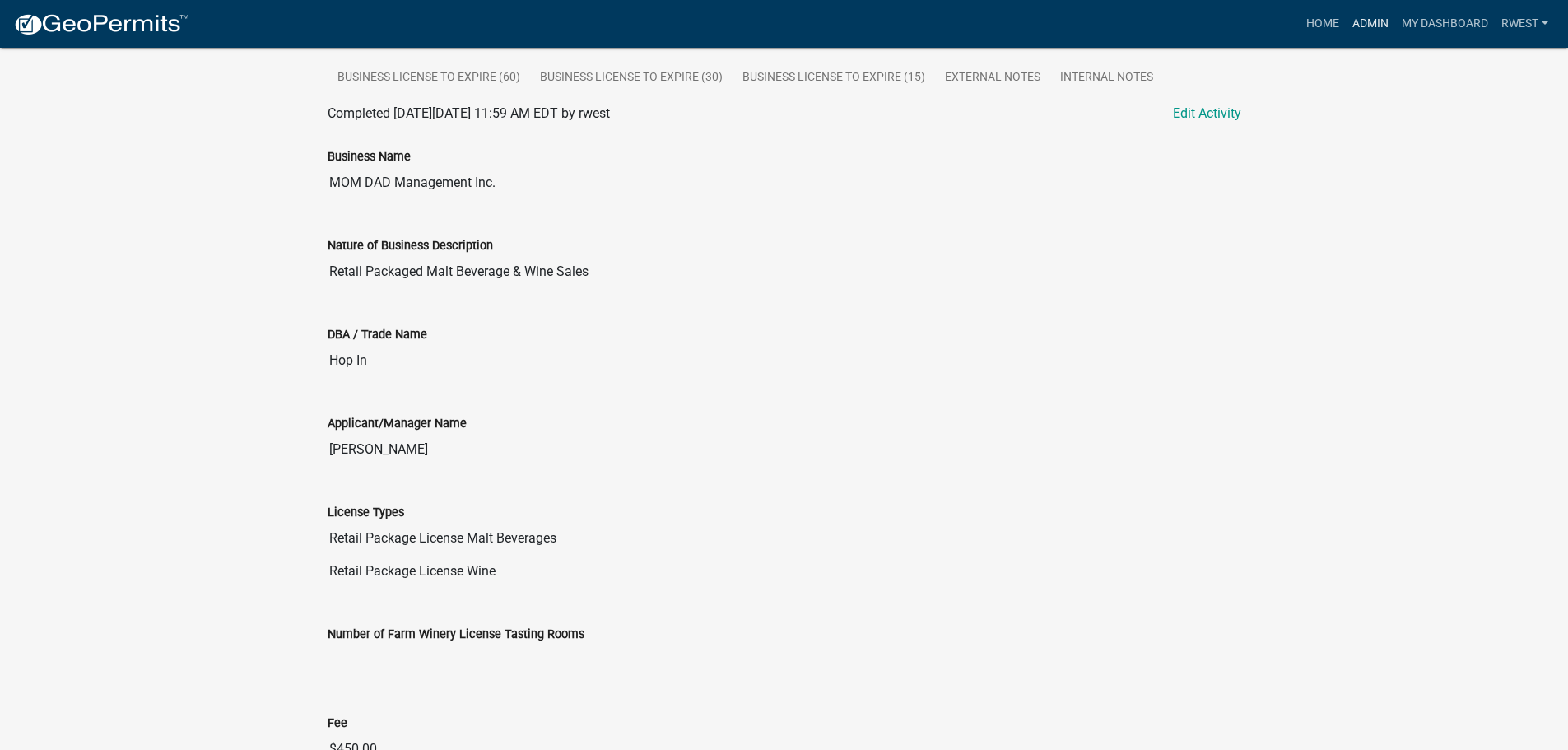
drag, startPoint x: 1372, startPoint y: 20, endPoint x: 1361, endPoint y: 22, distance: 11.2
click at [1371, 21] on link "Admin" at bounding box center [1370, 24] width 49 height 31
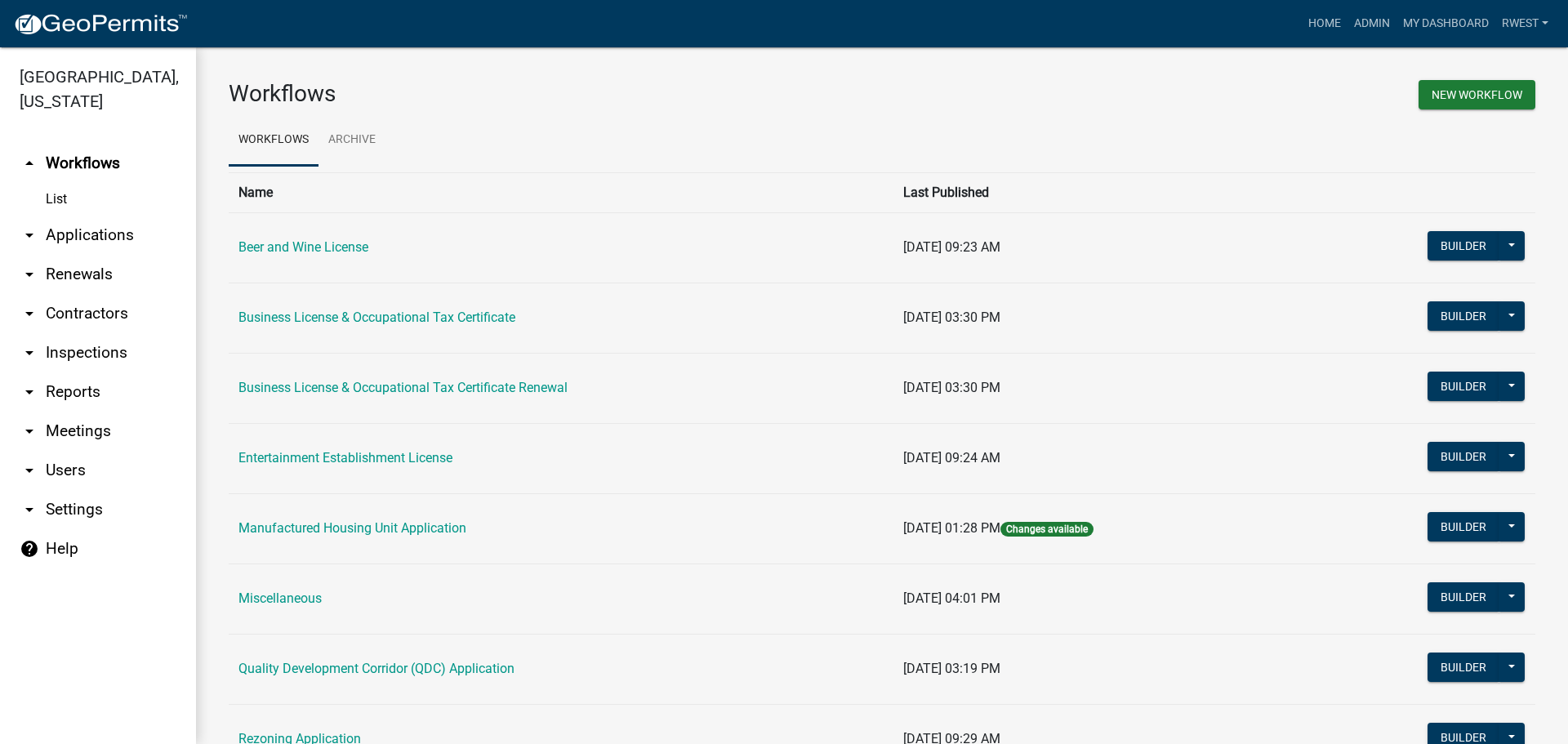
click at [108, 215] on link "arrow_drop_down Applications" at bounding box center [98, 235] width 196 height 40
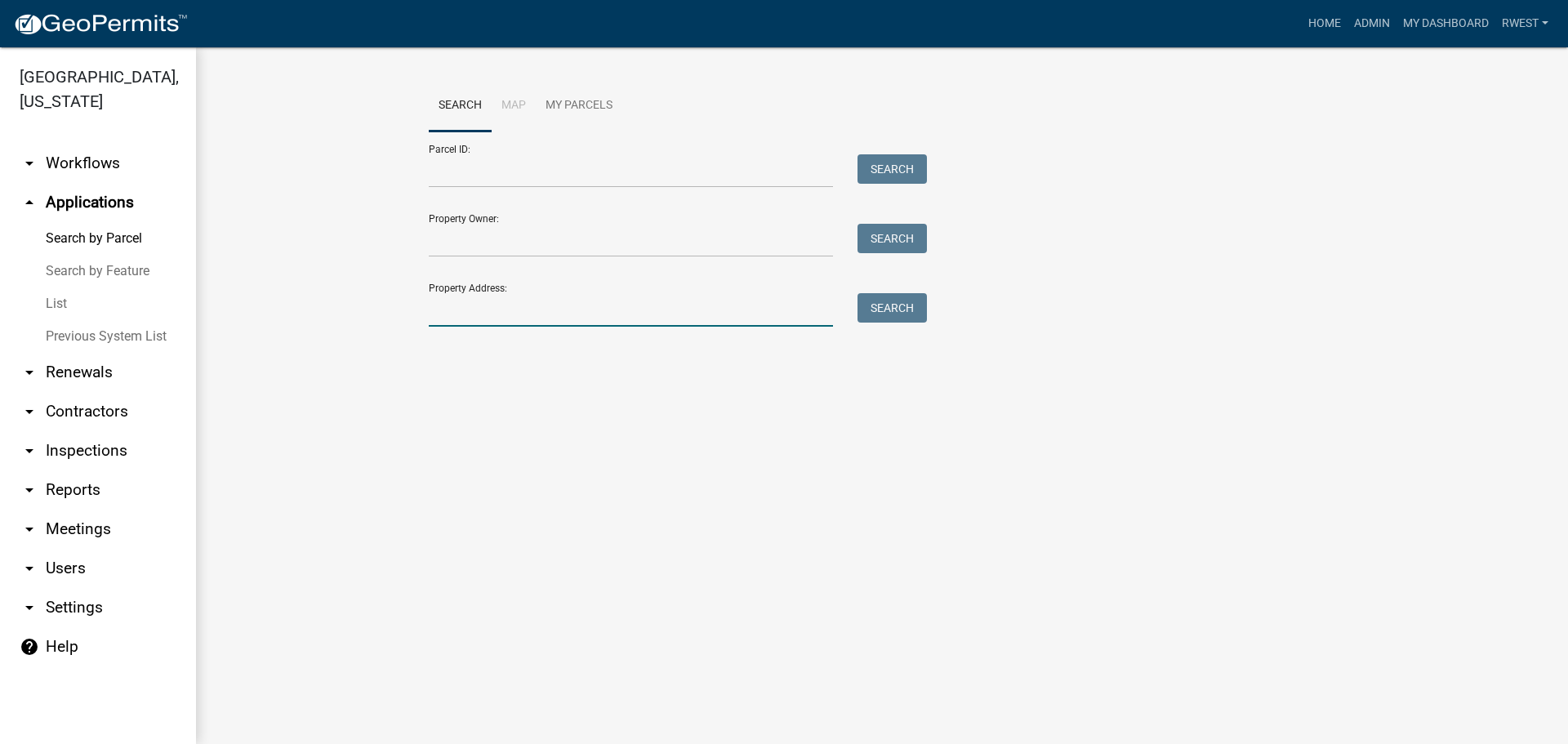
drag, startPoint x: 444, startPoint y: 306, endPoint x: 433, endPoint y: 303, distance: 11.4
click at [444, 306] on input "Property Address:" at bounding box center [631, 311] width 405 height 34
click at [895, 318] on button "Search" at bounding box center [892, 308] width 70 height 29
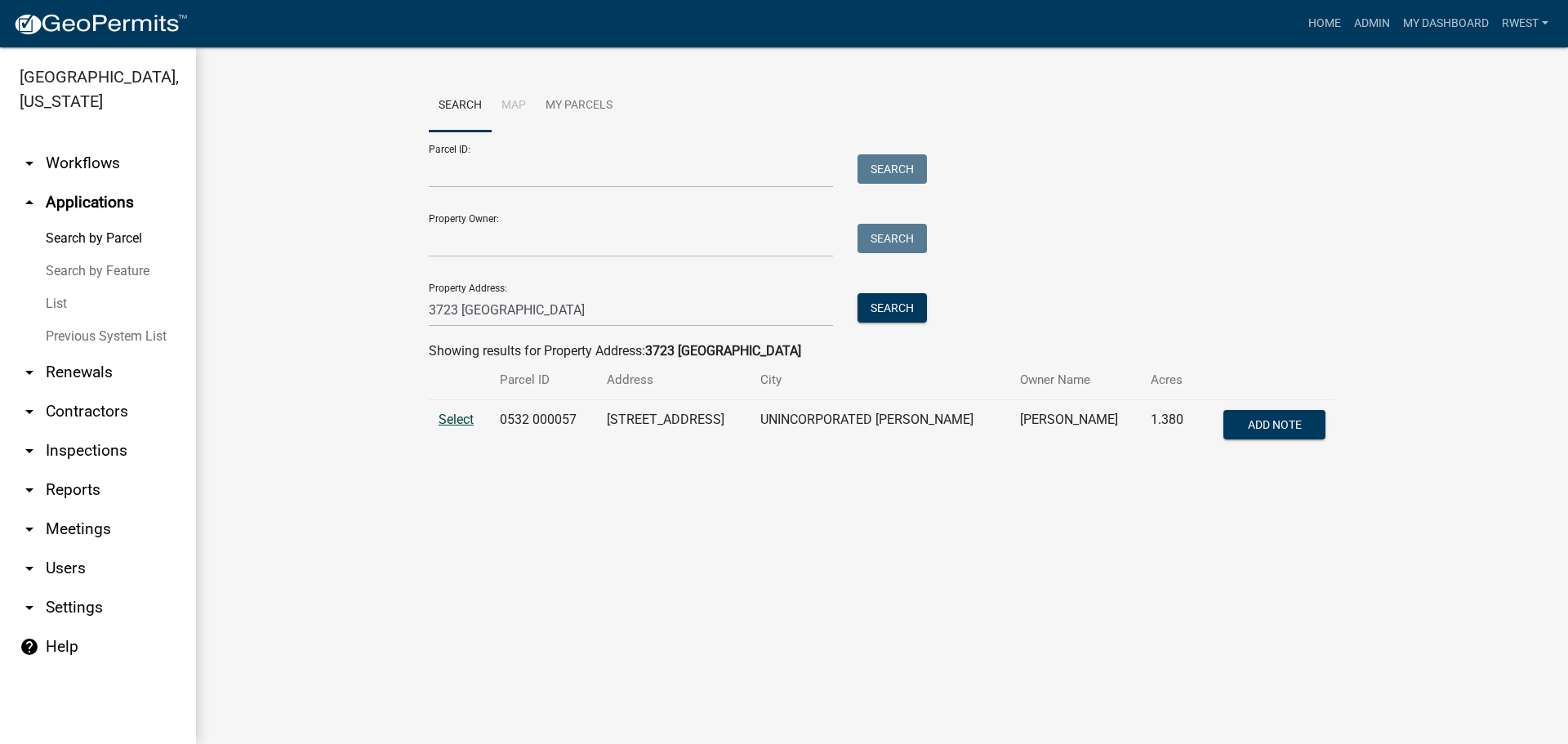
click at [448, 419] on span "Select" at bounding box center [456, 419] width 35 height 15
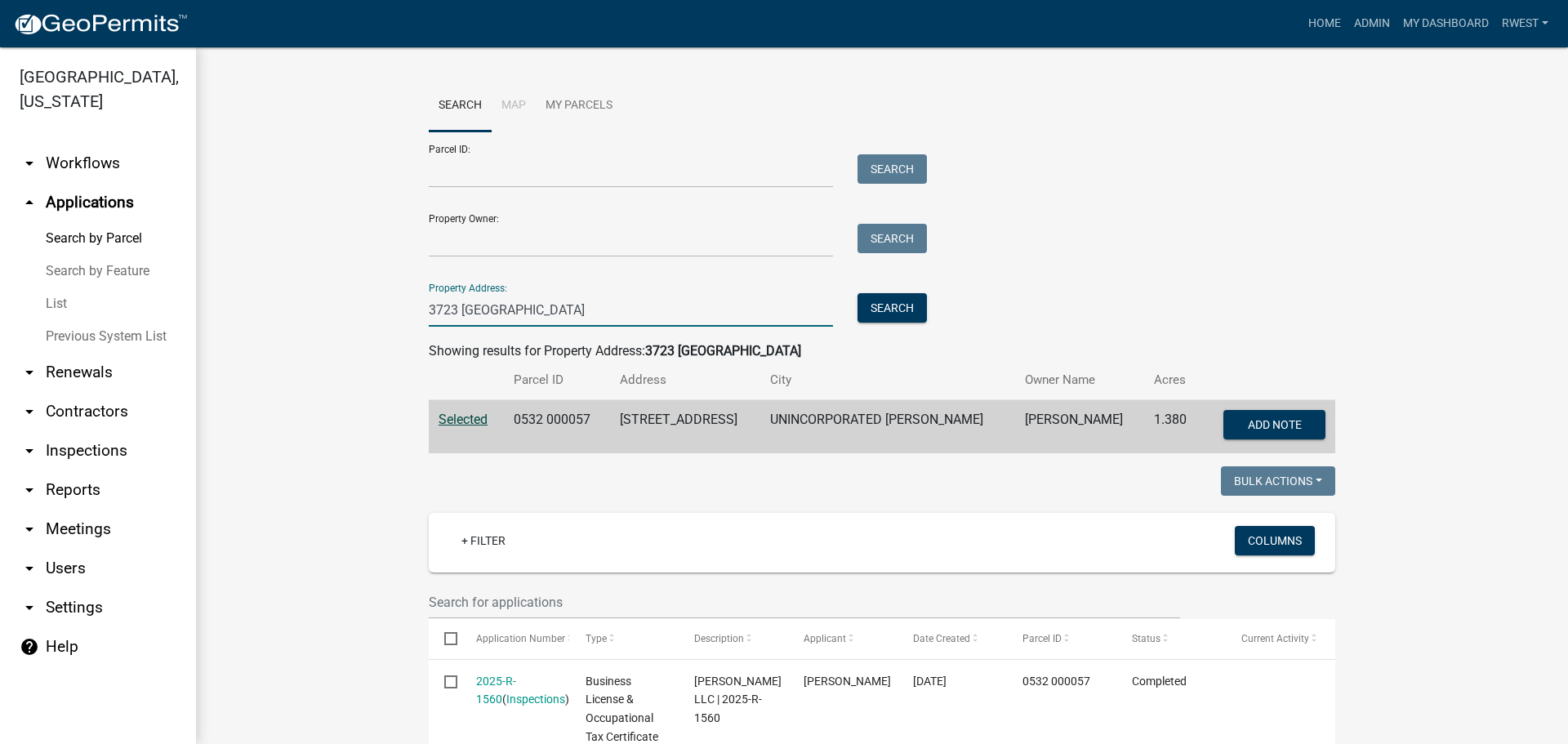
drag, startPoint x: 539, startPoint y: 319, endPoint x: 188, endPoint y: 290, distance: 352.2
click at [188, 291] on div "[GEOGRAPHIC_DATA], [US_STATE] arrow_drop_down Workflows List arrow_drop_up Appl…" at bounding box center [784, 396] width 1568 height 697
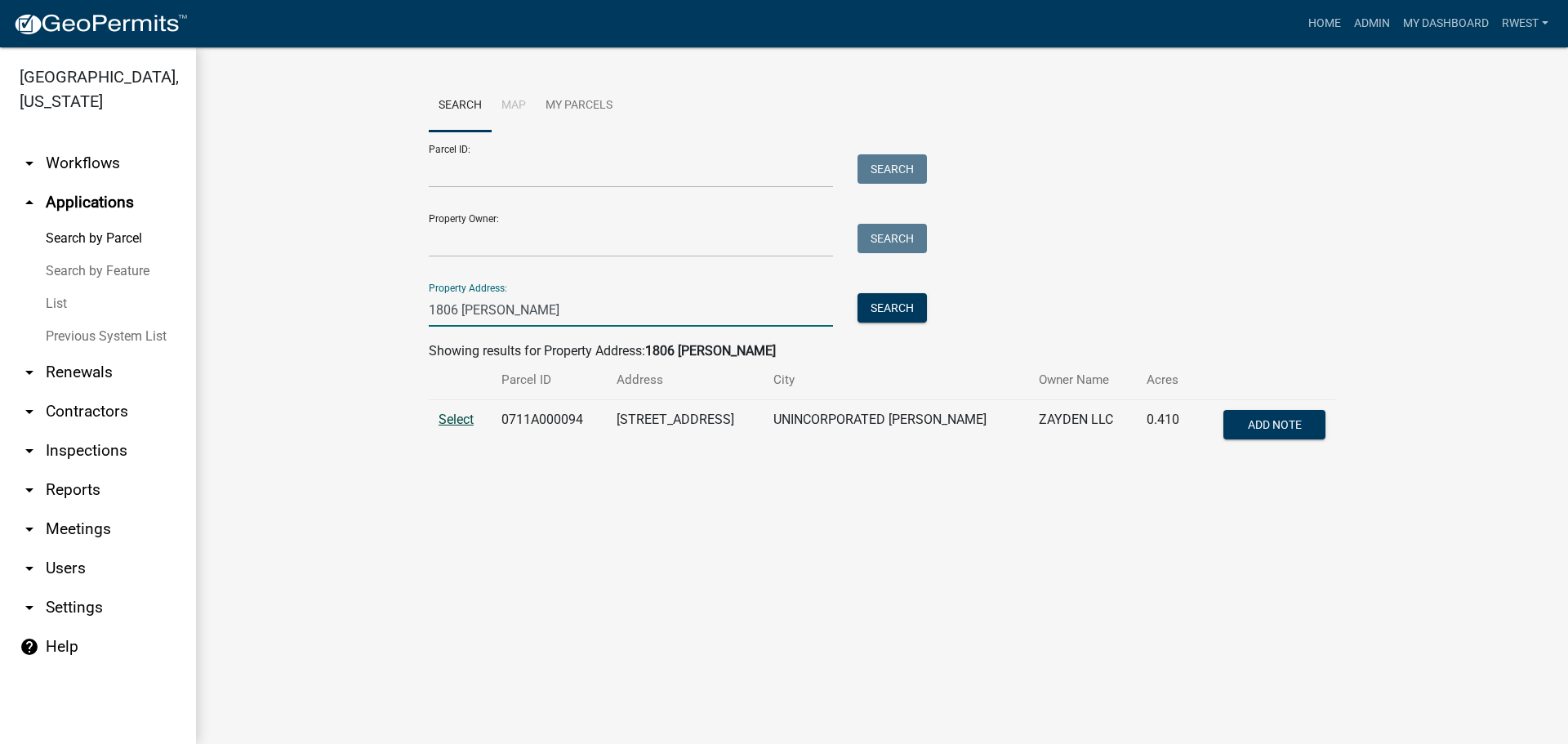
click at [448, 416] on span "Select" at bounding box center [456, 419] width 35 height 15
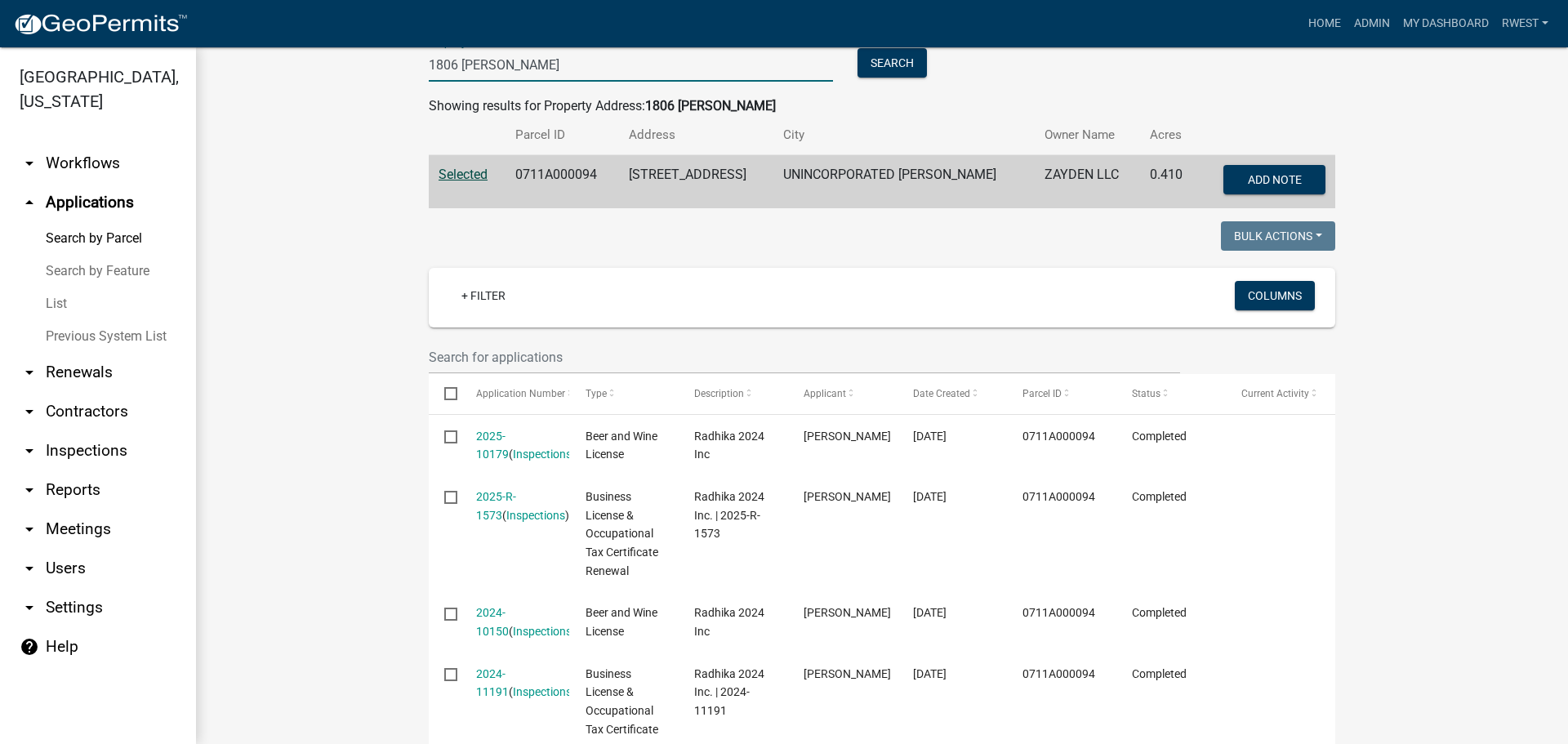
scroll to position [88, 0]
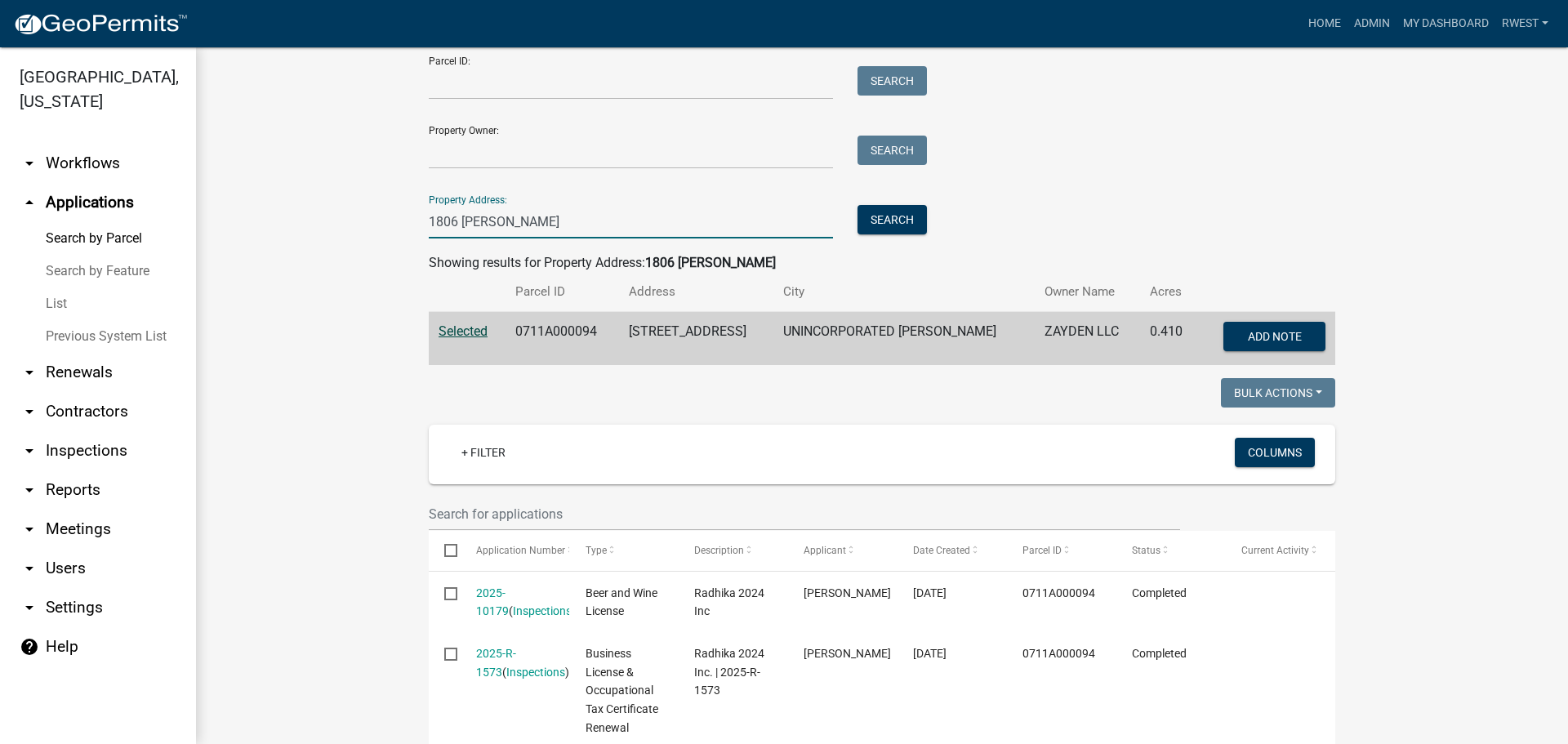
drag, startPoint x: 504, startPoint y: 63, endPoint x: 299, endPoint y: 22, distance: 209.1
click at [314, 30] on app-client-admin "Toggle drawer menu more_horiz Home Admin My Dashboard rwest Admin Account Contr…" at bounding box center [784, 372] width 1568 height 744
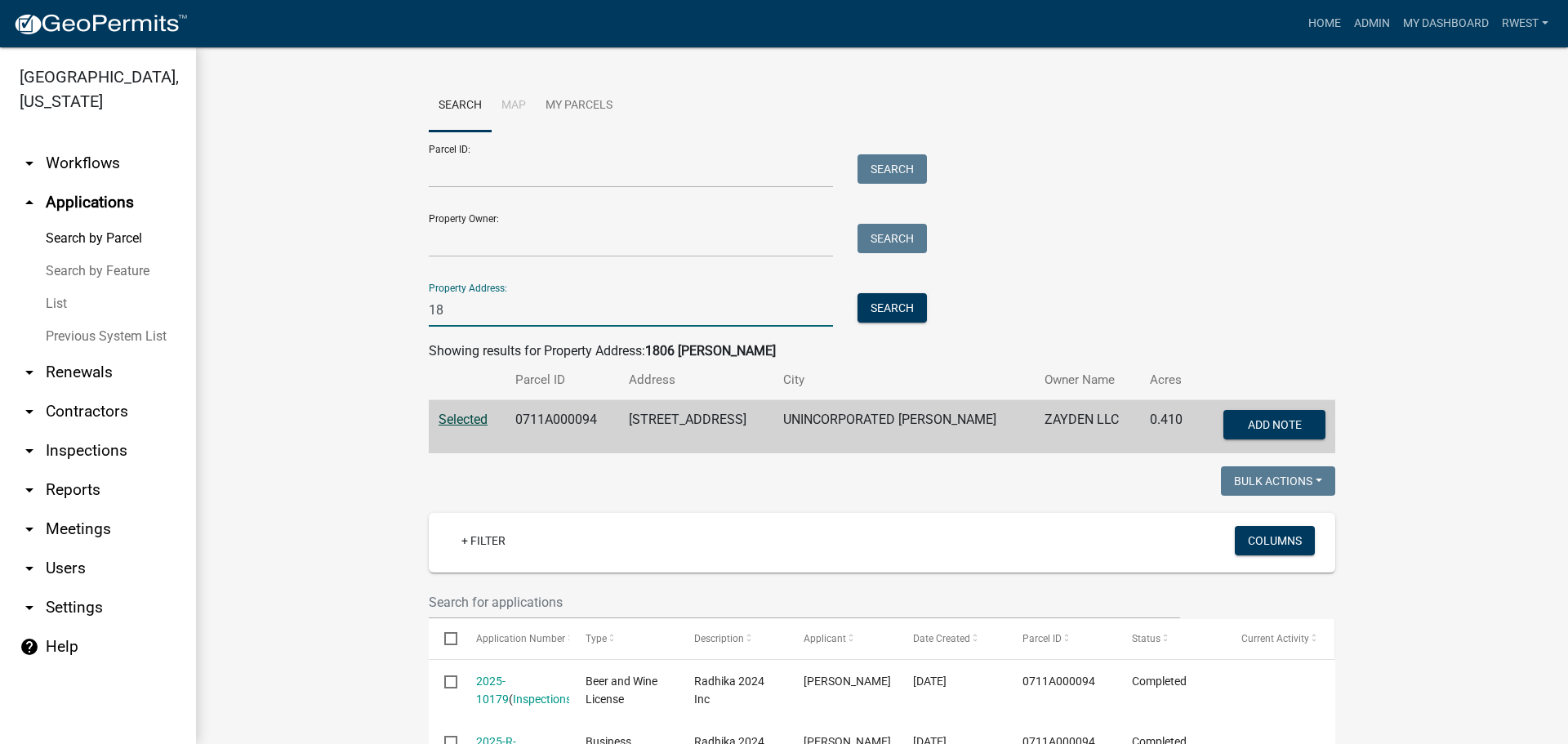
type input "1"
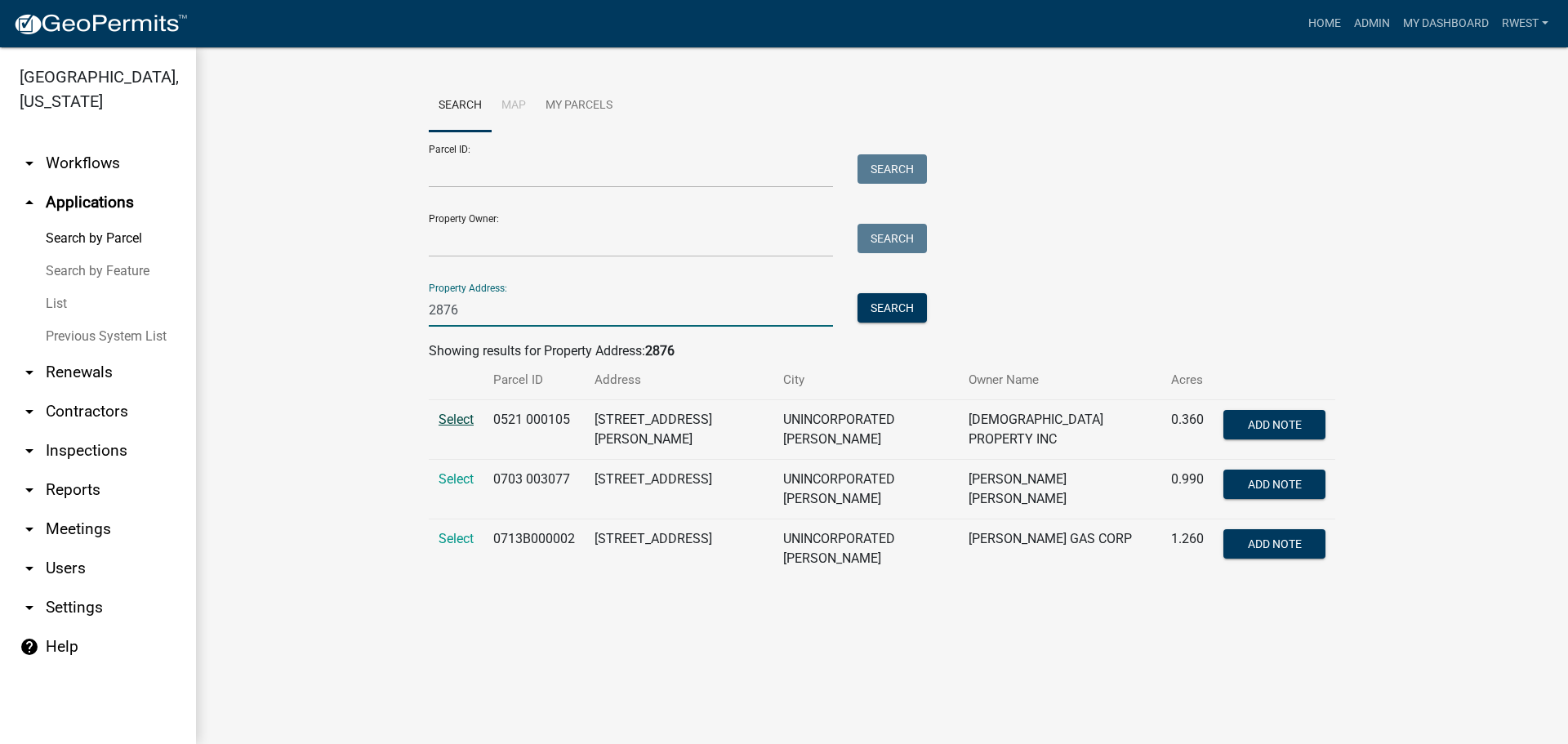
type input "2876"
click at [458, 424] on span "Select" at bounding box center [456, 419] width 35 height 15
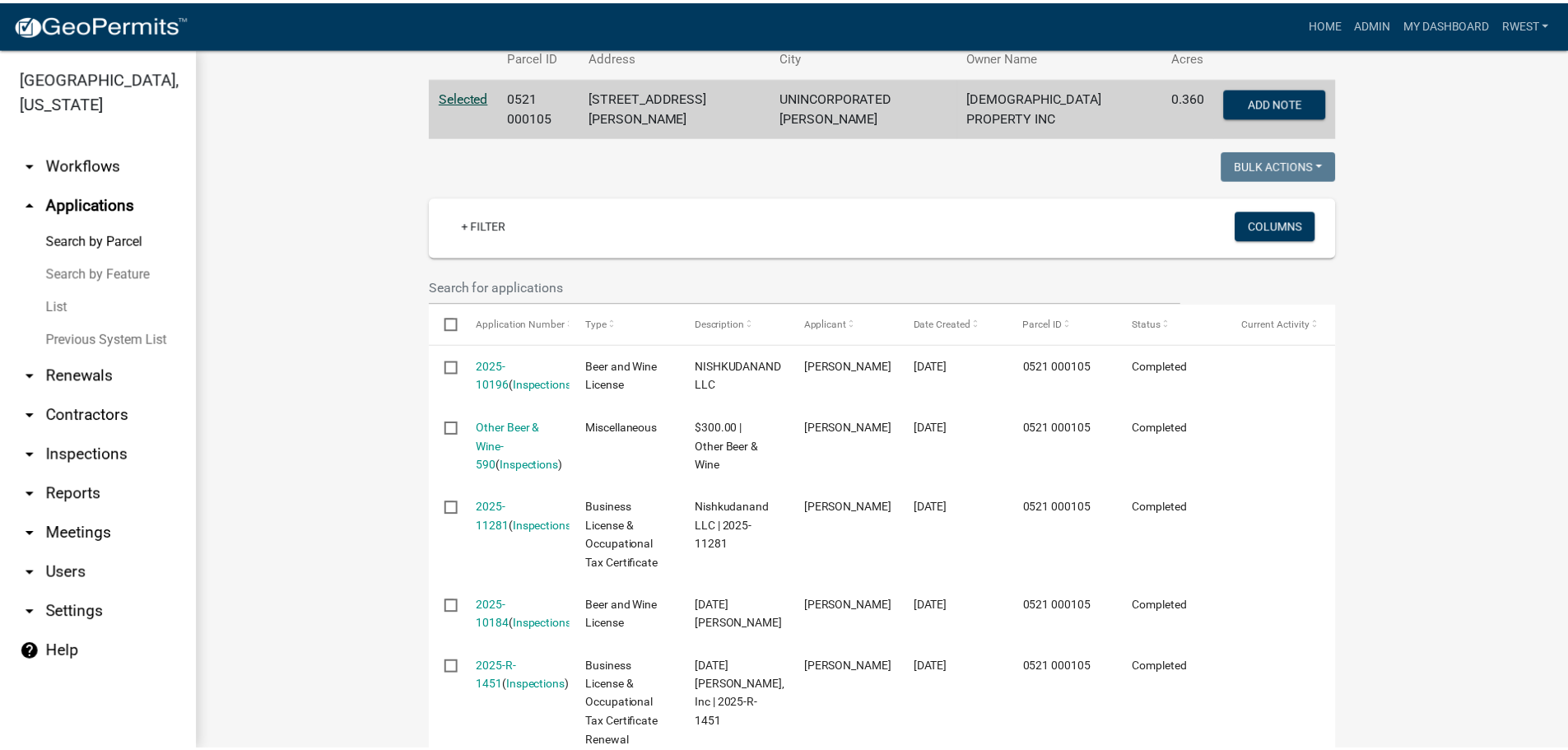
scroll to position [329, 0]
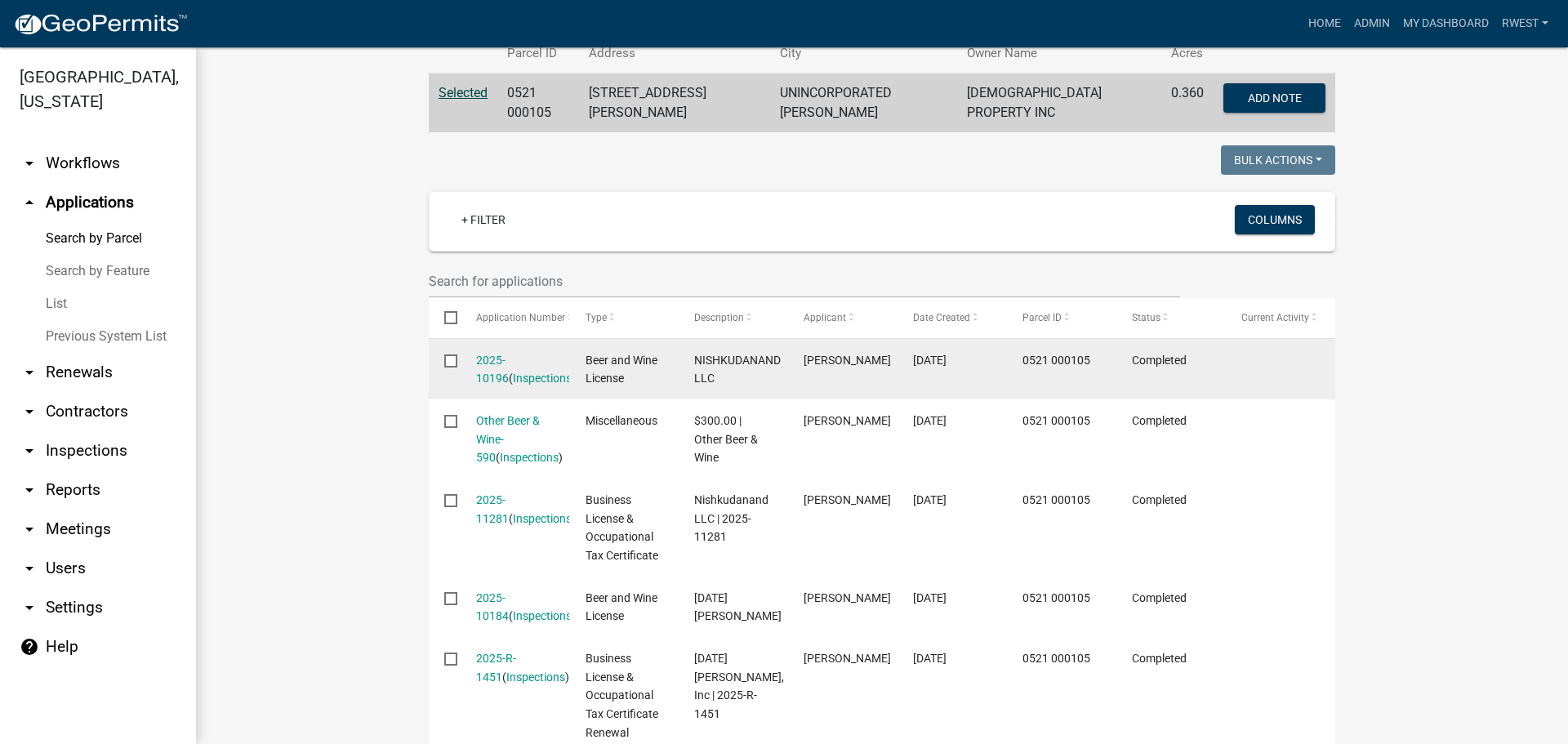
click at [505, 362] on div "2025-10196 ( Inspections )" at bounding box center [515, 369] width 78 height 38
click at [509, 353] on link "2025-10196" at bounding box center [492, 369] width 33 height 32
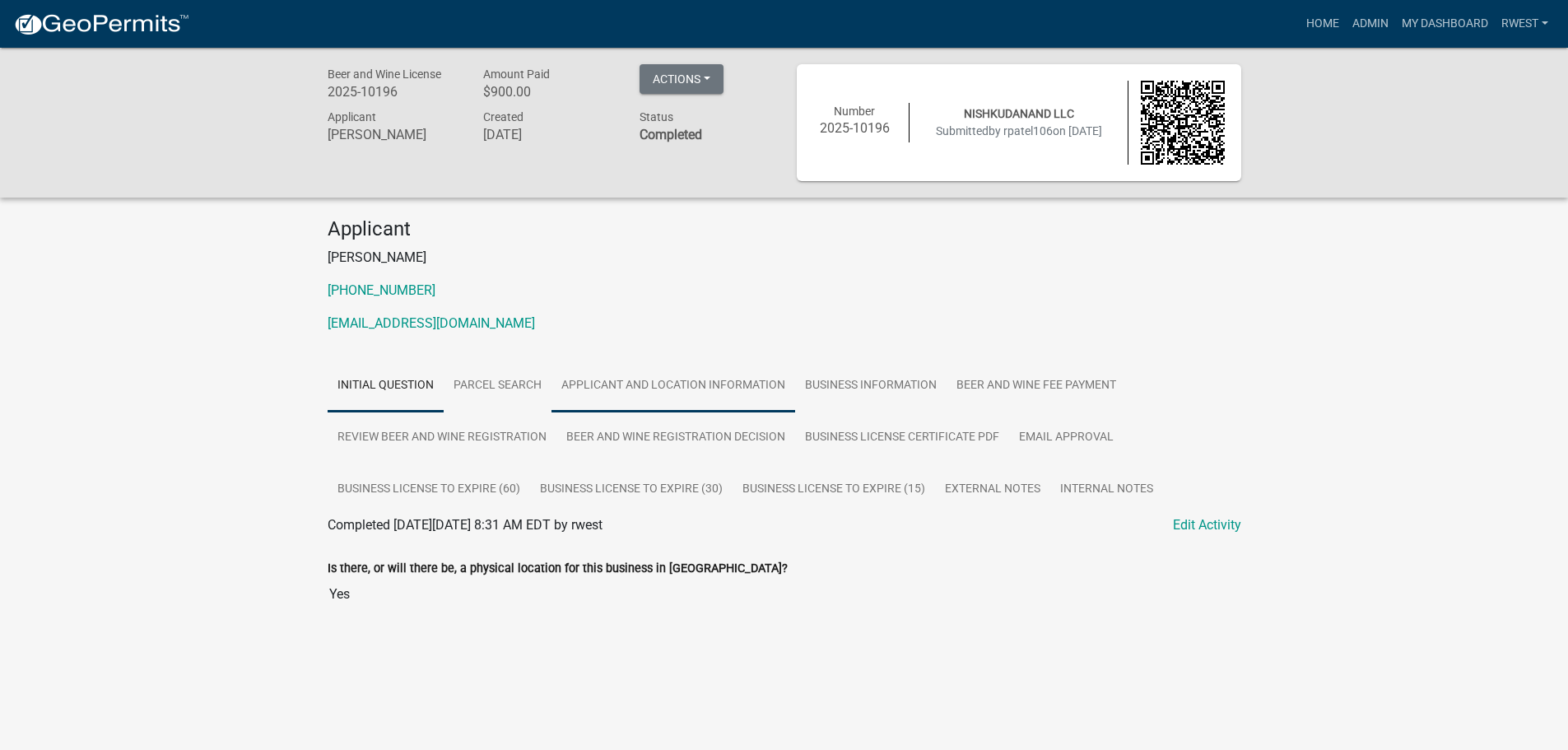
click at [696, 387] on link "Applicant and Location Information" at bounding box center [672, 386] width 243 height 53
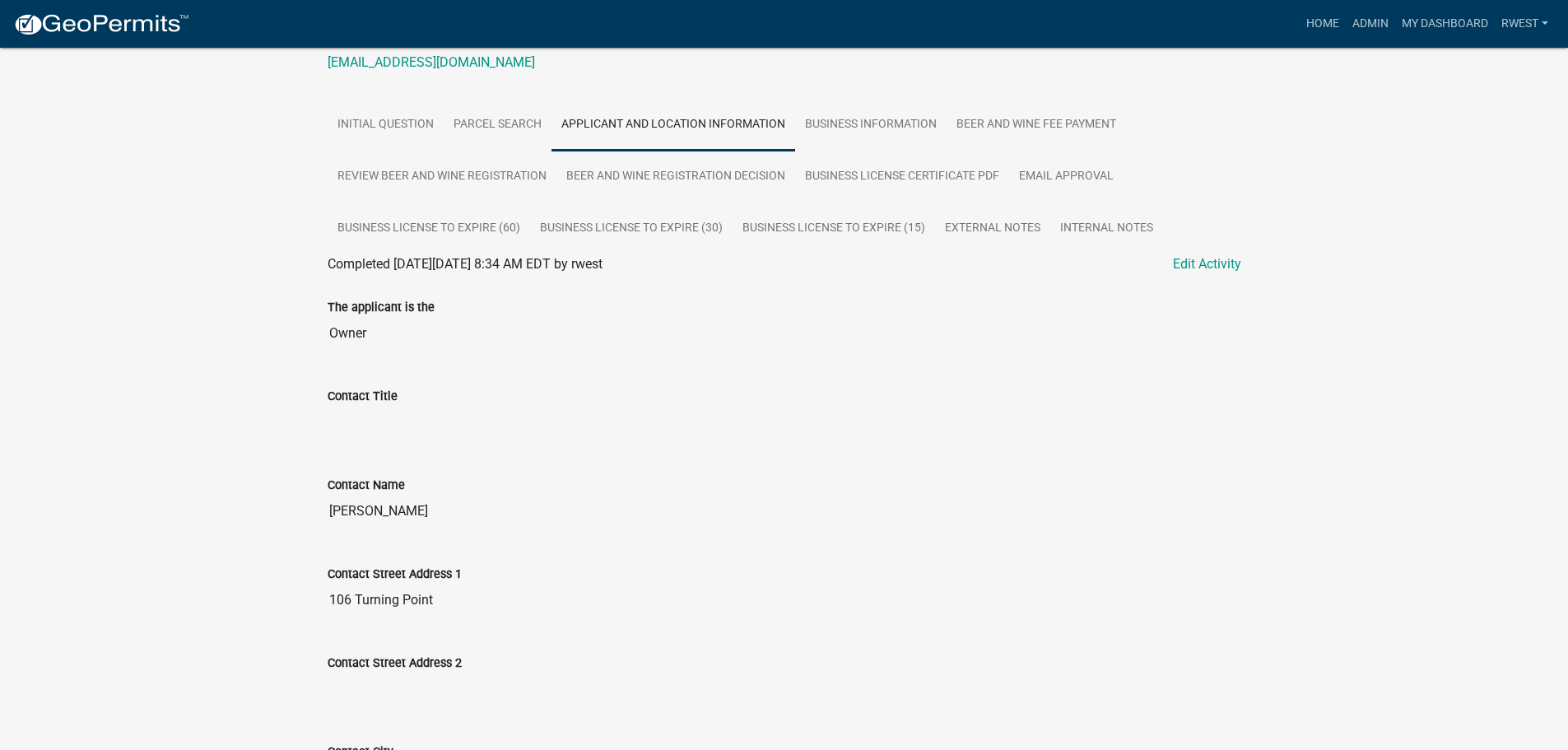
scroll to position [165, 0]
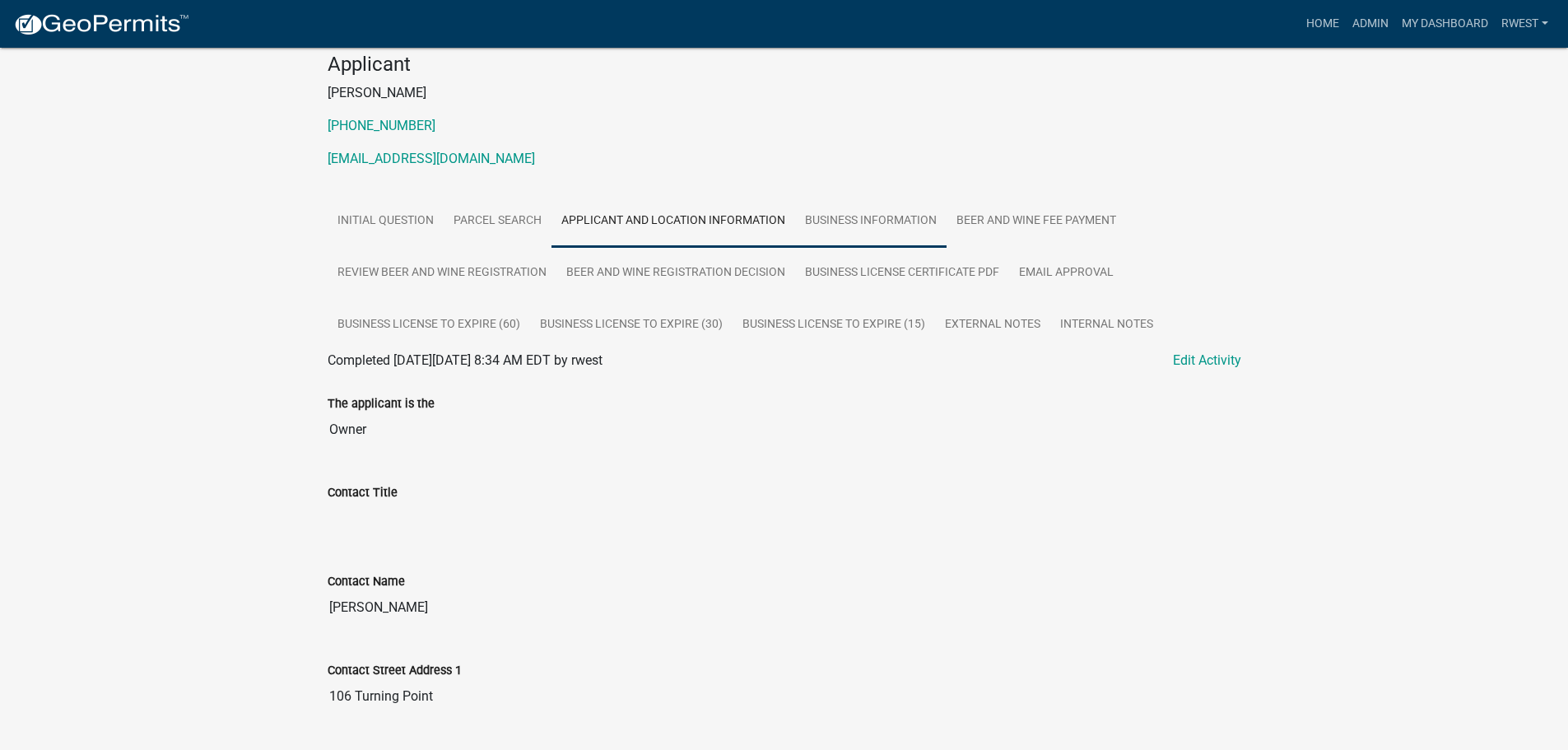
click at [897, 219] on link "Business Information" at bounding box center [871, 221] width 152 height 53
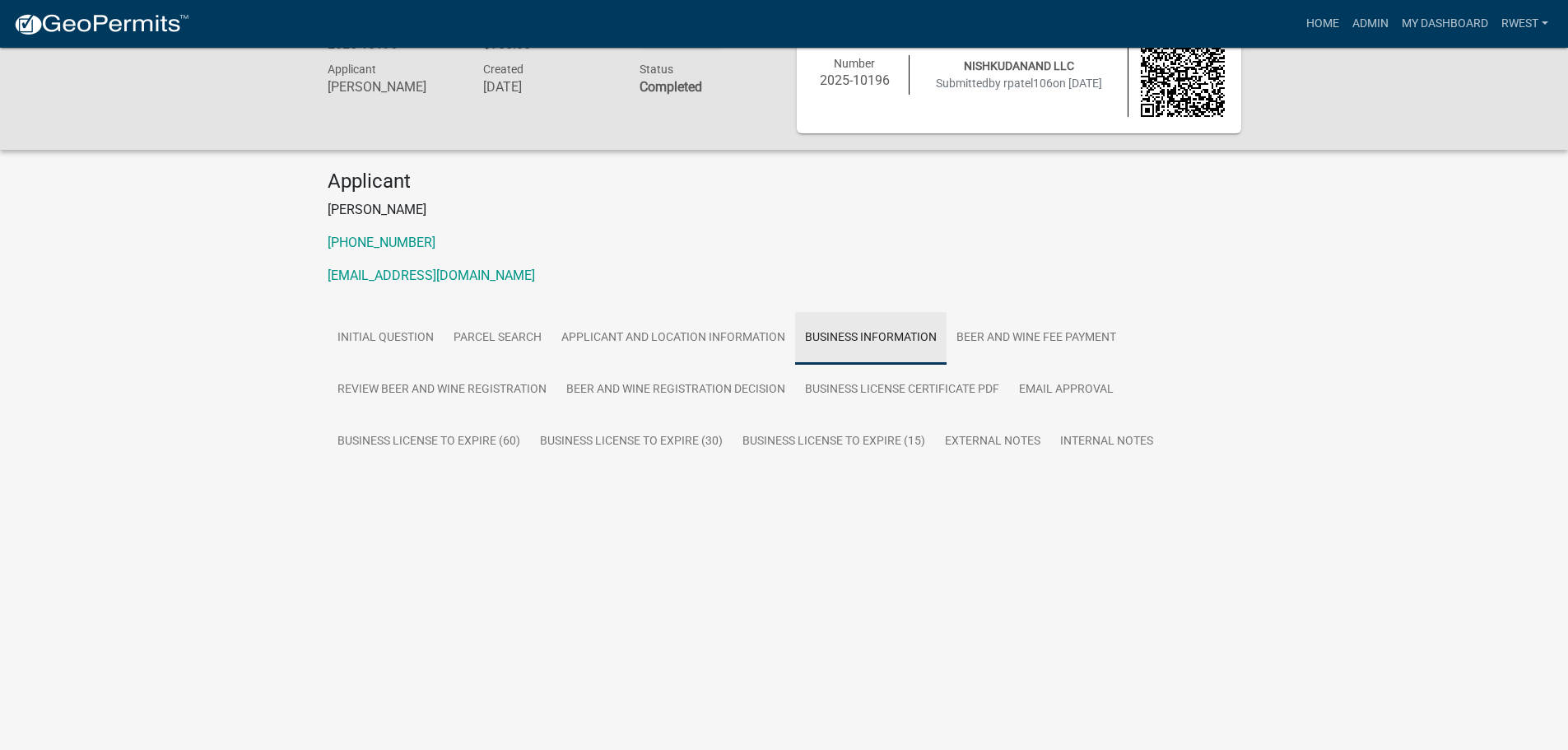
scroll to position [48, 0]
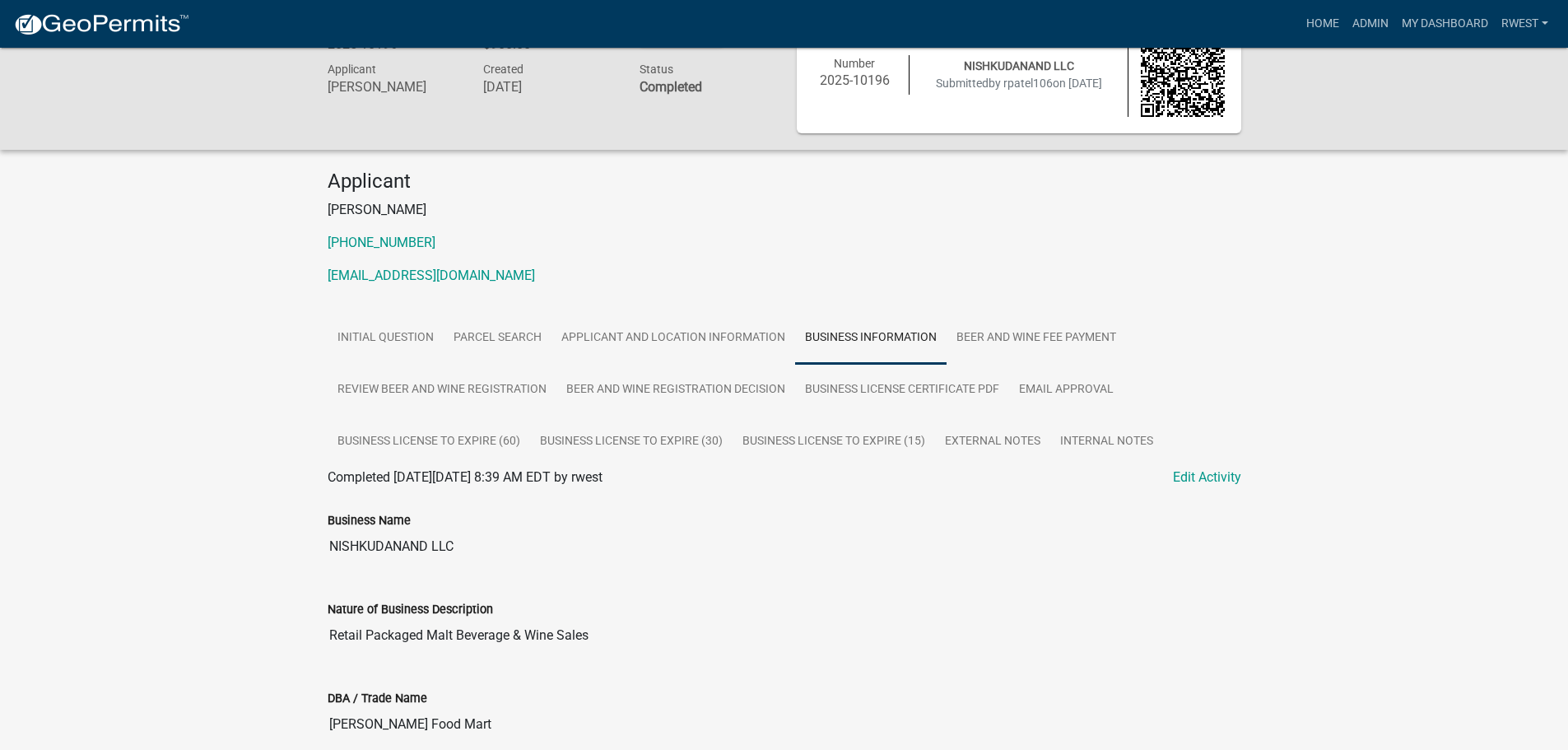
drag, startPoint x: 330, startPoint y: 543, endPoint x: 461, endPoint y: 542, distance: 131.0
click at [461, 542] on input "NISHKUDANAND LLC" at bounding box center [784, 546] width 914 height 33
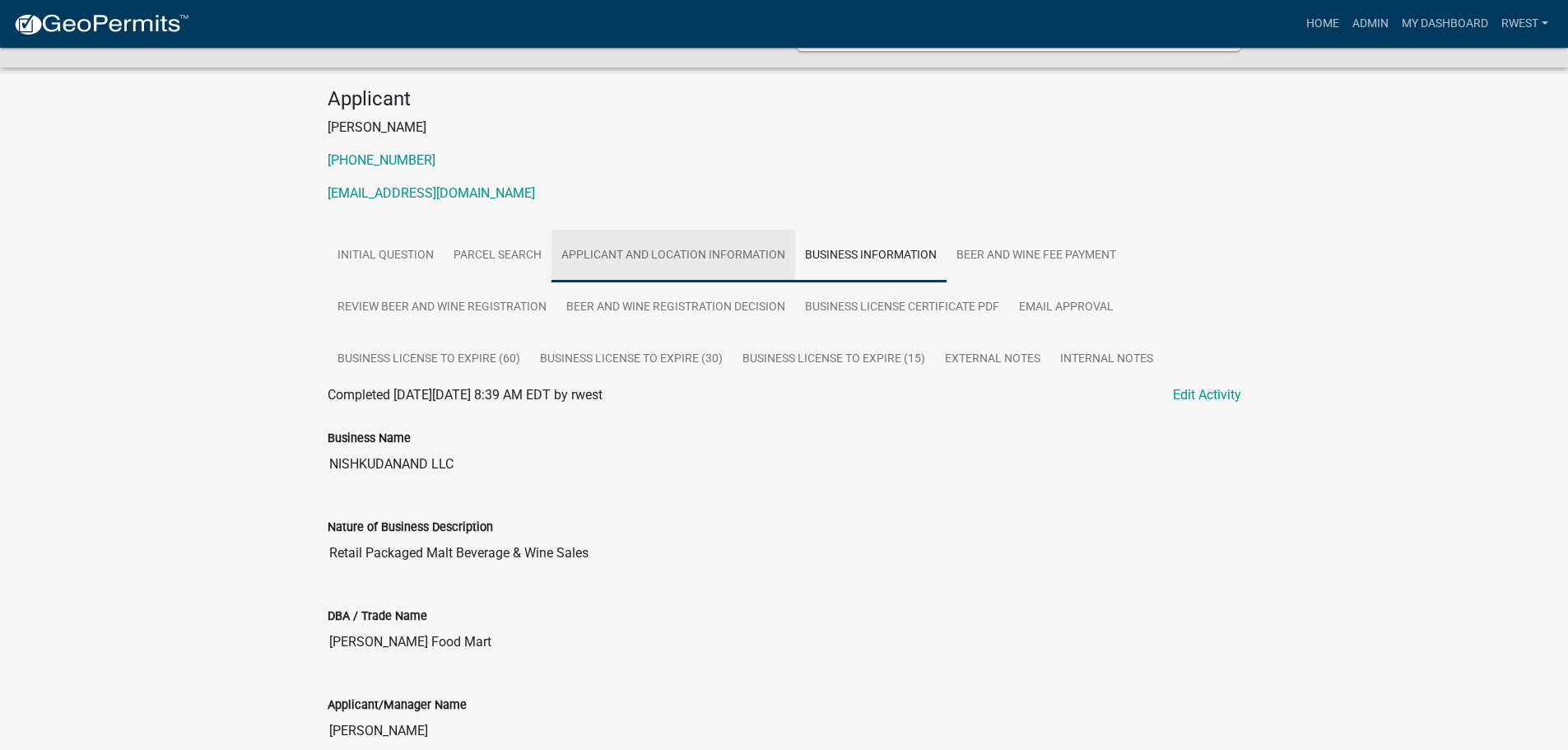
click at [644, 240] on link "Applicant and Location Information" at bounding box center [672, 256] width 243 height 53
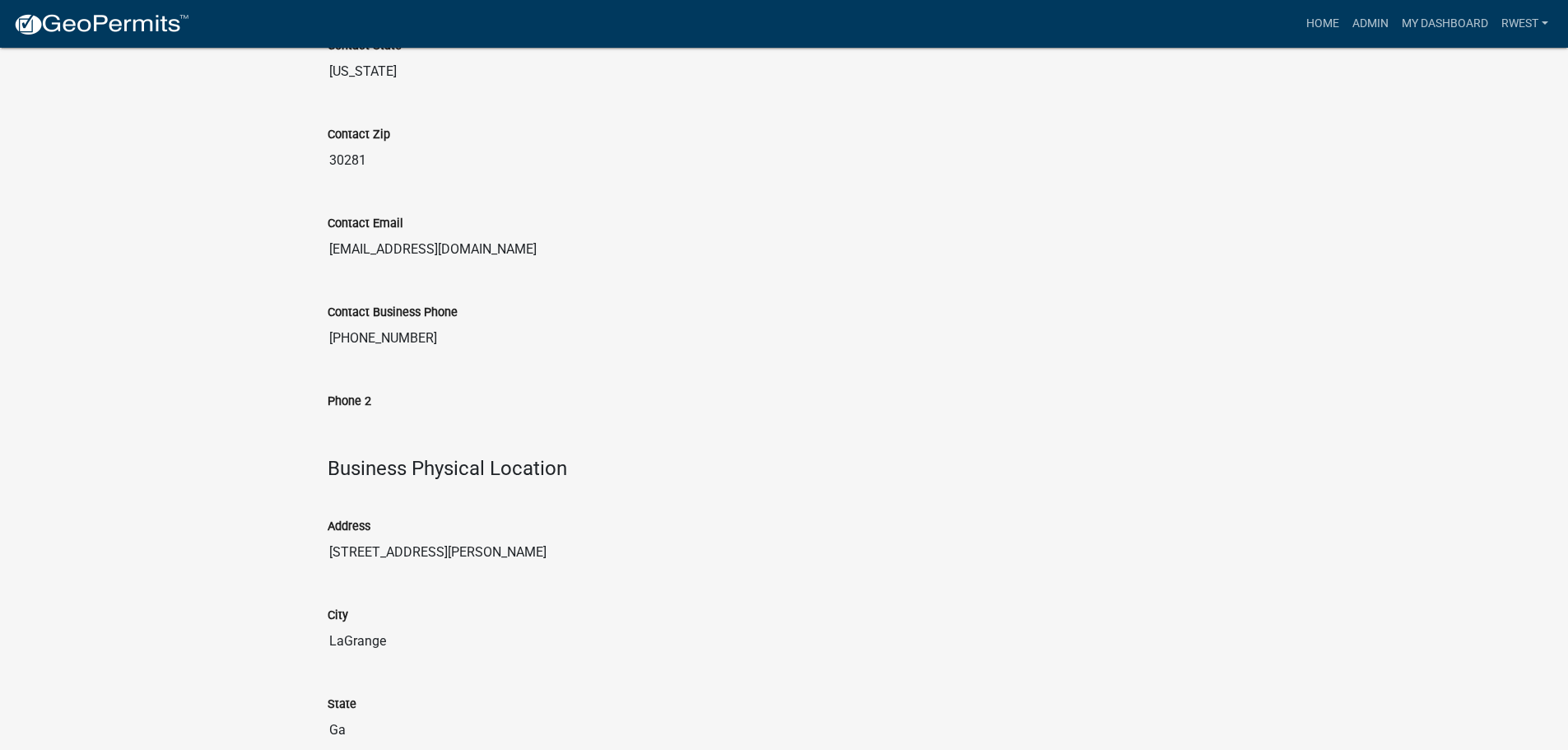
scroll to position [1201, 0]
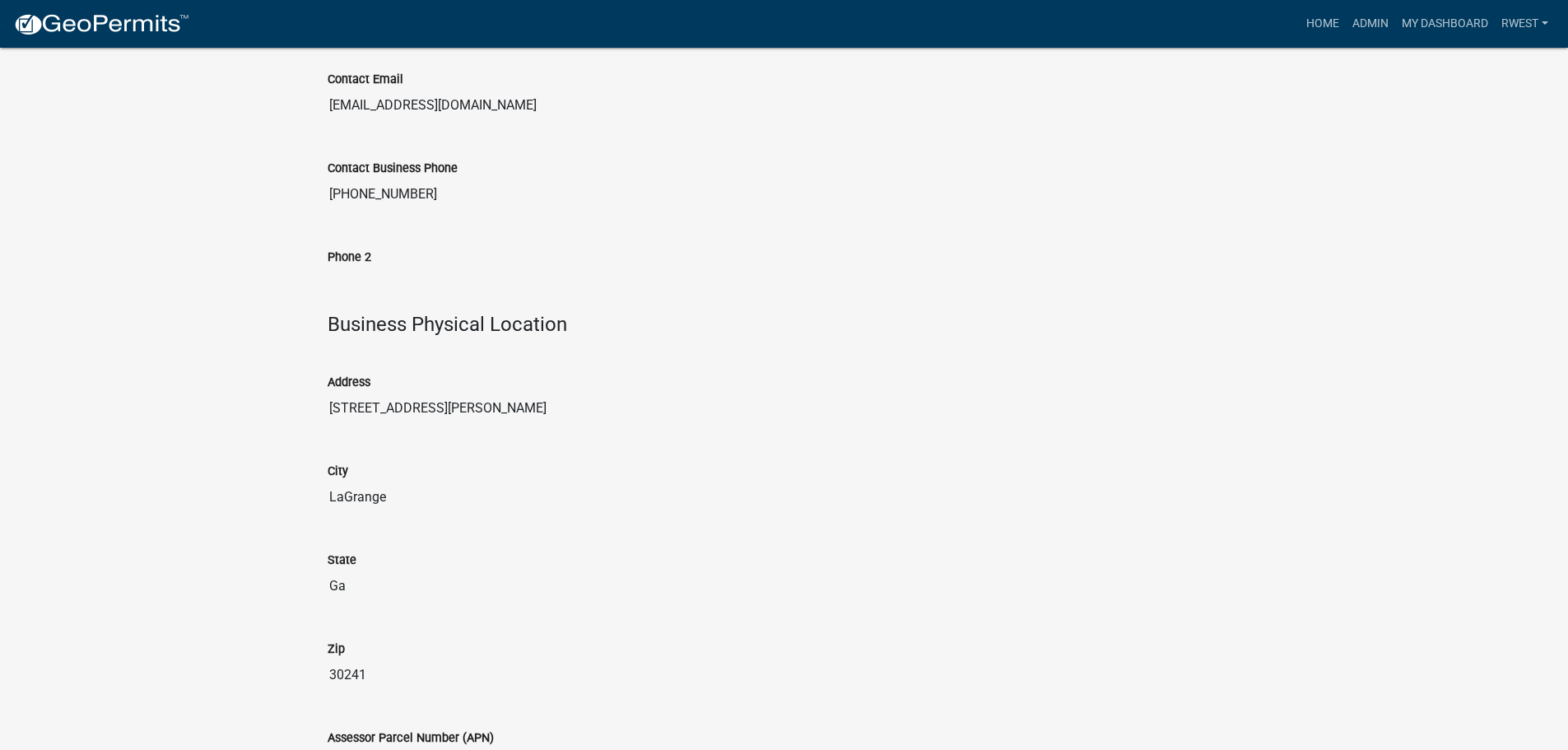
drag, startPoint x: 330, startPoint y: 406, endPoint x: 456, endPoint y: 396, distance: 126.4
click at [456, 396] on input "[STREET_ADDRESS][PERSON_NAME]" at bounding box center [784, 408] width 914 height 33
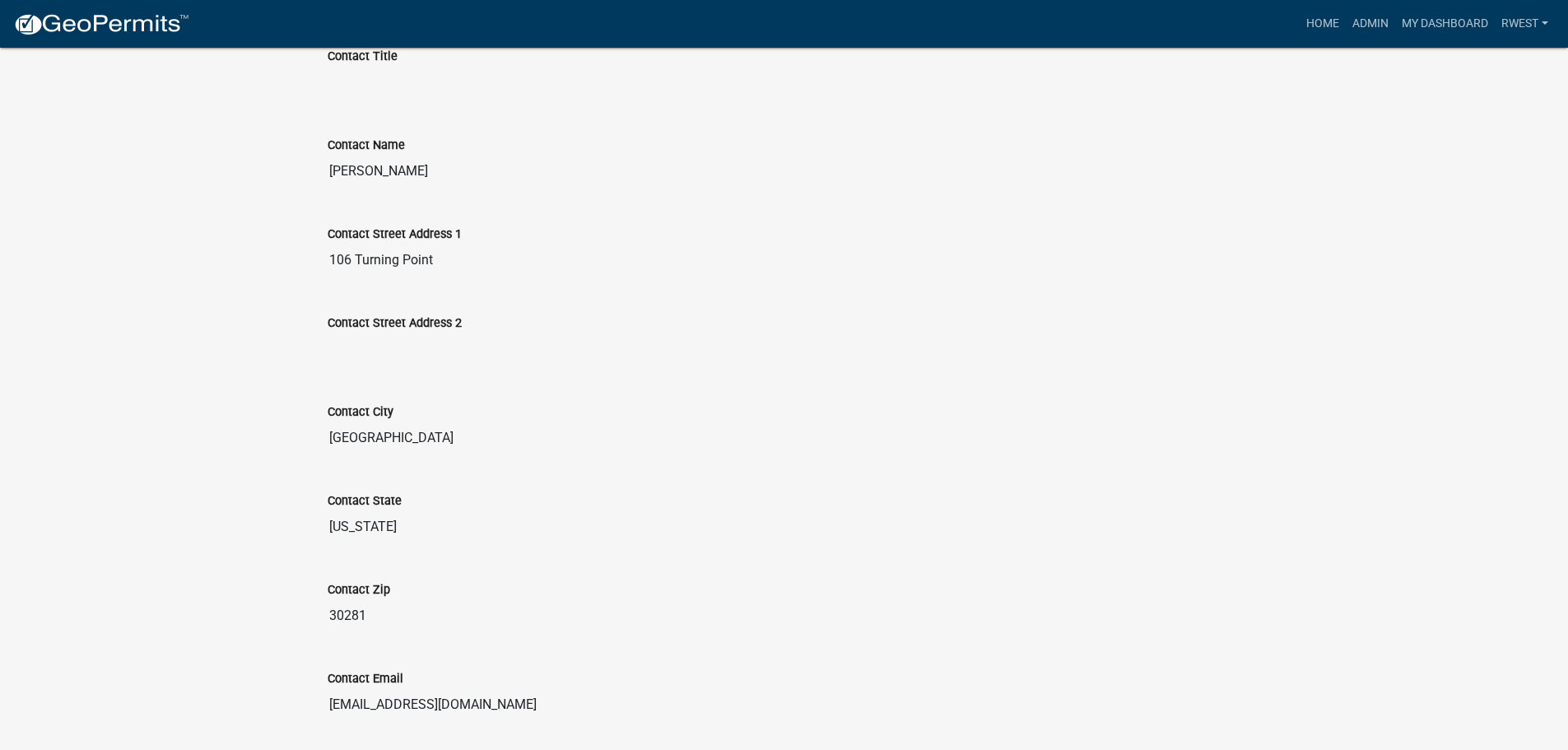
scroll to position [295, 0]
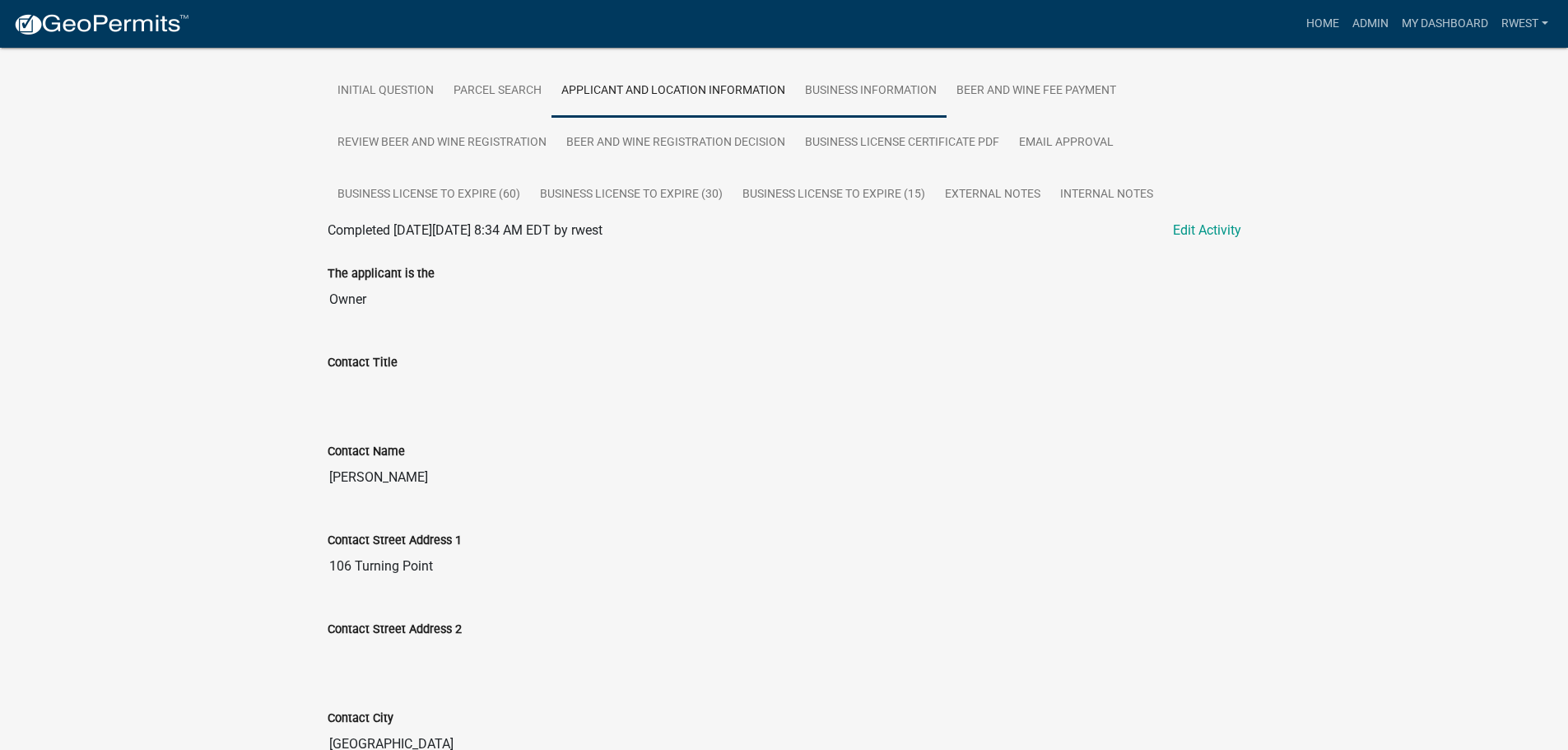
click at [886, 88] on link "Business Information" at bounding box center [871, 92] width 152 height 53
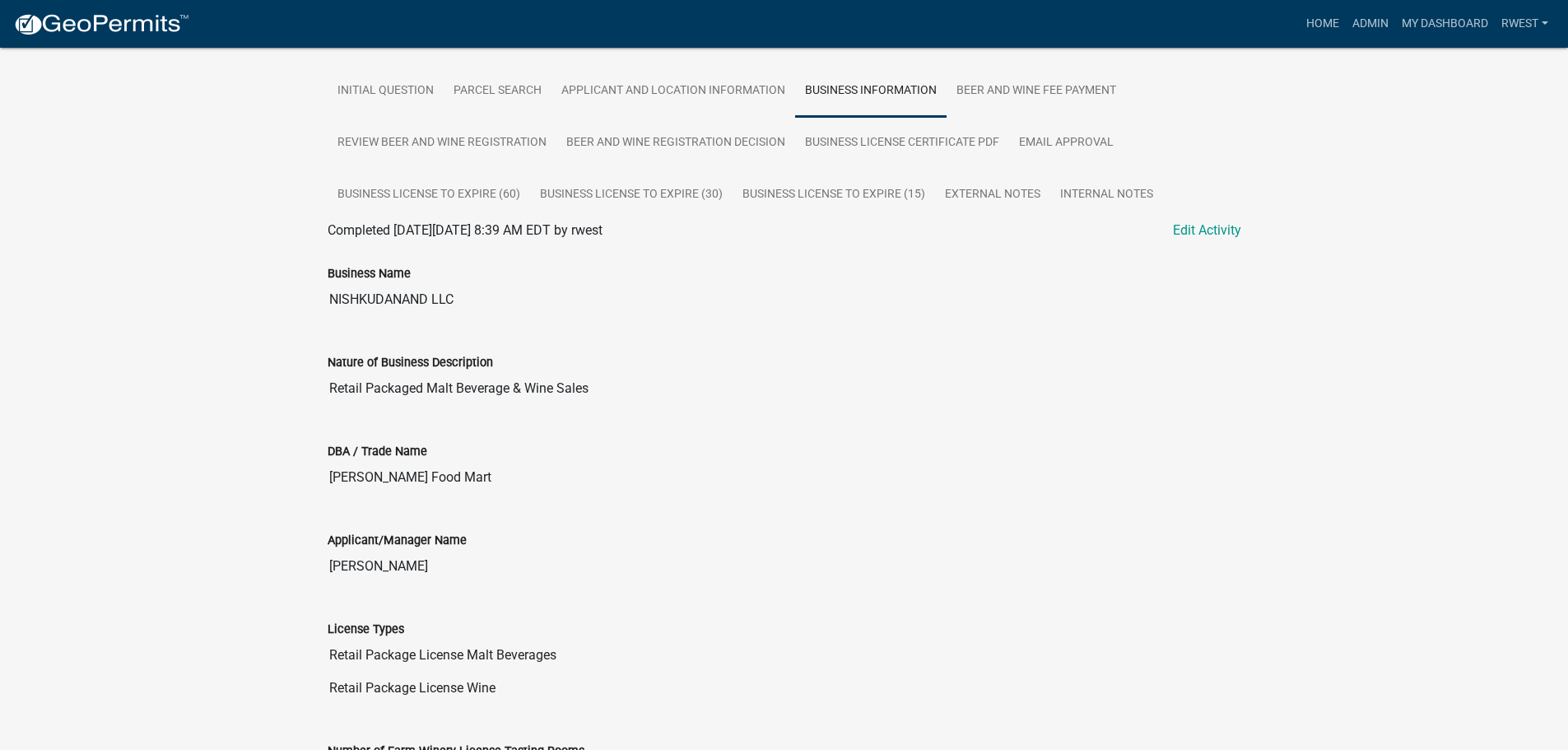
drag, startPoint x: 332, startPoint y: 477, endPoint x: 458, endPoint y: 476, distance: 126.0
click at [461, 475] on input "[PERSON_NAME] Food Mart" at bounding box center [784, 478] width 914 height 33
drag, startPoint x: 1366, startPoint y: 24, endPoint x: 1358, endPoint y: 27, distance: 8.5
click at [1366, 24] on link "Admin" at bounding box center [1370, 24] width 49 height 31
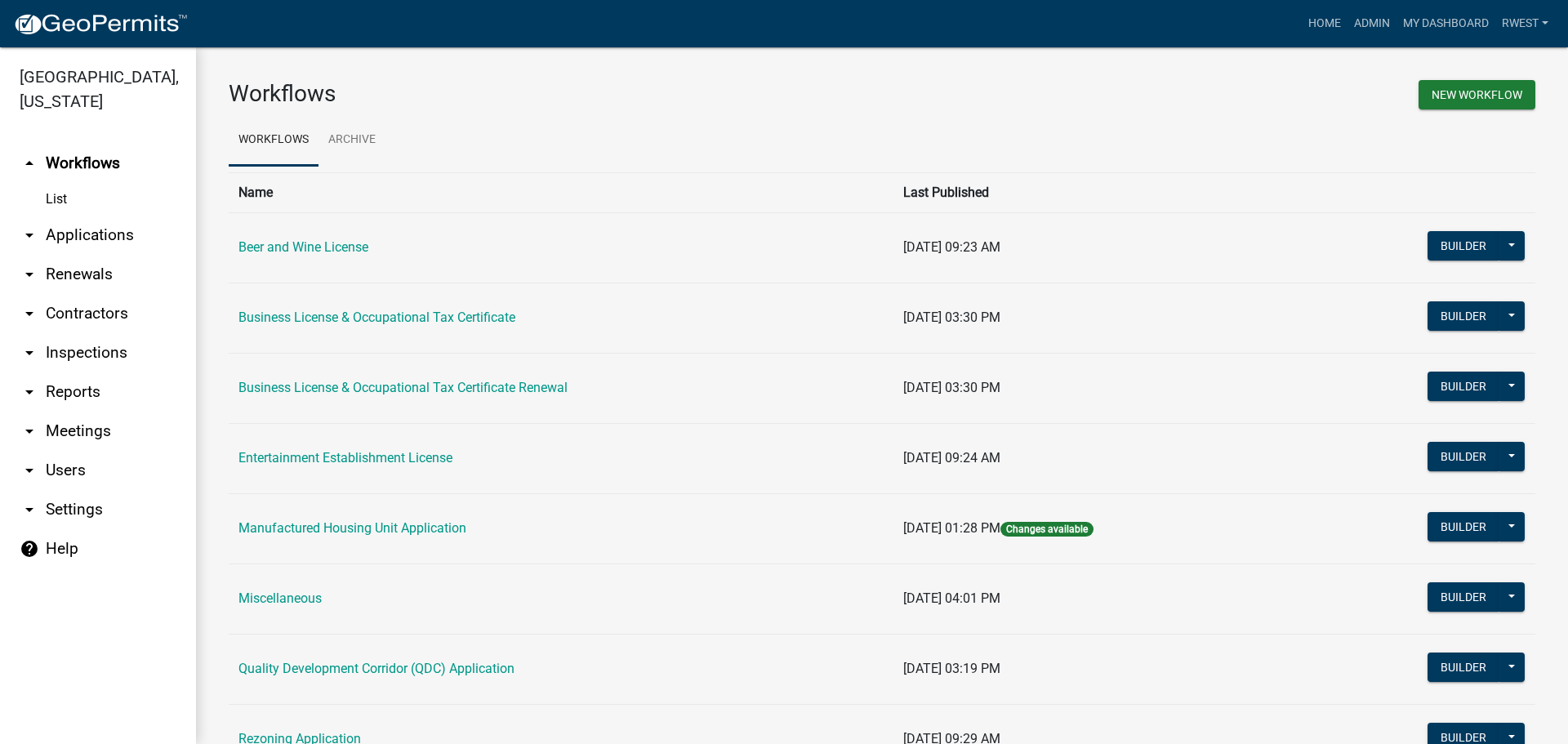
click at [66, 215] on link "arrow_drop_down Applications" at bounding box center [98, 235] width 196 height 40
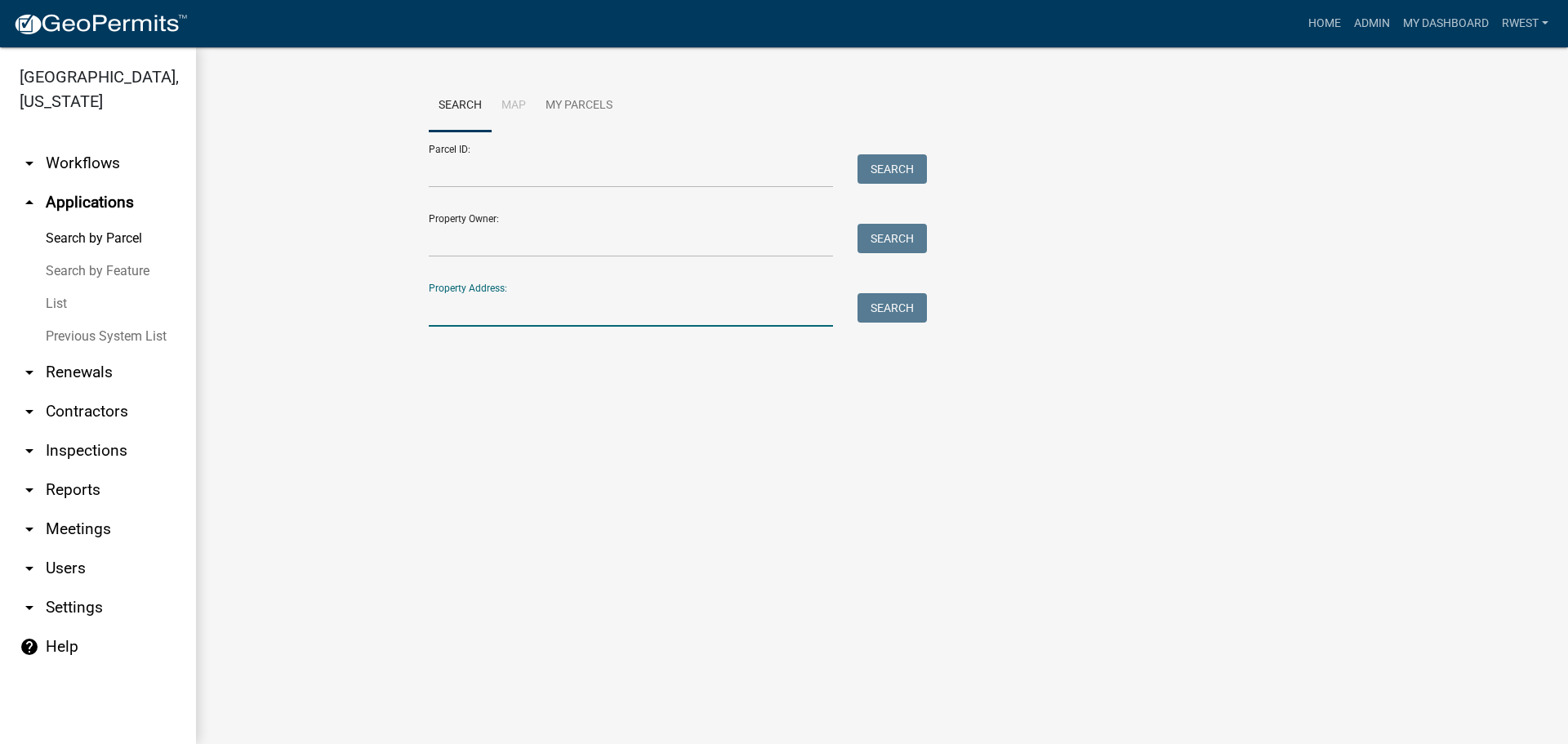
click at [472, 316] on input "Property Address:" at bounding box center [631, 311] width 405 height 34
type input "4584 [PERSON_NAME]"
click at [896, 306] on button "Search" at bounding box center [892, 308] width 70 height 29
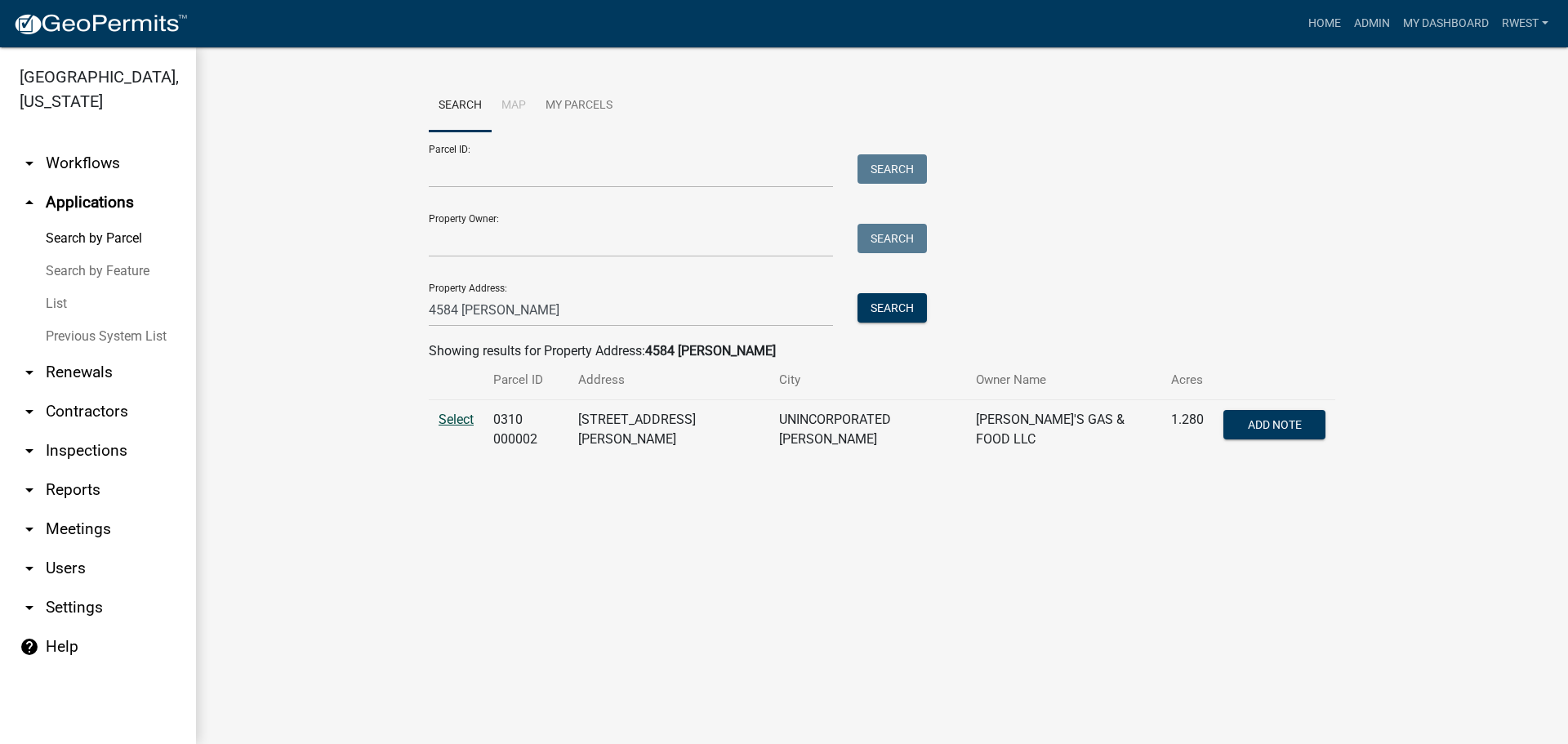
click at [444, 417] on span "Select" at bounding box center [456, 419] width 35 height 15
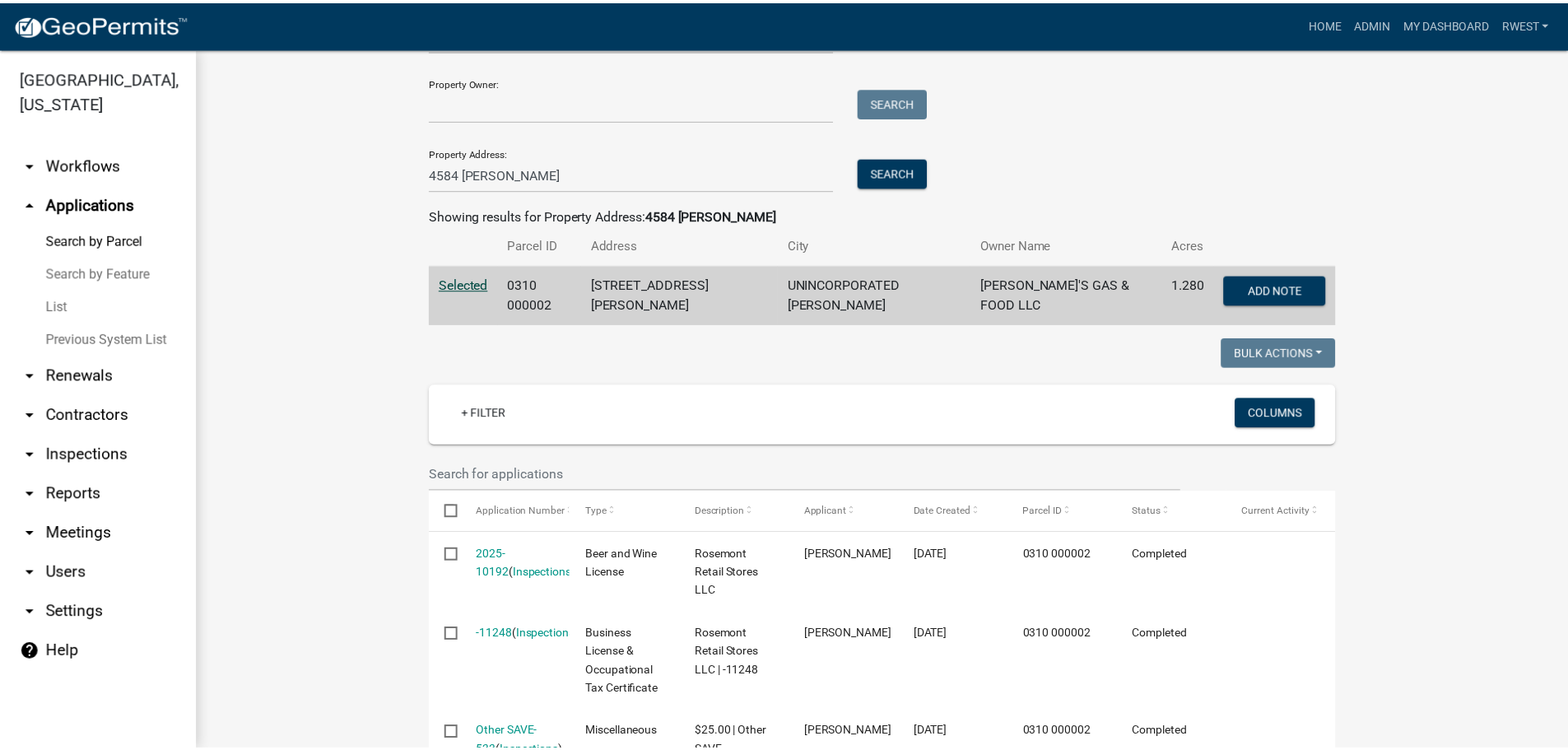
scroll to position [329, 0]
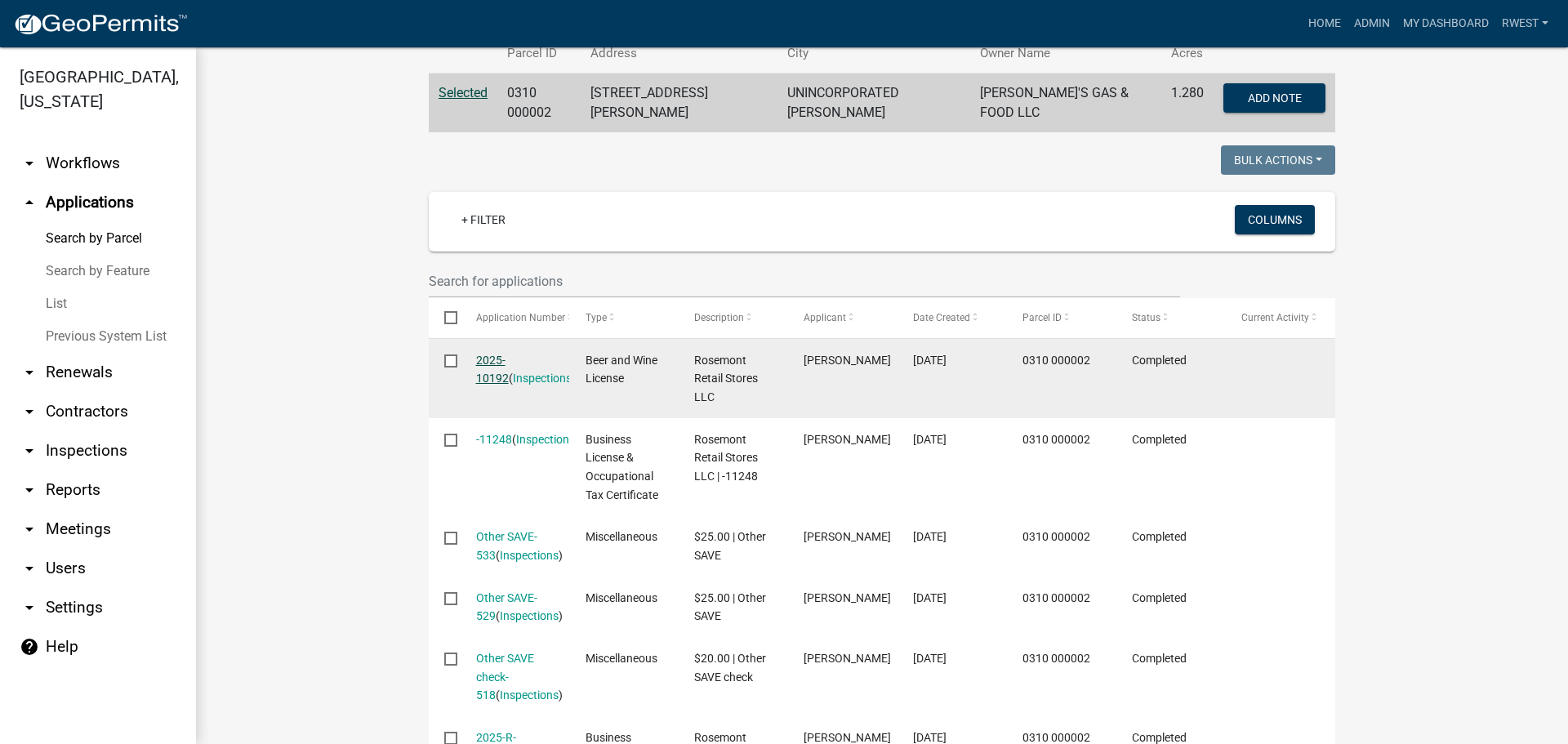
click at [500, 356] on link "2025-10192" at bounding box center [492, 369] width 33 height 32
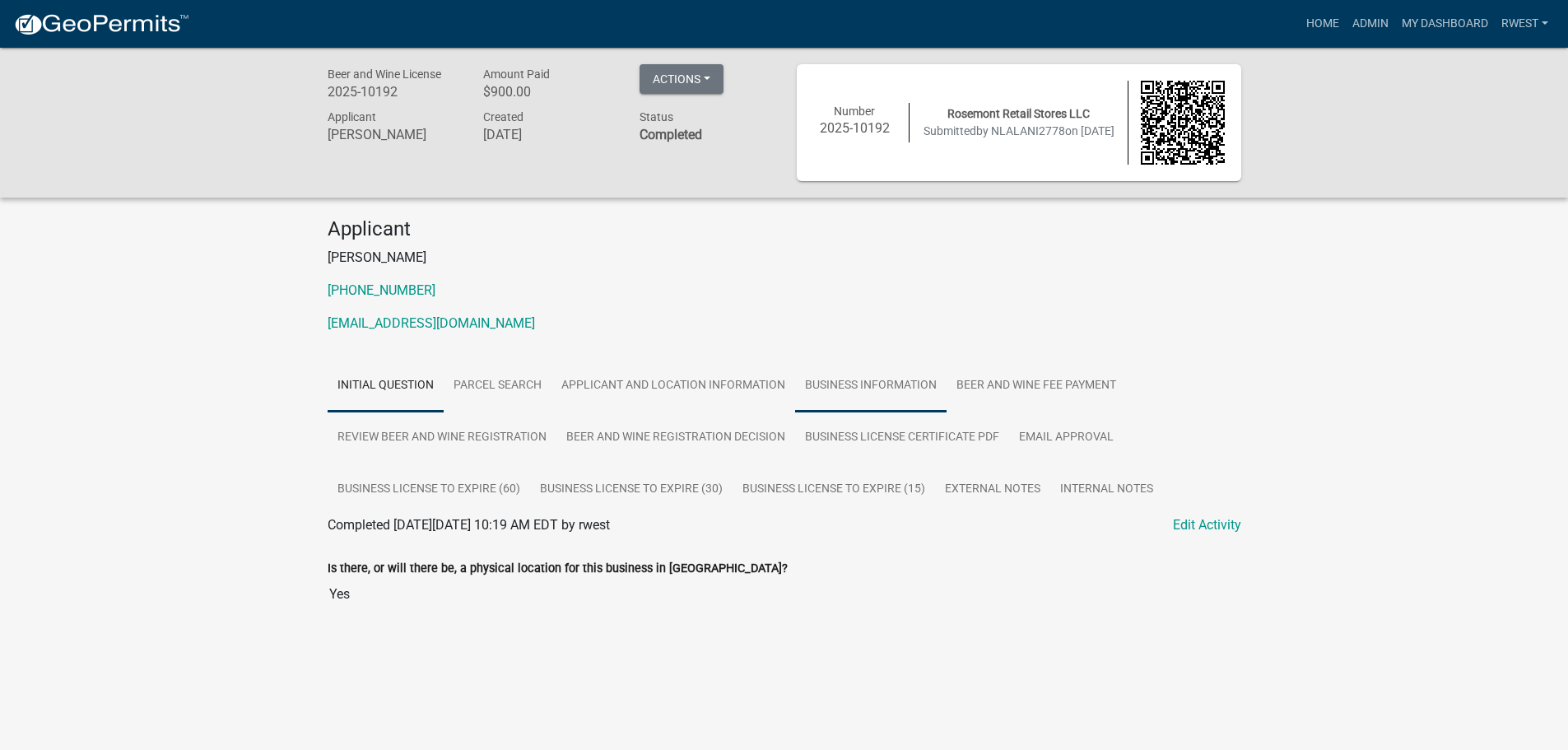
click at [892, 389] on link "Business Information" at bounding box center [871, 386] width 152 height 53
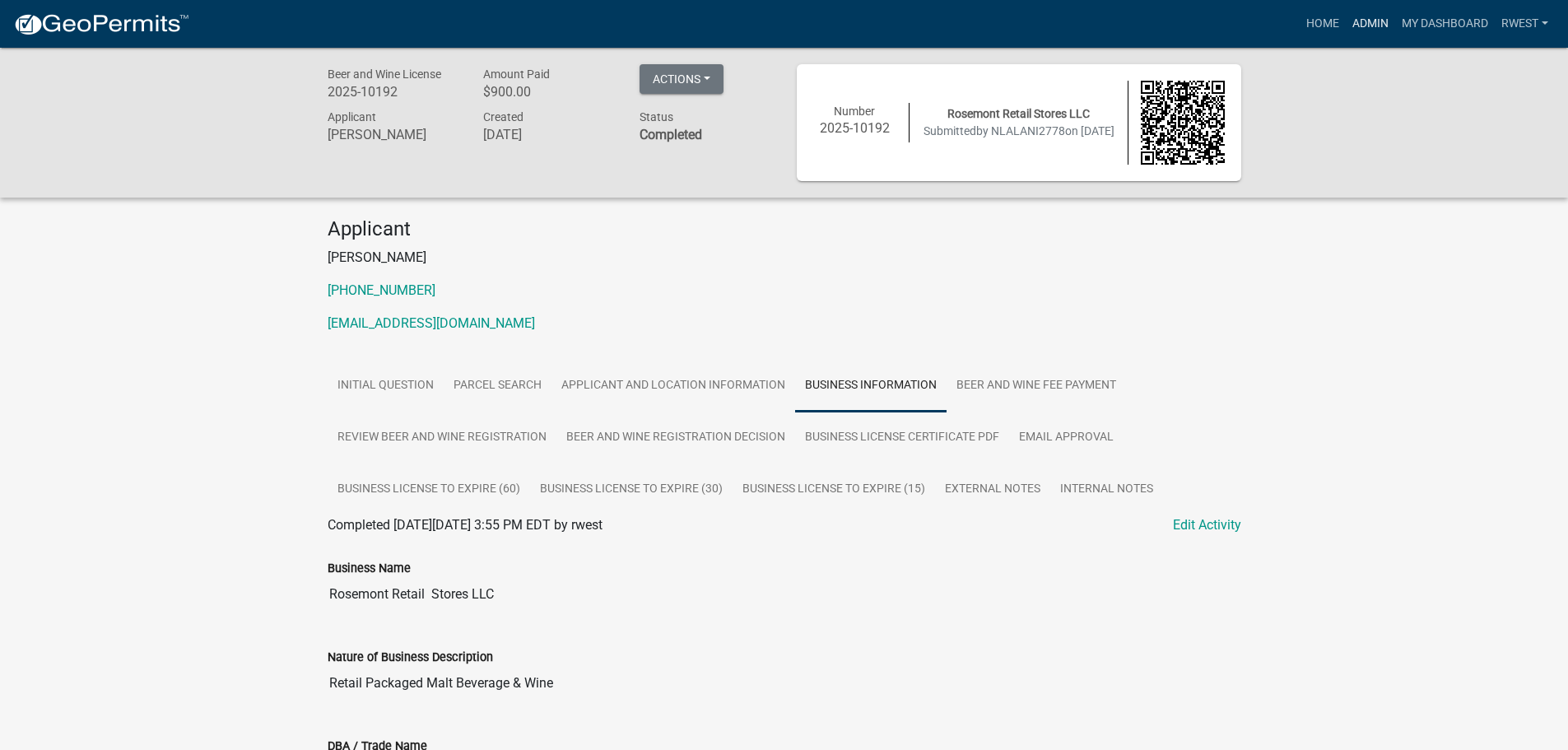
click at [1369, 21] on link "Admin" at bounding box center [1370, 24] width 49 height 31
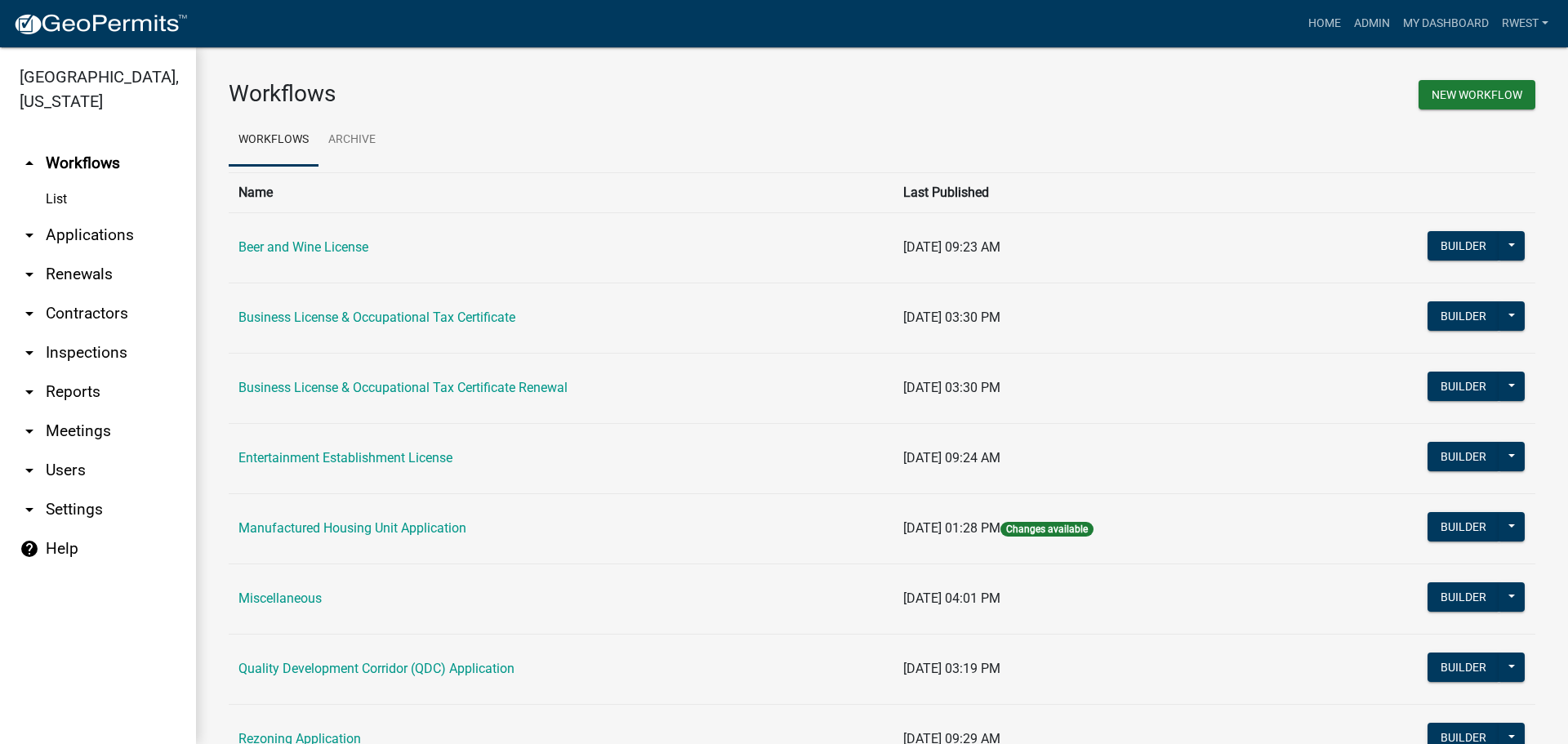
click at [125, 215] on link "arrow_drop_down Applications" at bounding box center [98, 235] width 196 height 40
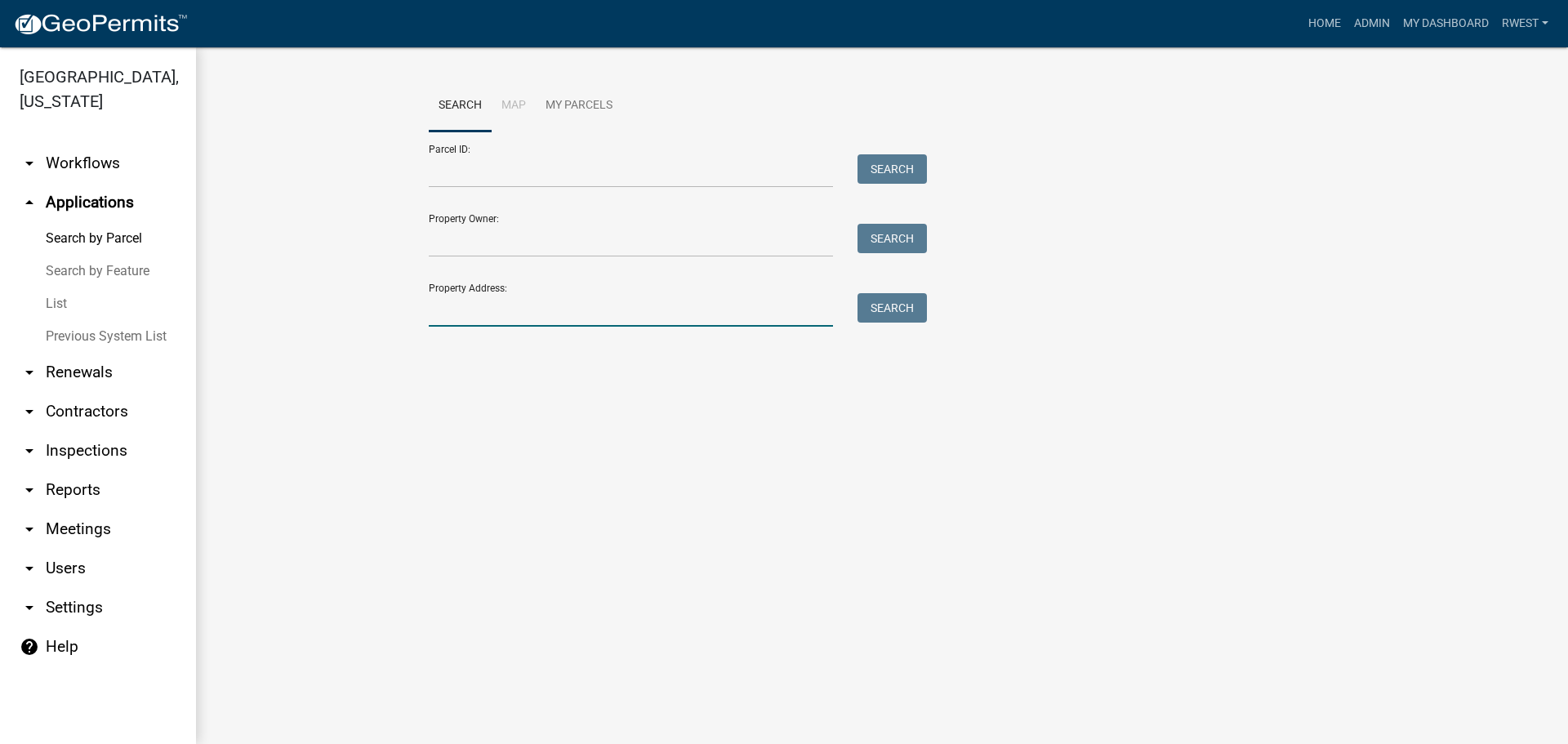
click at [483, 305] on input "Property Address:" at bounding box center [631, 311] width 405 height 34
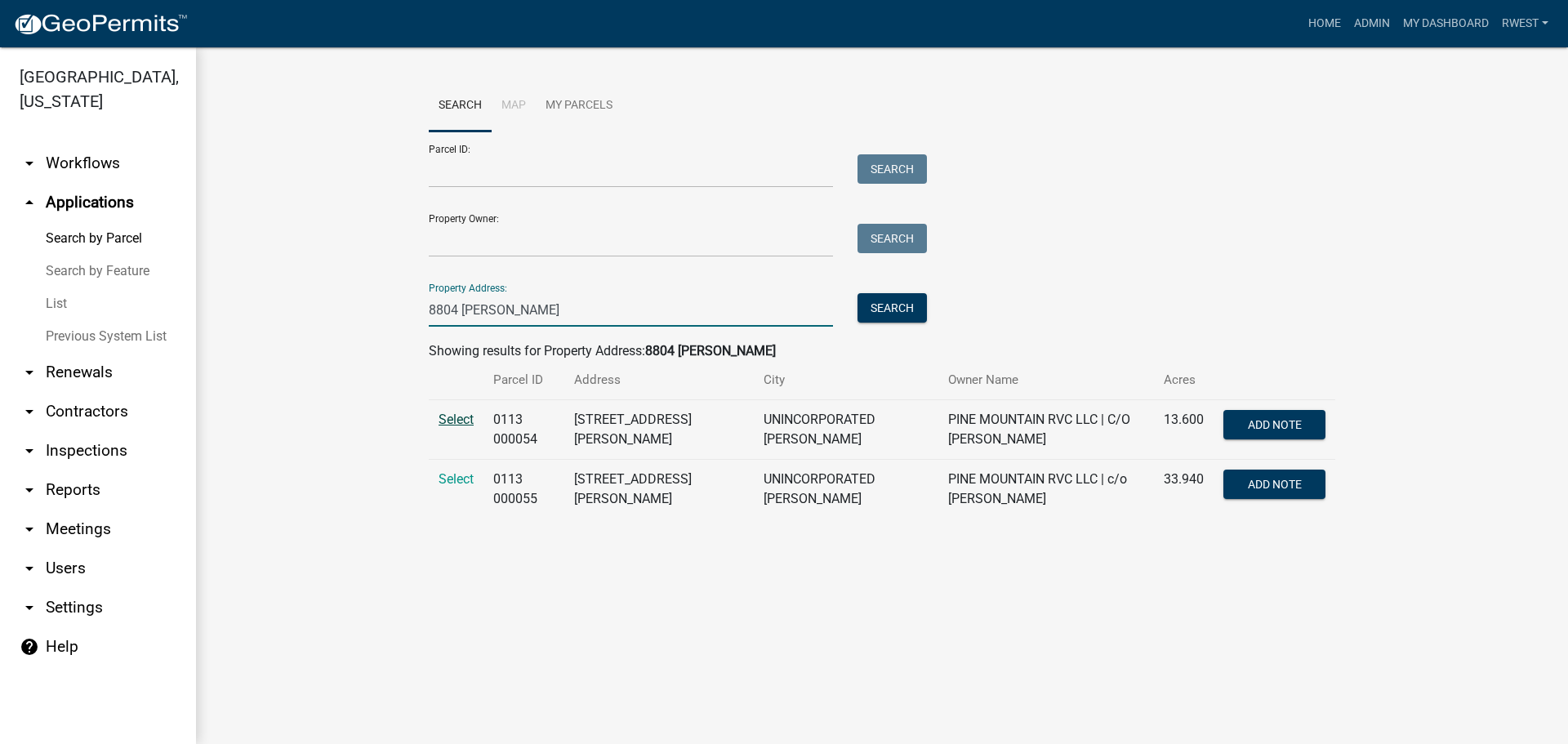
type input "8804 [PERSON_NAME]"
click at [451, 416] on span "Select" at bounding box center [456, 419] width 35 height 15
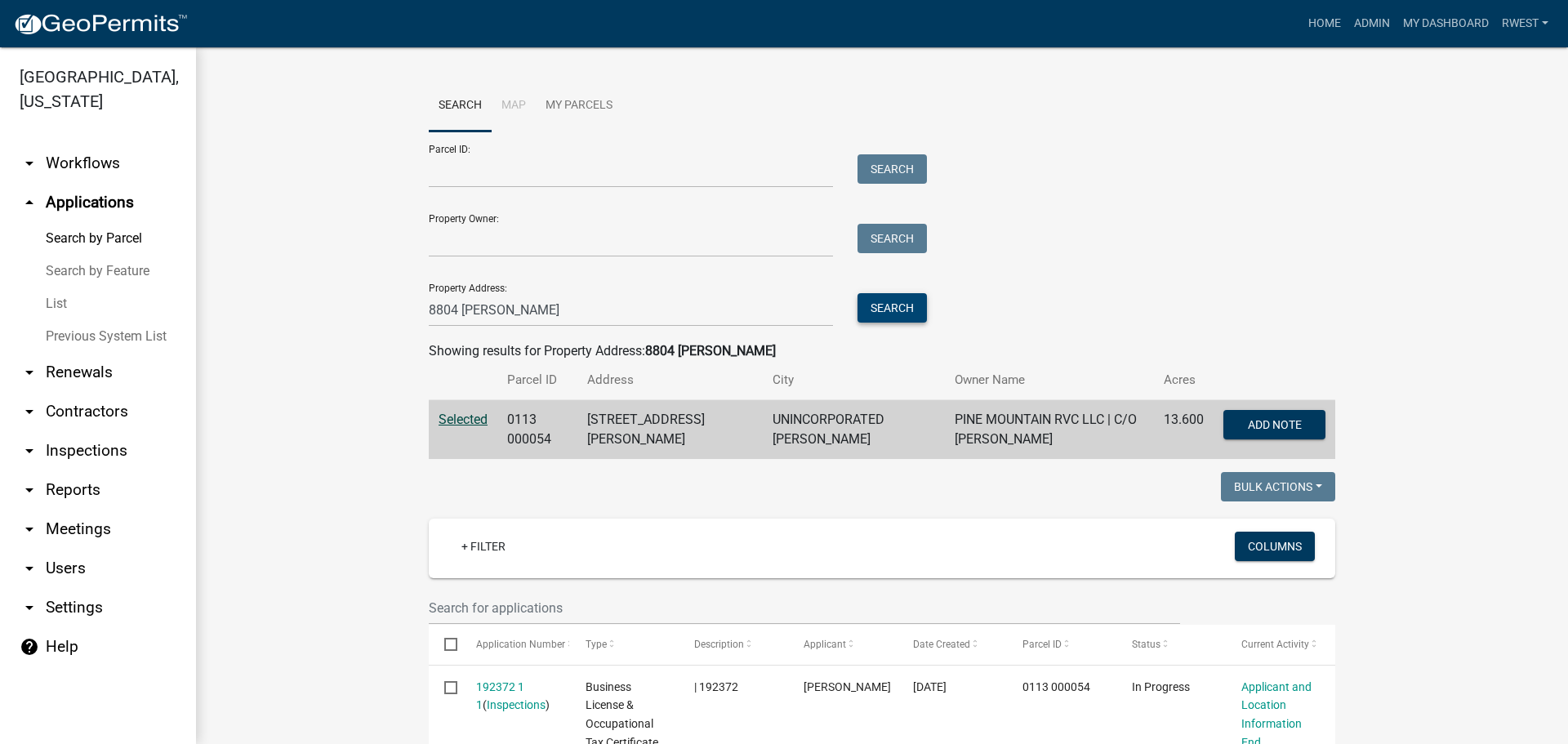
click at [891, 306] on button "Search" at bounding box center [892, 308] width 70 height 29
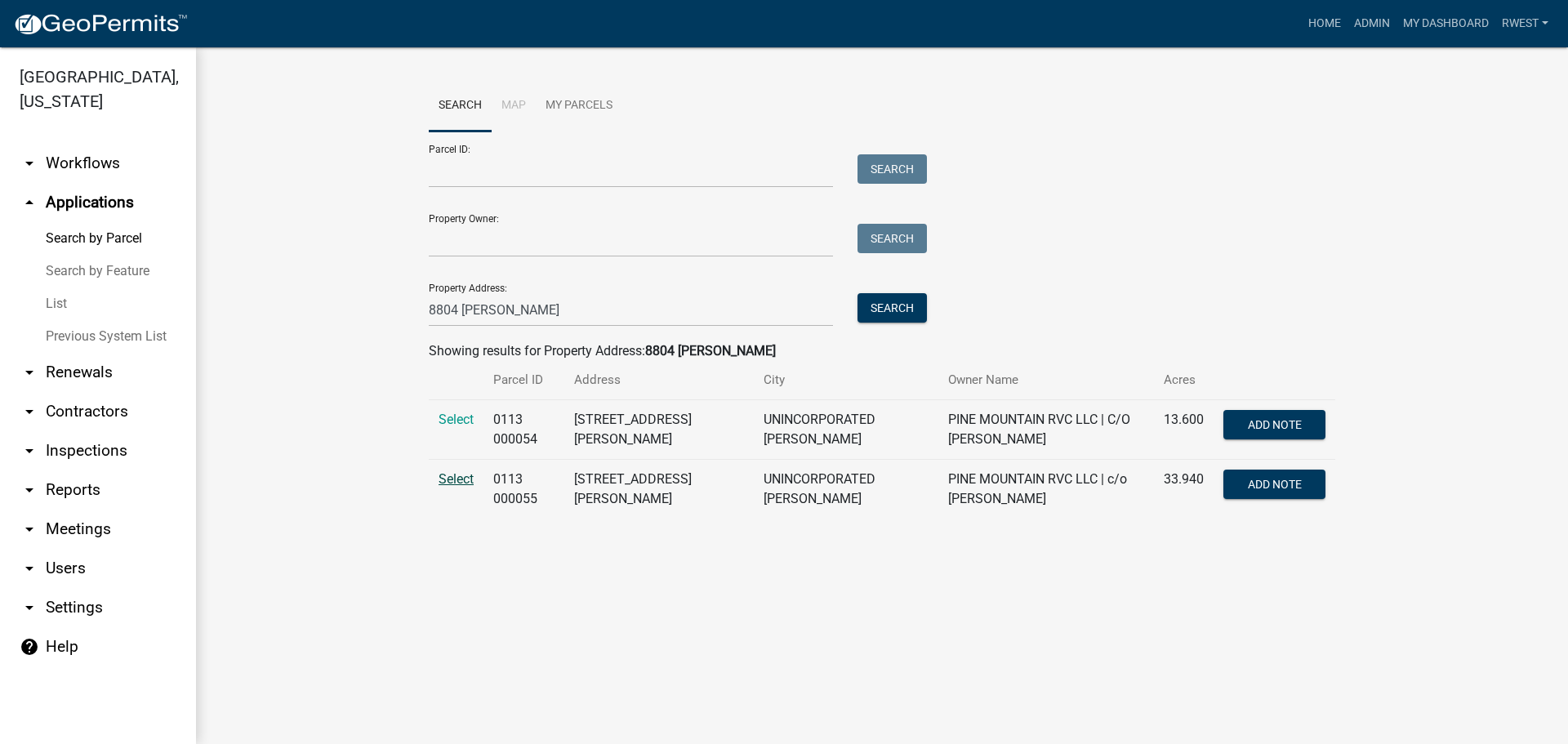
click at [455, 480] on span "Select" at bounding box center [456, 479] width 35 height 15
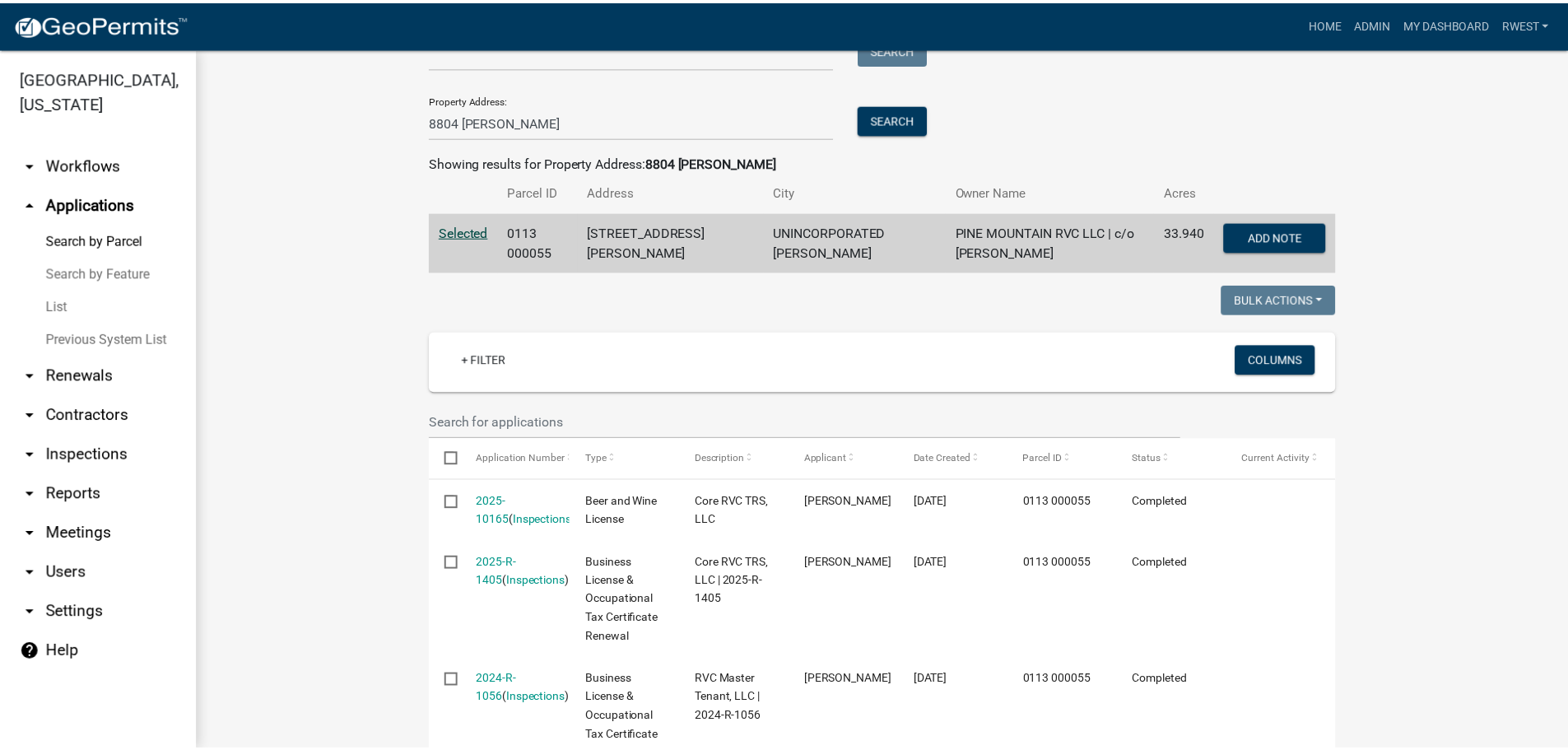
scroll to position [411, 0]
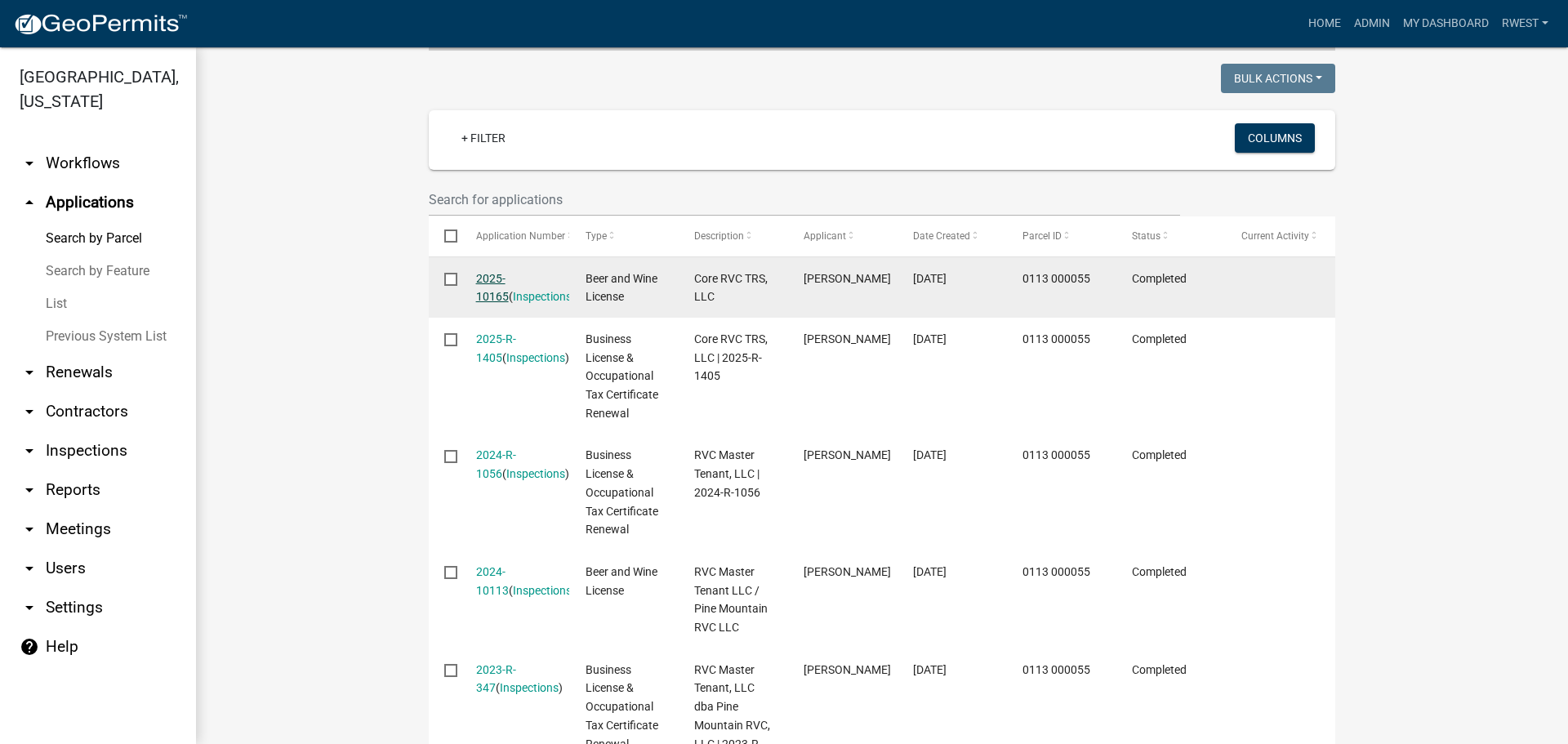
click at [509, 279] on link "2025-10165" at bounding box center [492, 288] width 33 height 32
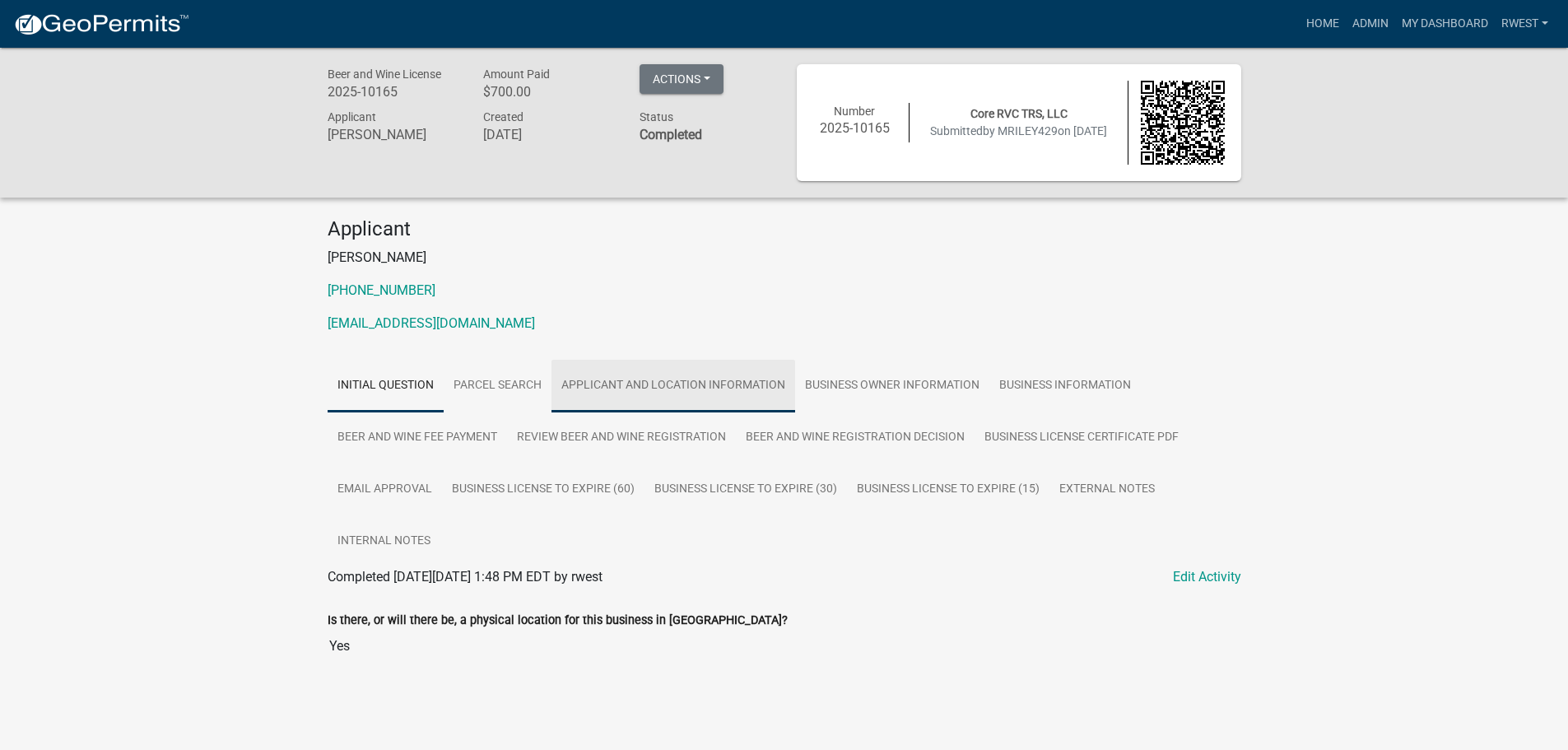
click at [728, 389] on link "Applicant and Location Information" at bounding box center [672, 386] width 243 height 53
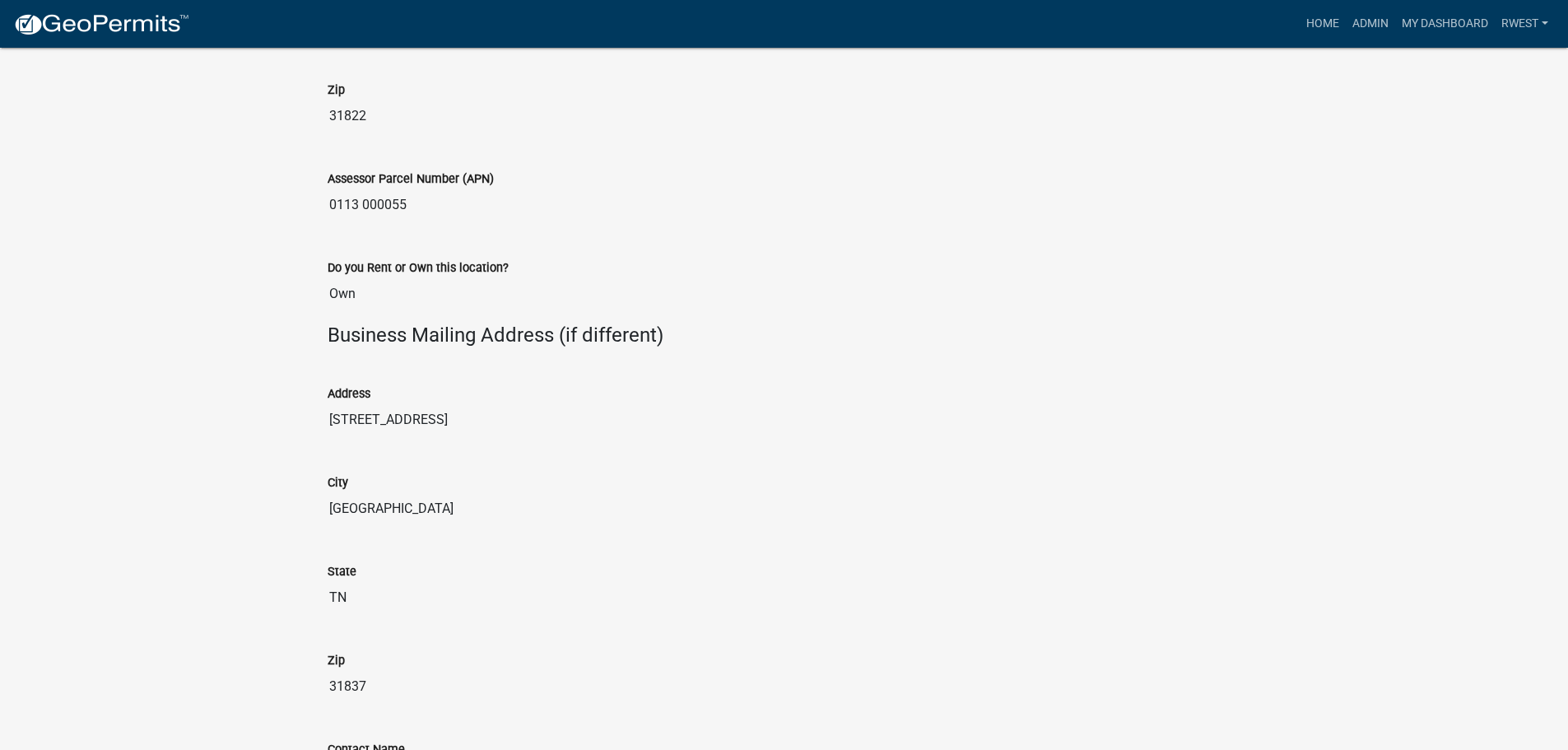
scroll to position [1895, 0]
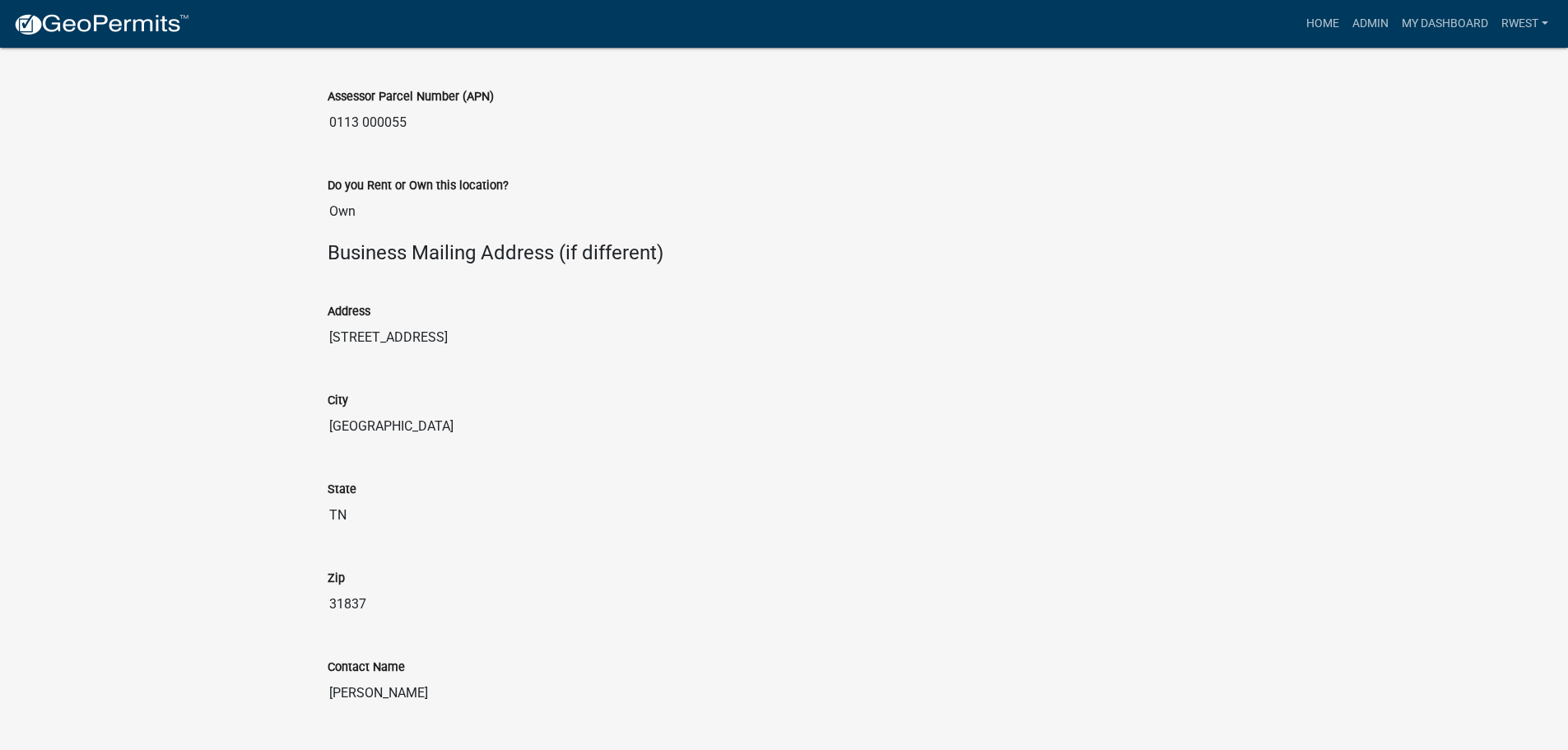
drag, startPoint x: 330, startPoint y: 334, endPoint x: 598, endPoint y: 348, distance: 268.4
click at [598, 348] on input "[STREET_ADDRESS]" at bounding box center [784, 338] width 914 height 33
drag, startPoint x: 372, startPoint y: 604, endPoint x: 331, endPoint y: 603, distance: 41.0
click at [331, 603] on input "31837" at bounding box center [784, 604] width 914 height 33
drag, startPoint x: 1387, startPoint y: 18, endPoint x: 1375, endPoint y: 26, distance: 14.4
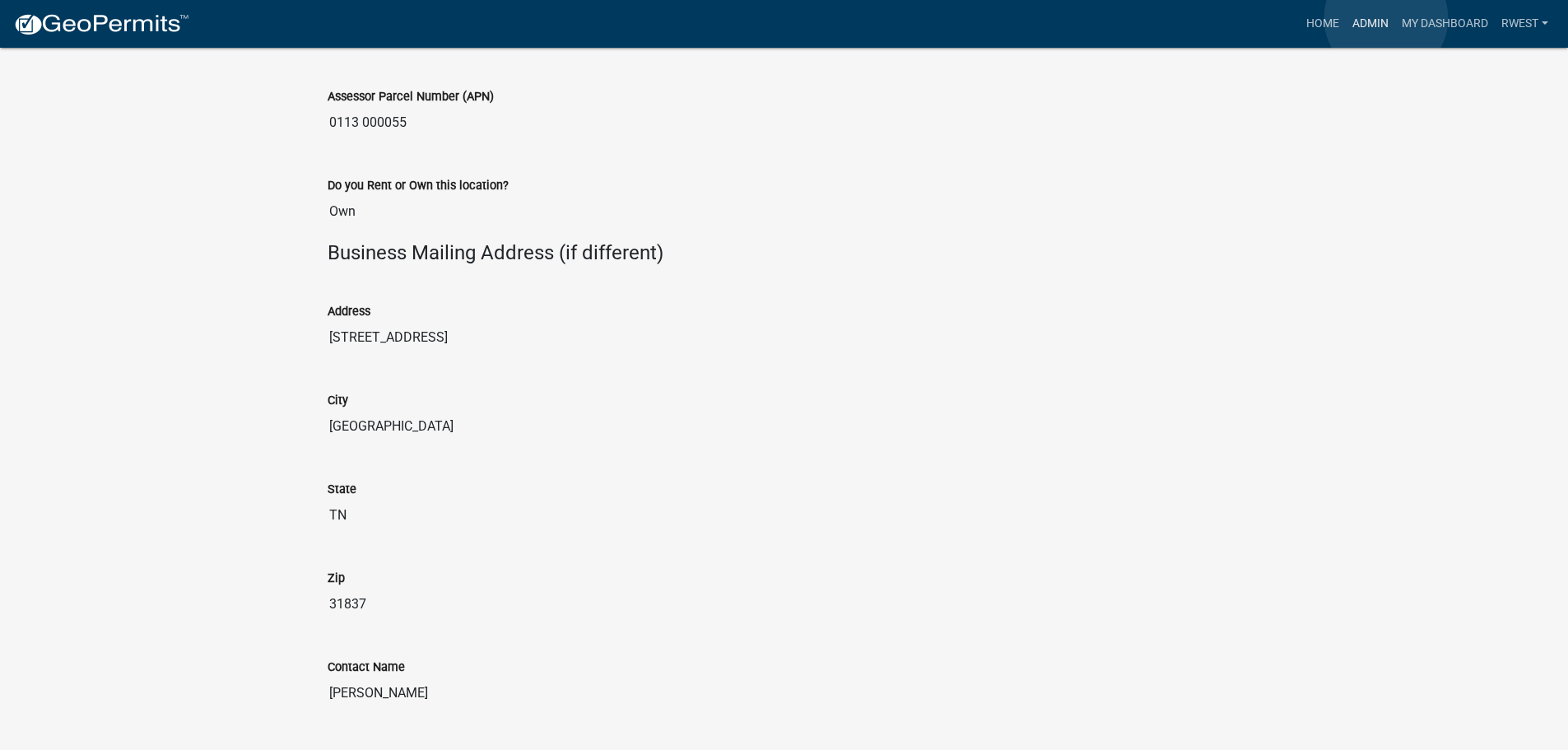
click at [1385, 19] on link "Admin" at bounding box center [1370, 24] width 49 height 31
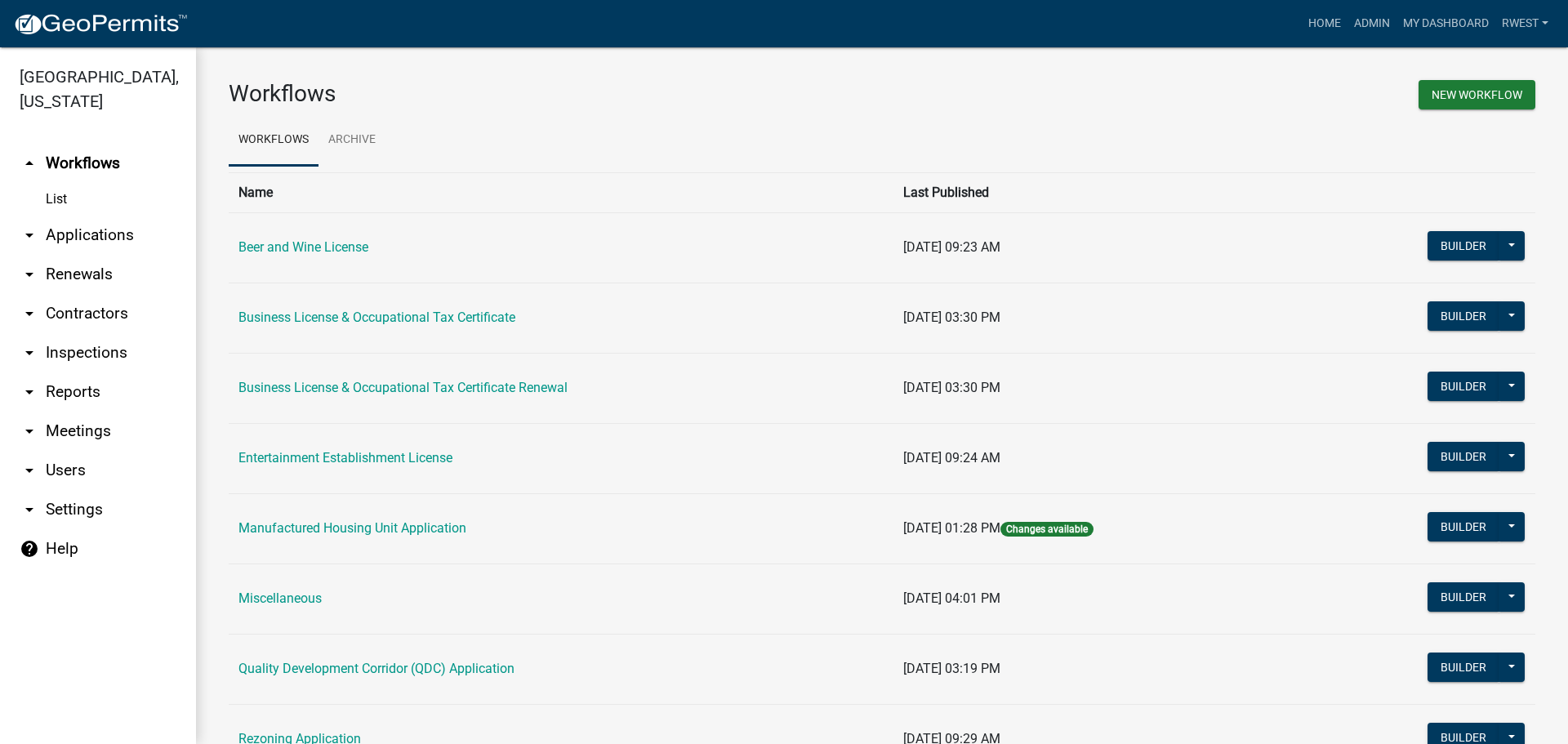
click at [67, 215] on link "arrow_drop_down Applications" at bounding box center [98, 235] width 196 height 40
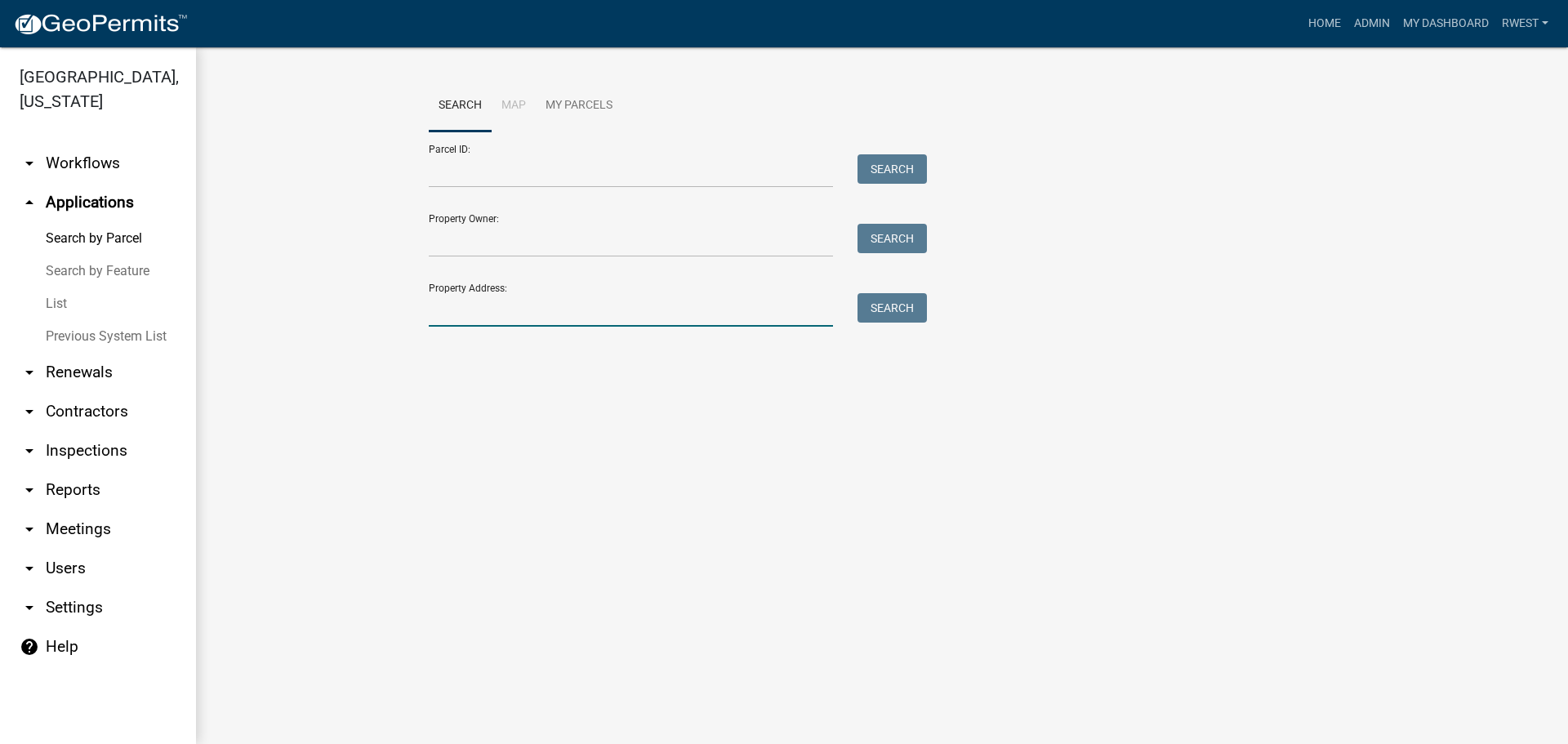
drag, startPoint x: 637, startPoint y: 312, endPoint x: 613, endPoint y: 300, distance: 26.8
click at [633, 312] on input "Property Address:" at bounding box center [631, 311] width 405 height 34
click at [887, 315] on button "Search" at bounding box center [892, 308] width 70 height 29
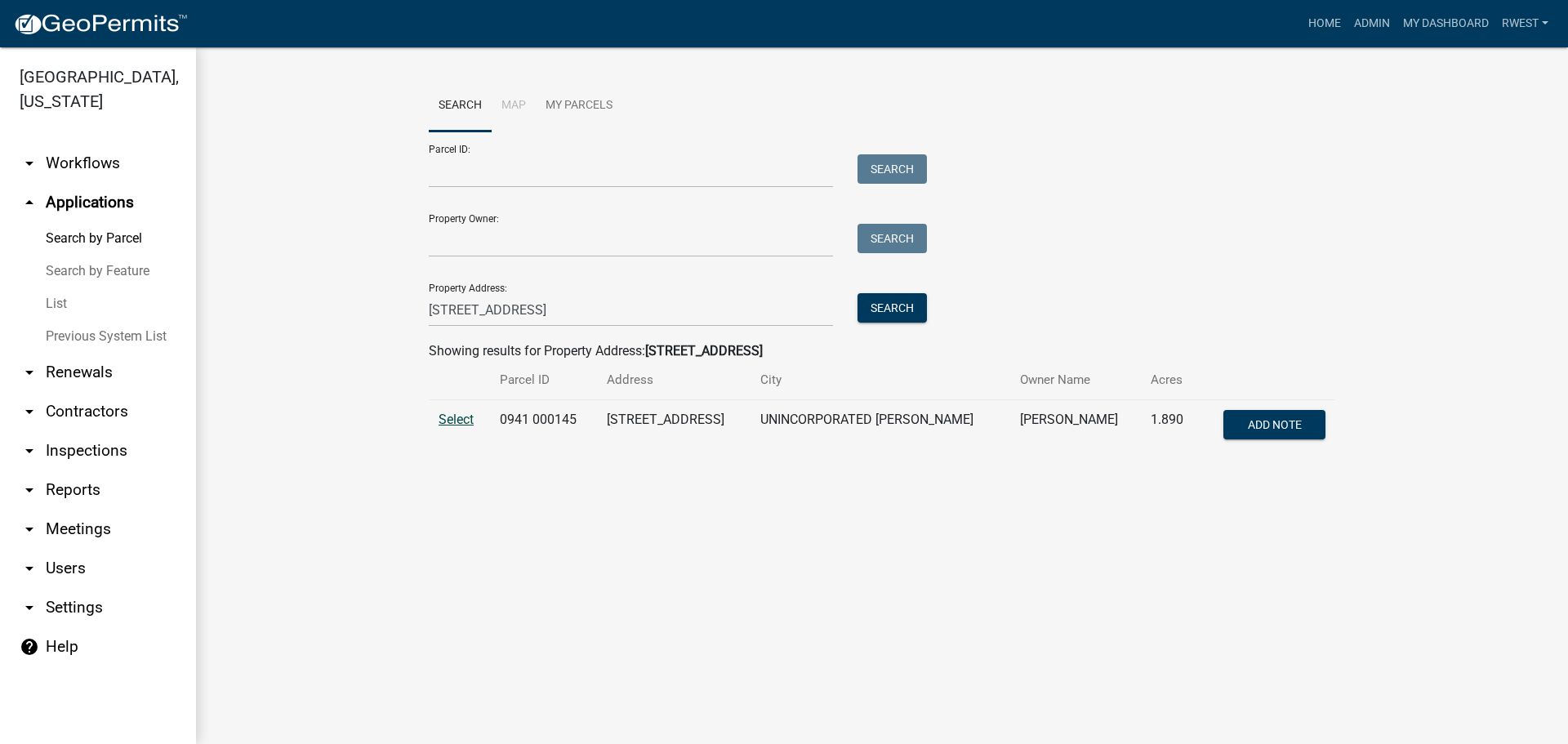
click at [462, 421] on span "Select" at bounding box center [456, 419] width 35 height 15
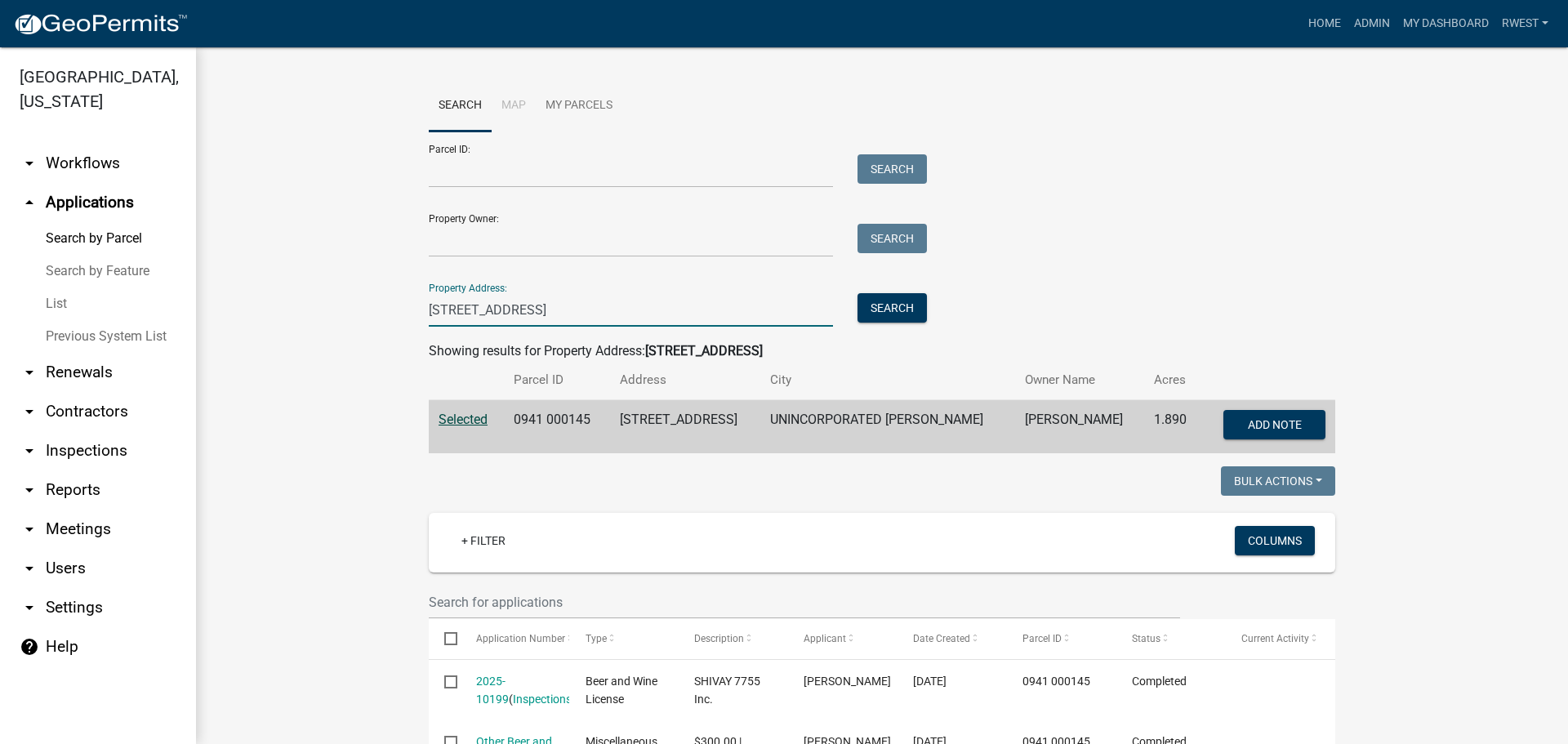
drag, startPoint x: 488, startPoint y: 304, endPoint x: 358, endPoint y: 294, distance: 130.4
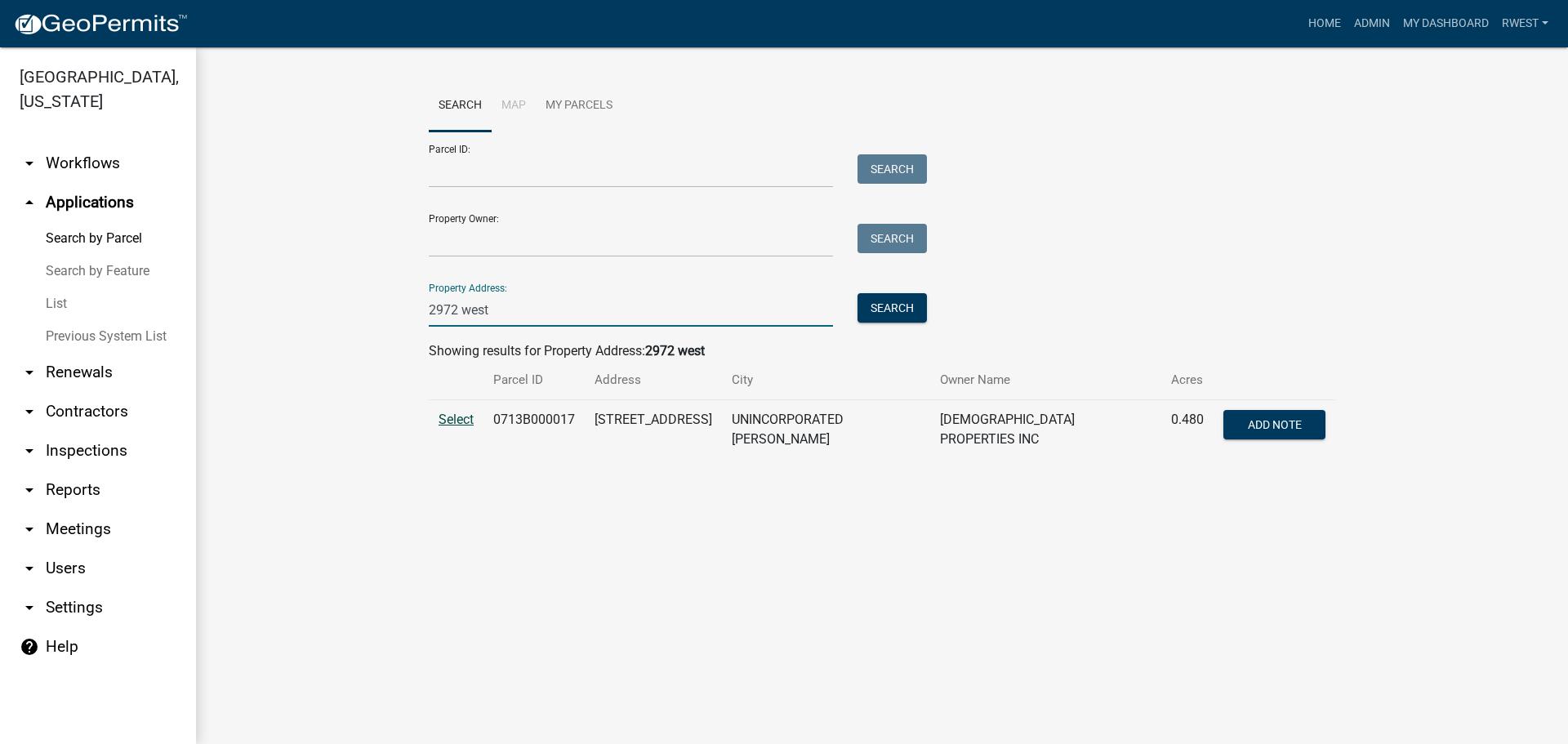
click at [448, 422] on span "Select" at bounding box center [456, 419] width 35 height 15
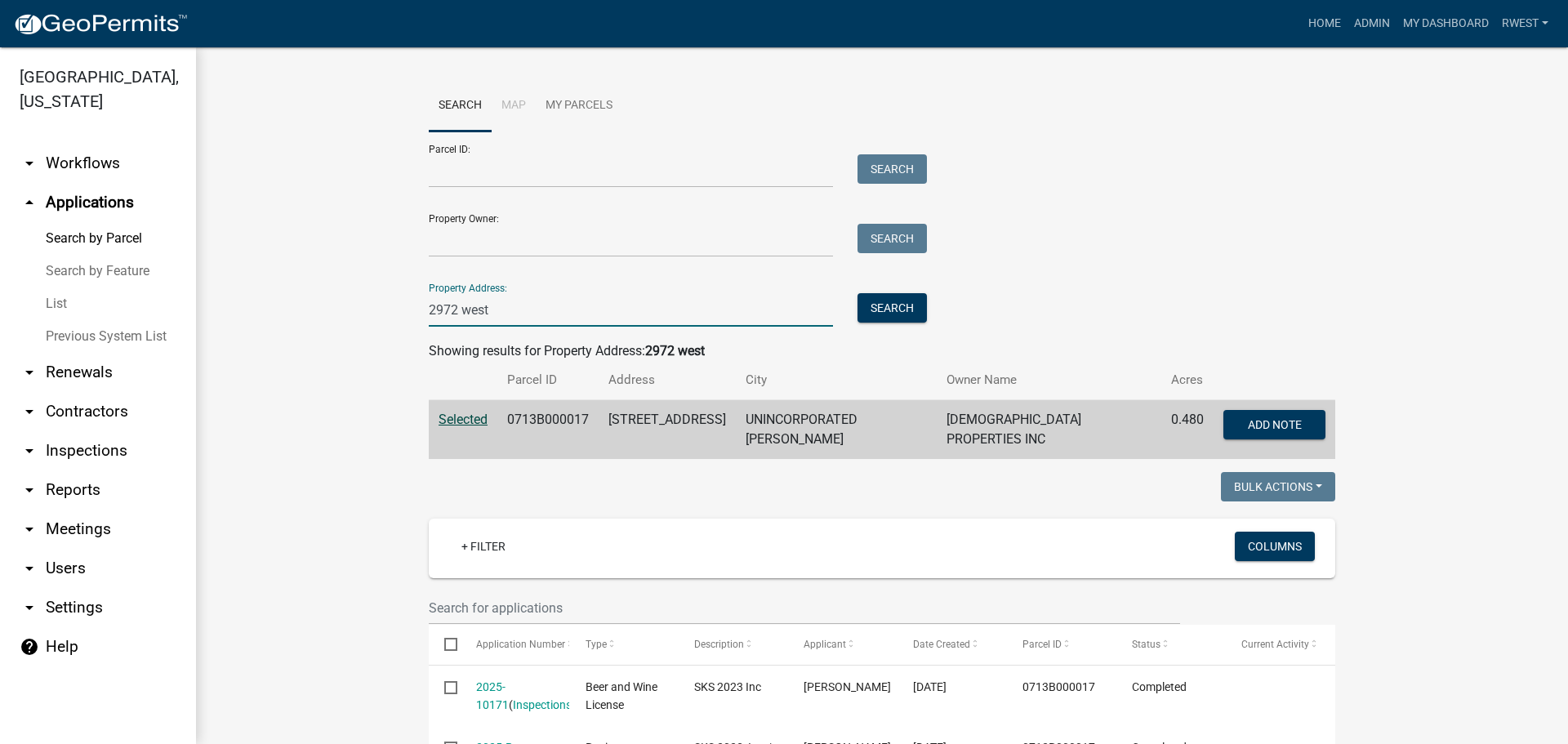
drag, startPoint x: 498, startPoint y: 311, endPoint x: 252, endPoint y: 234, distance: 257.8
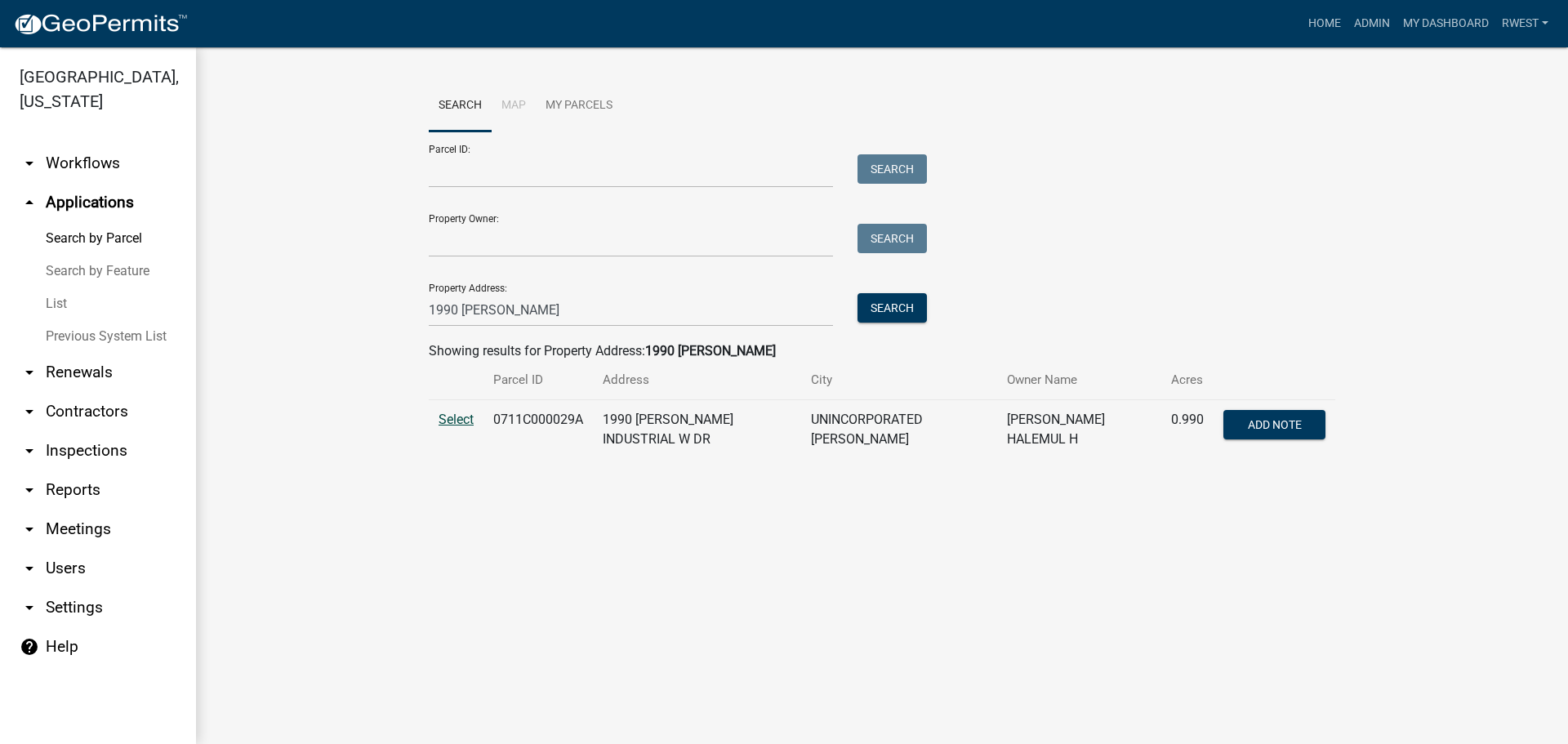
click at [446, 421] on span "Select" at bounding box center [456, 419] width 35 height 15
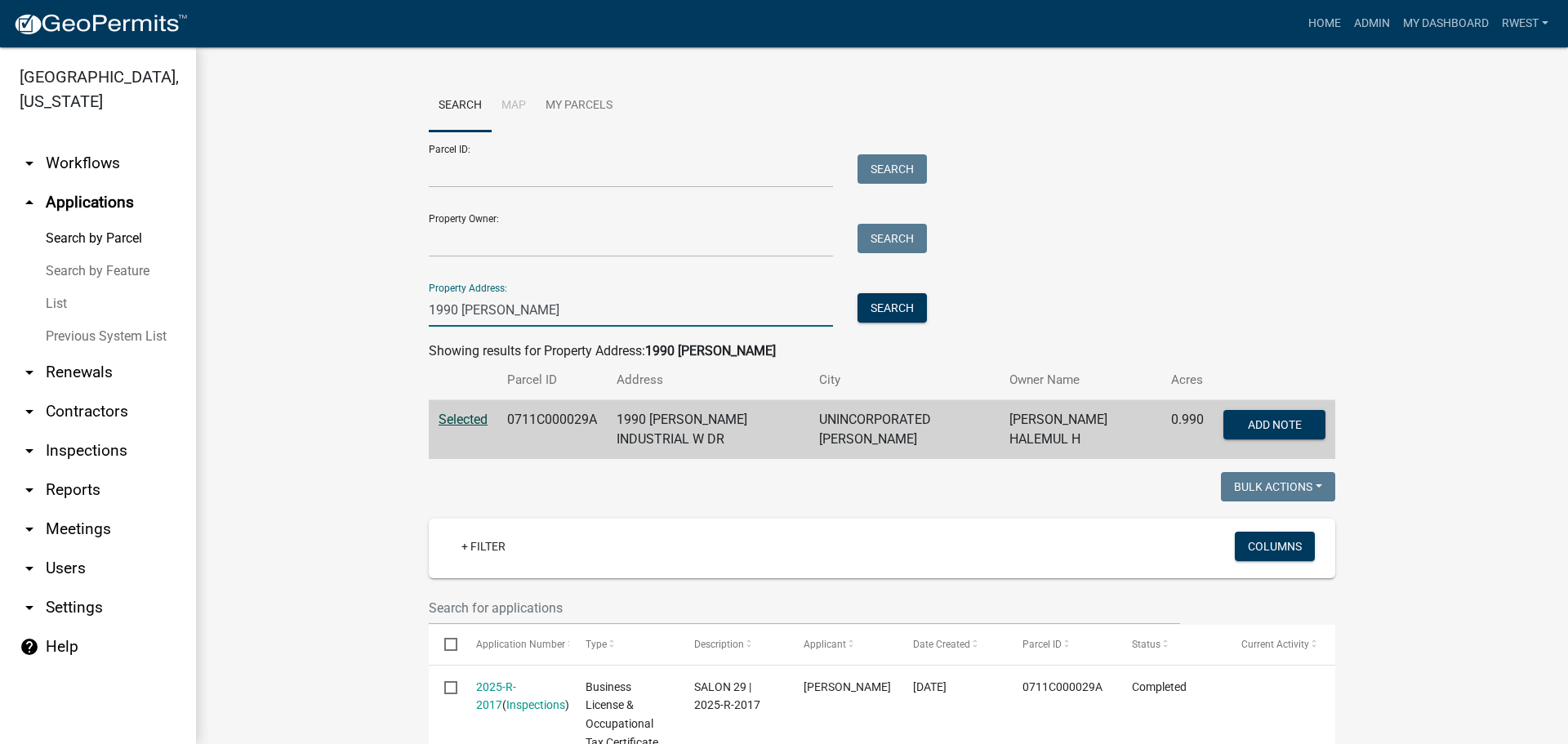
drag, startPoint x: 502, startPoint y: 305, endPoint x: 373, endPoint y: 289, distance: 130.0
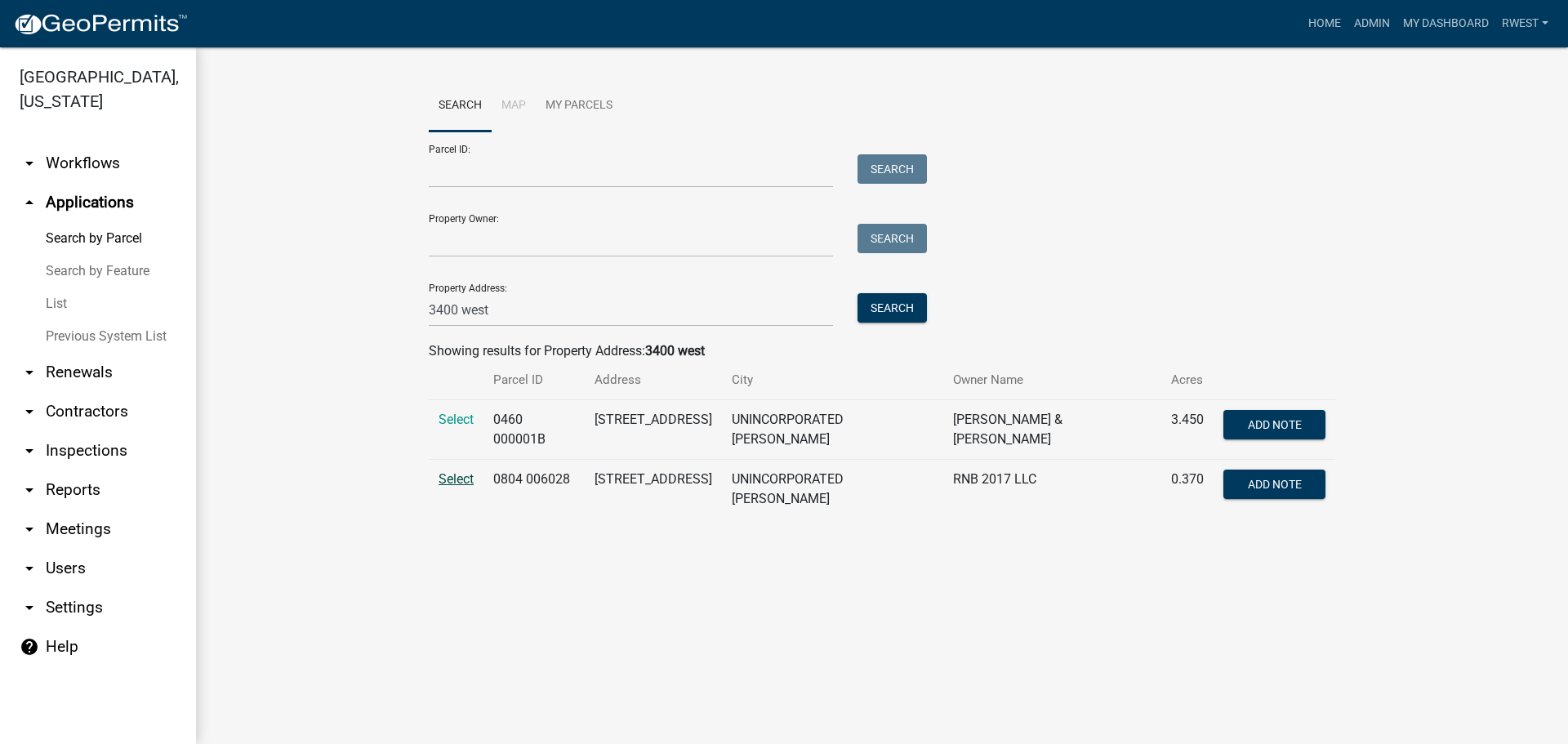
click at [458, 471] on span "Select" at bounding box center [456, 479] width 35 height 15
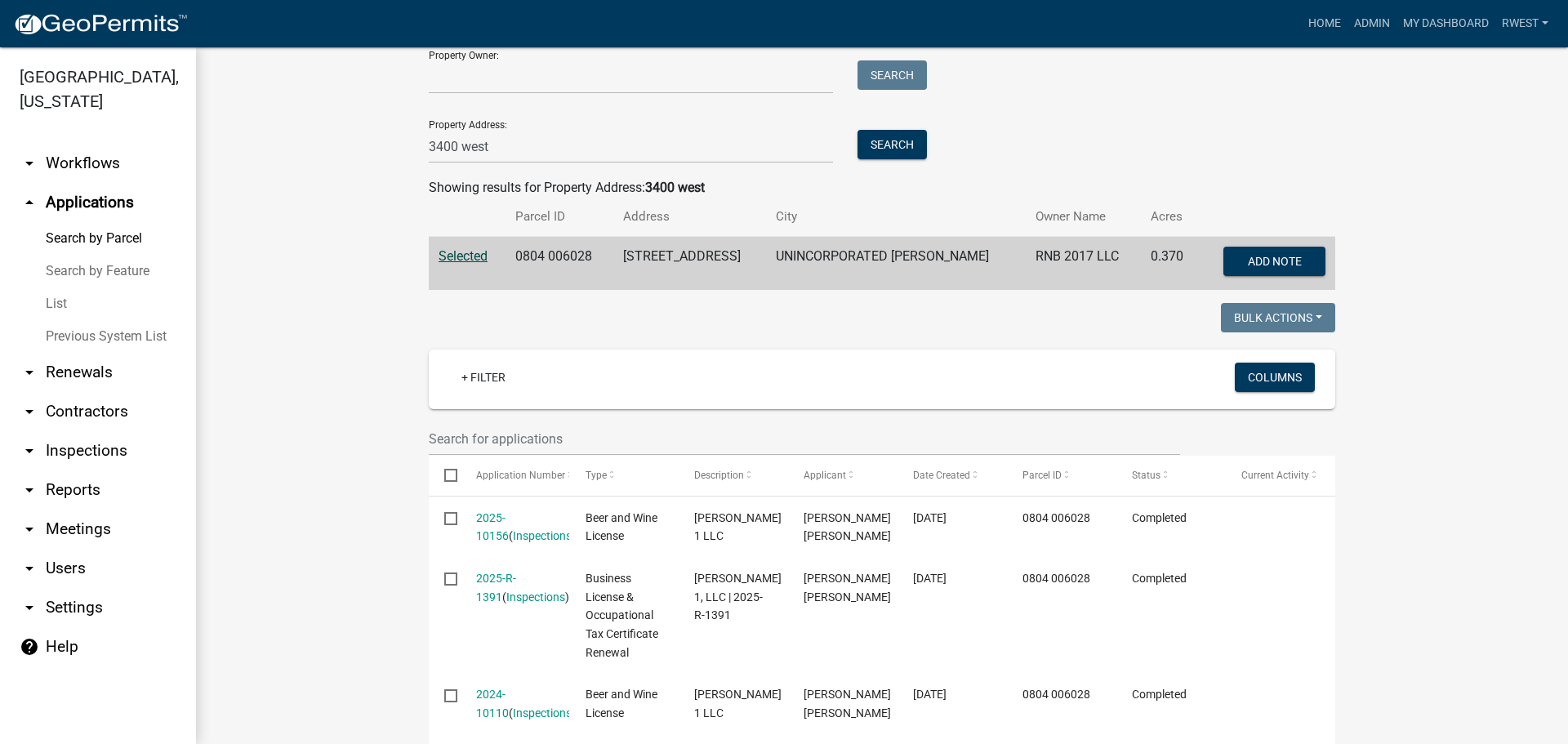
scroll to position [82, 0]
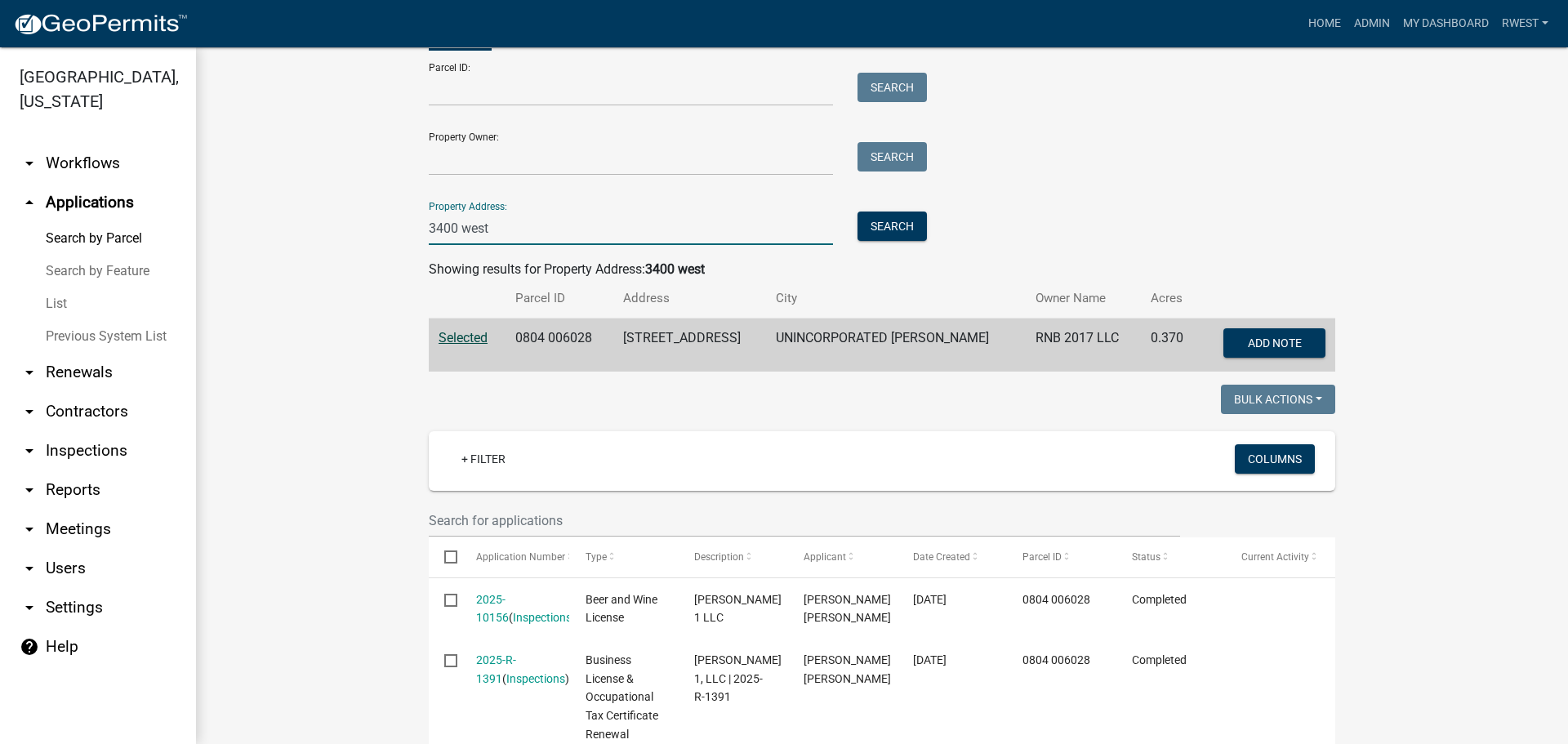
drag, startPoint x: 537, startPoint y: 234, endPoint x: 416, endPoint y: 226, distance: 121.3
click at [416, 226] on div "3400 west" at bounding box center [631, 228] width 429 height 34
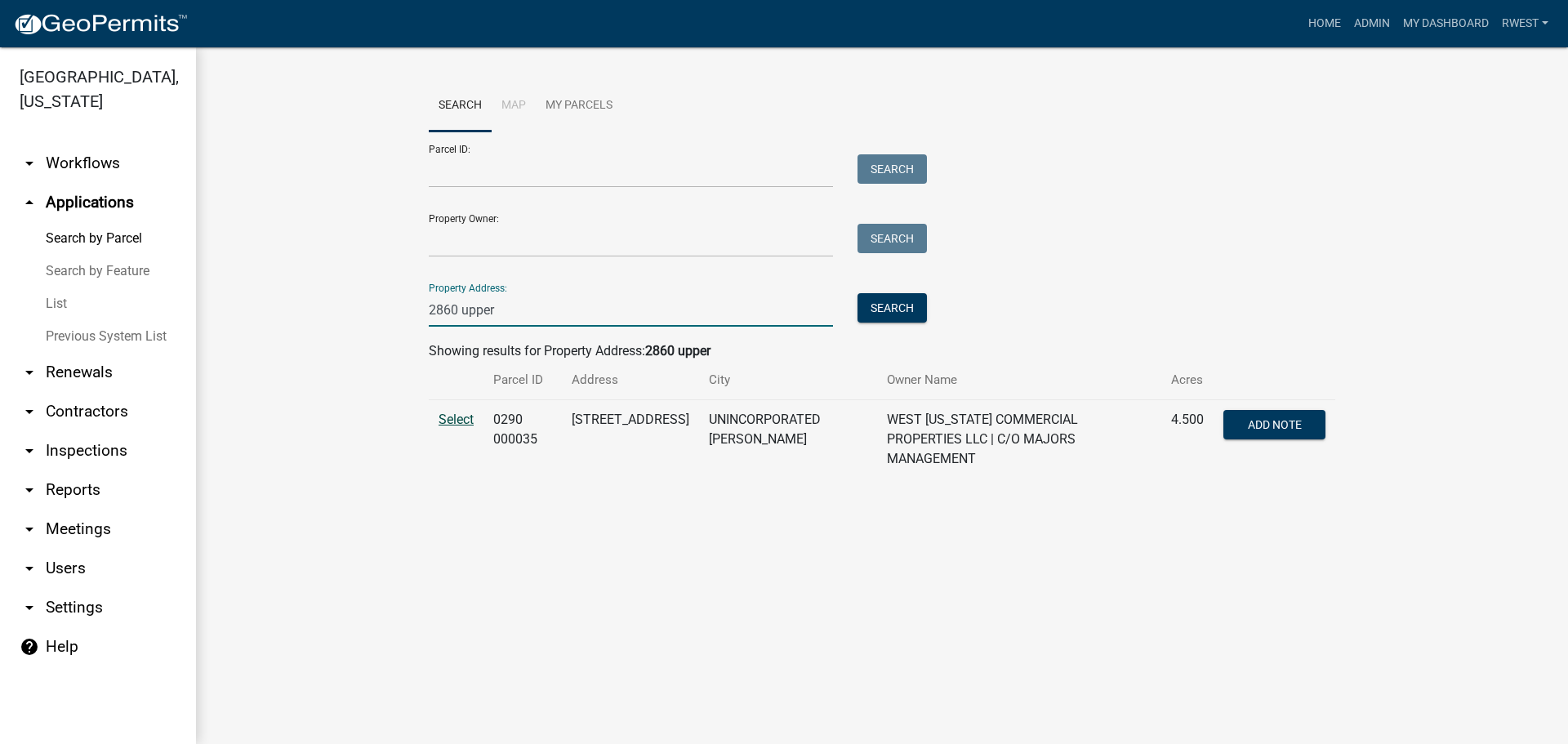
click at [463, 426] on span "Select" at bounding box center [456, 419] width 35 height 15
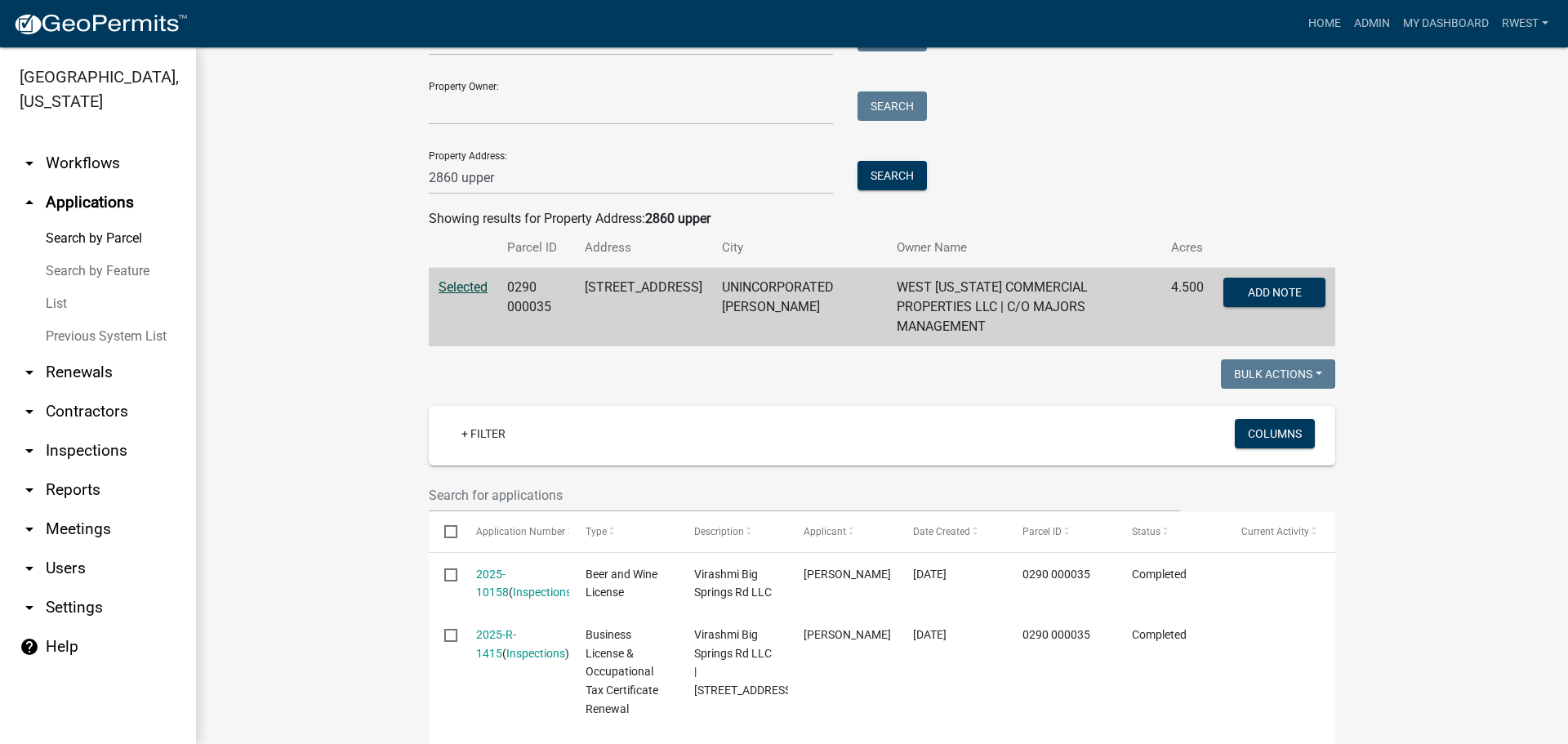
scroll to position [163, 0]
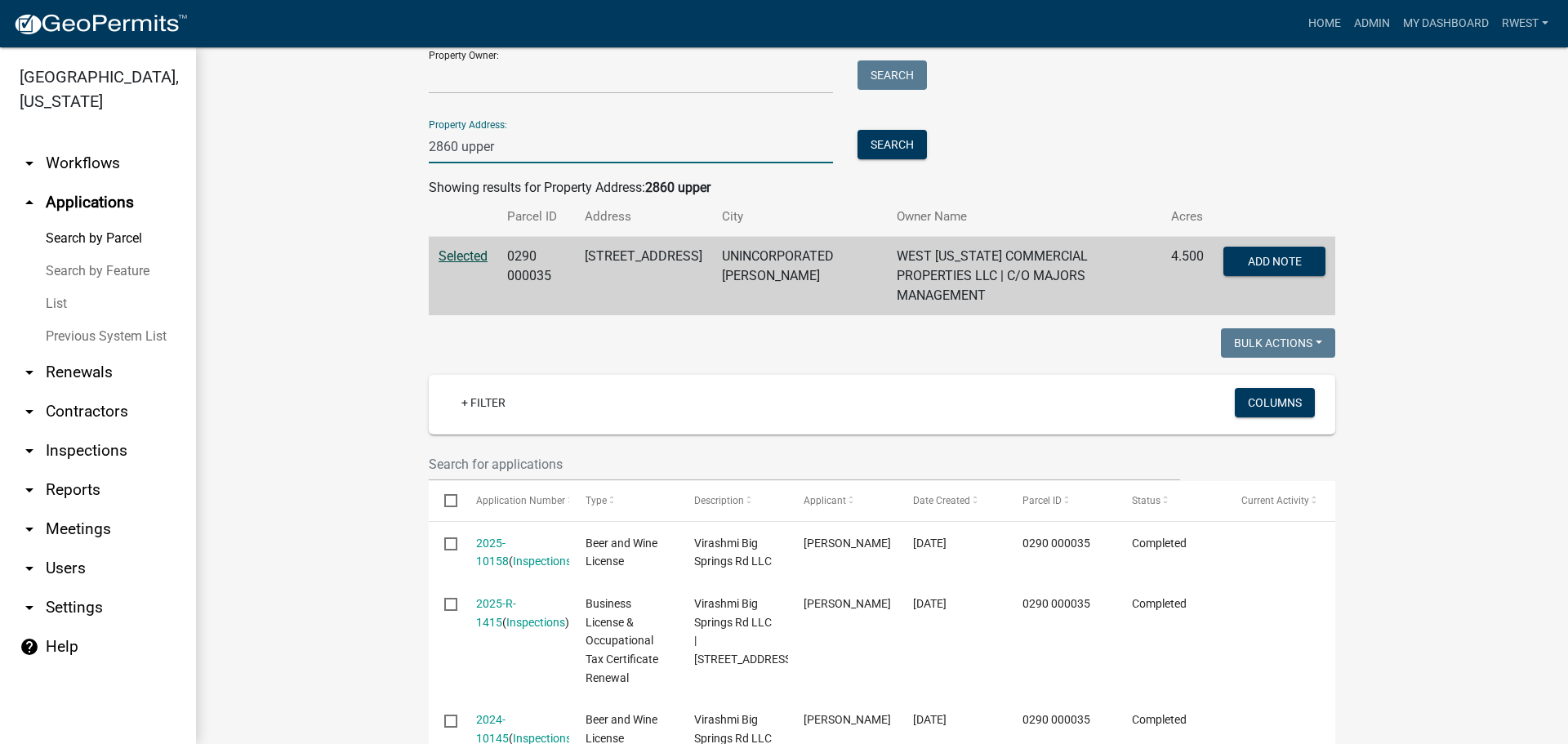
drag, startPoint x: 497, startPoint y: 142, endPoint x: 314, endPoint y: 136, distance: 183.1
type input "[STREET_ADDRESS]"
drag, startPoint x: 869, startPoint y: 151, endPoint x: 861, endPoint y: 159, distance: 11.3
click at [869, 154] on button "Search" at bounding box center [892, 144] width 70 height 29
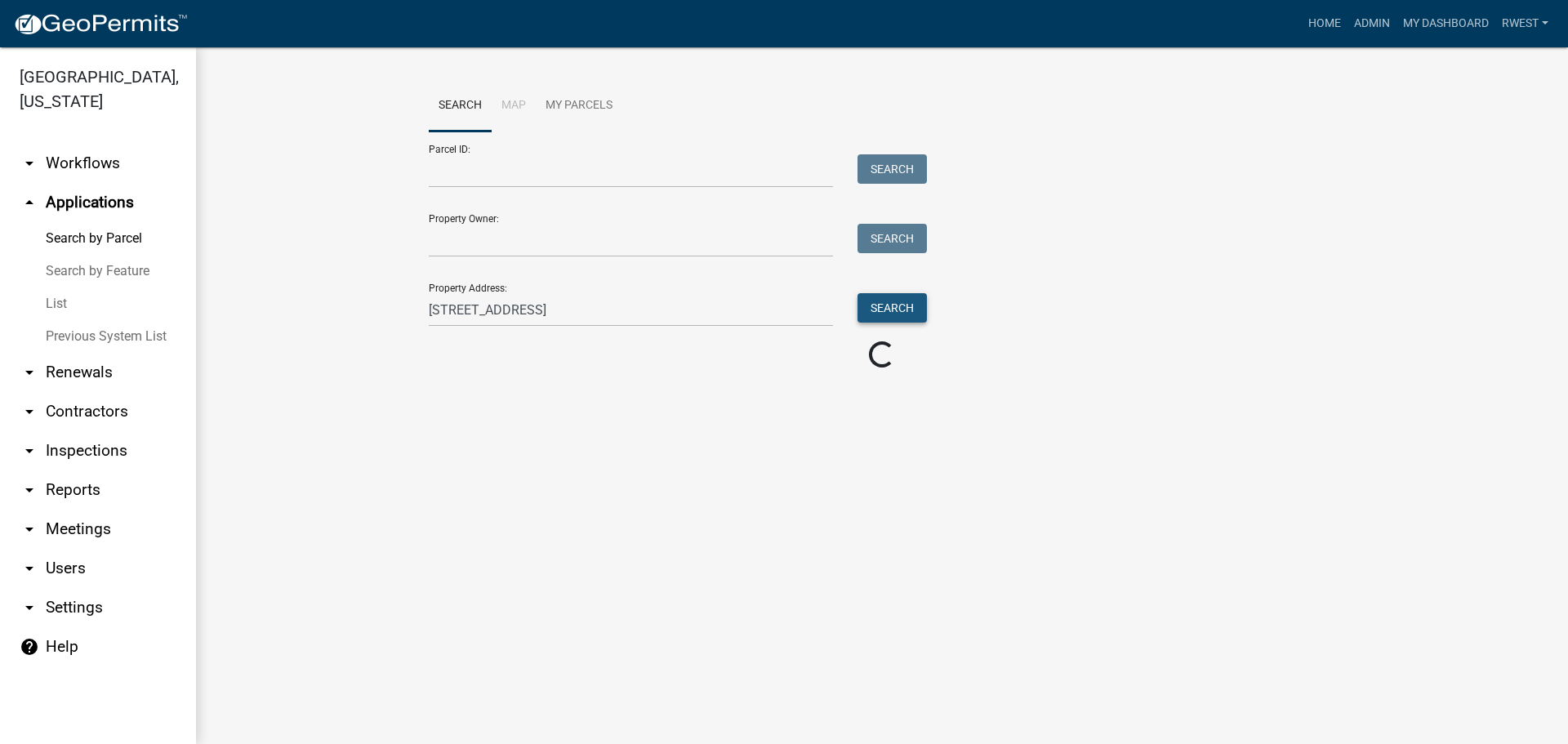
scroll to position [0, 0]
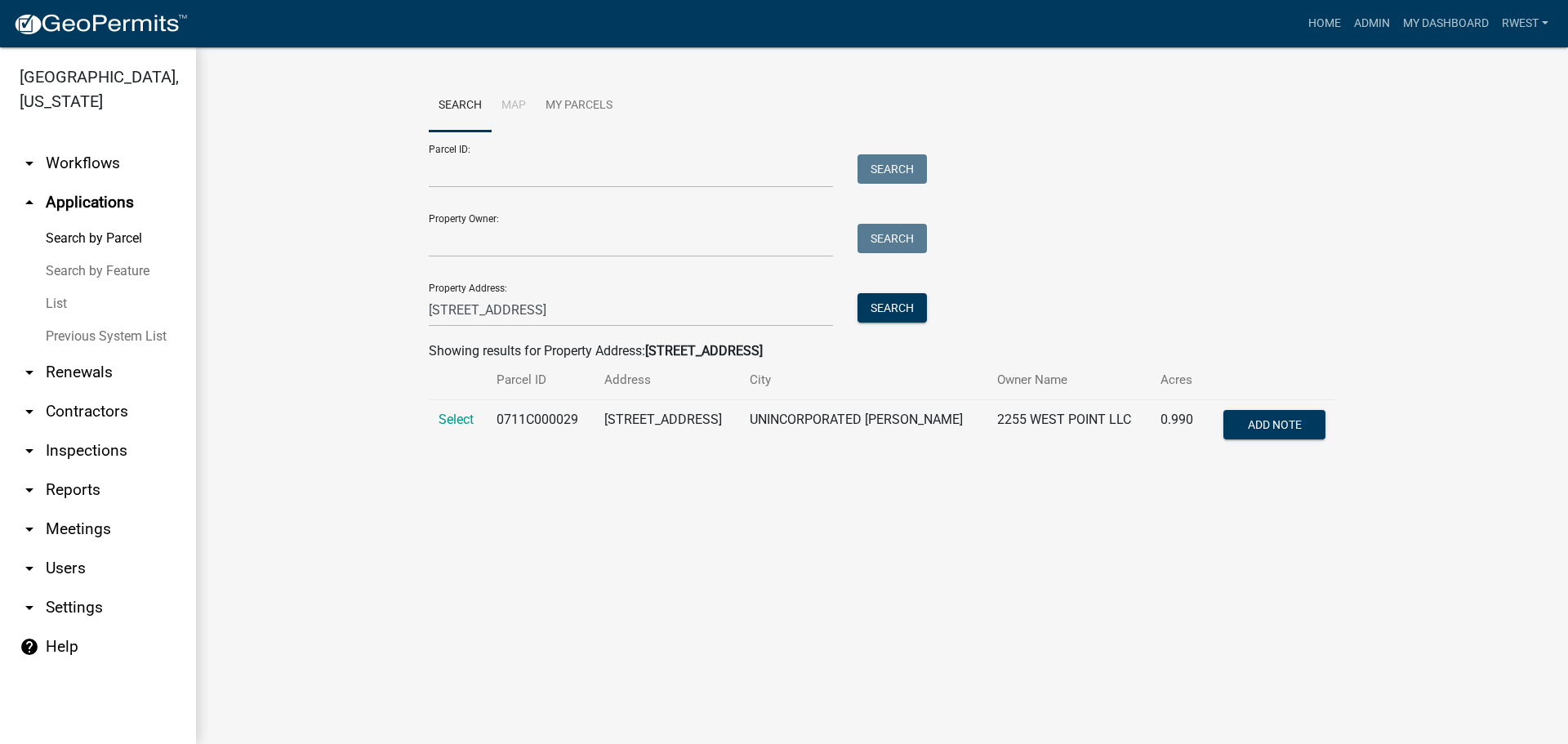
drag, startPoint x: 460, startPoint y: 424, endPoint x: 460, endPoint y: 434, distance: 10.0
click at [460, 424] on span "Select" at bounding box center [456, 419] width 35 height 15
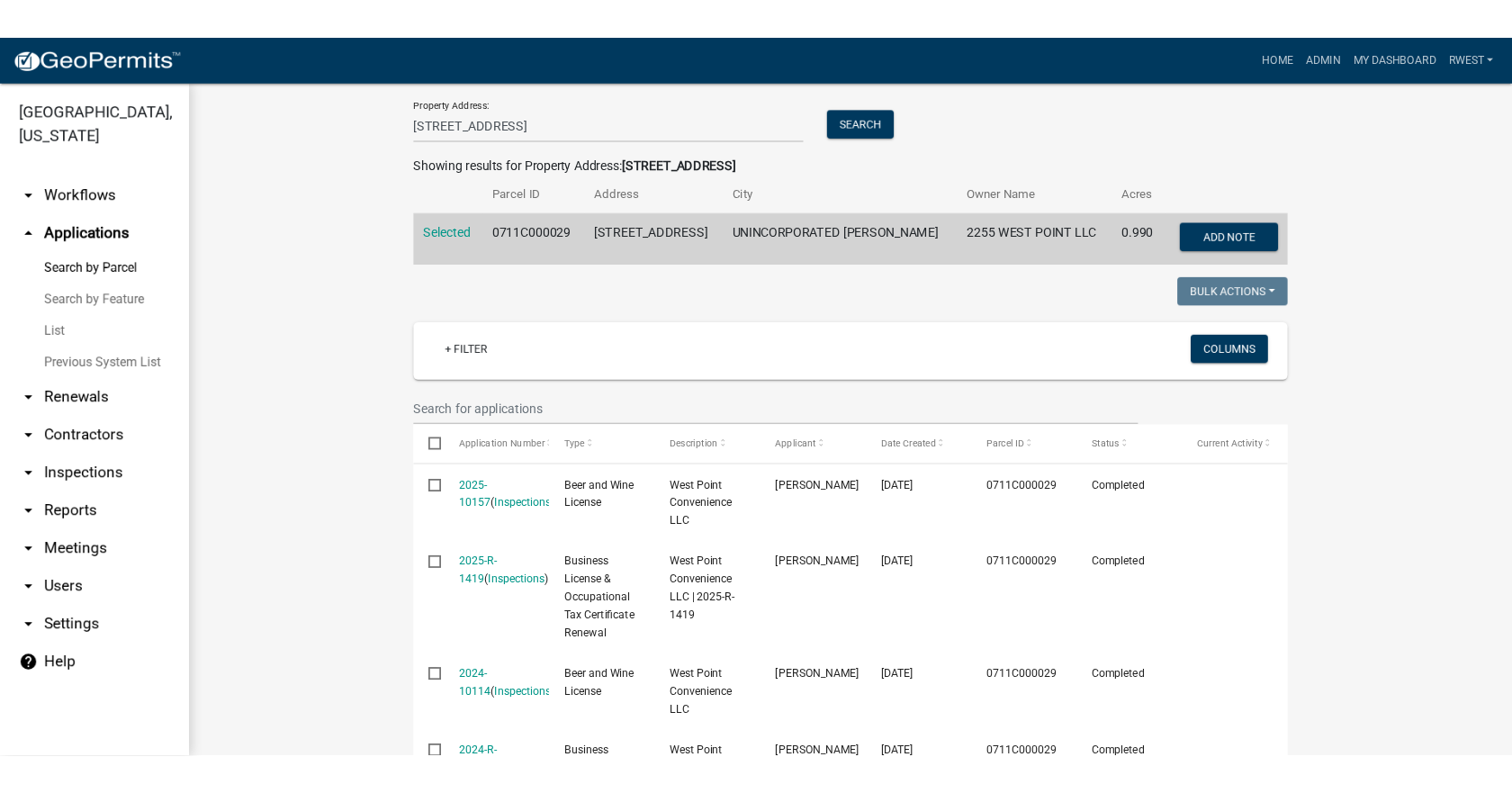
scroll to position [270, 0]
